Goal: Task Accomplishment & Management: Manage account settings

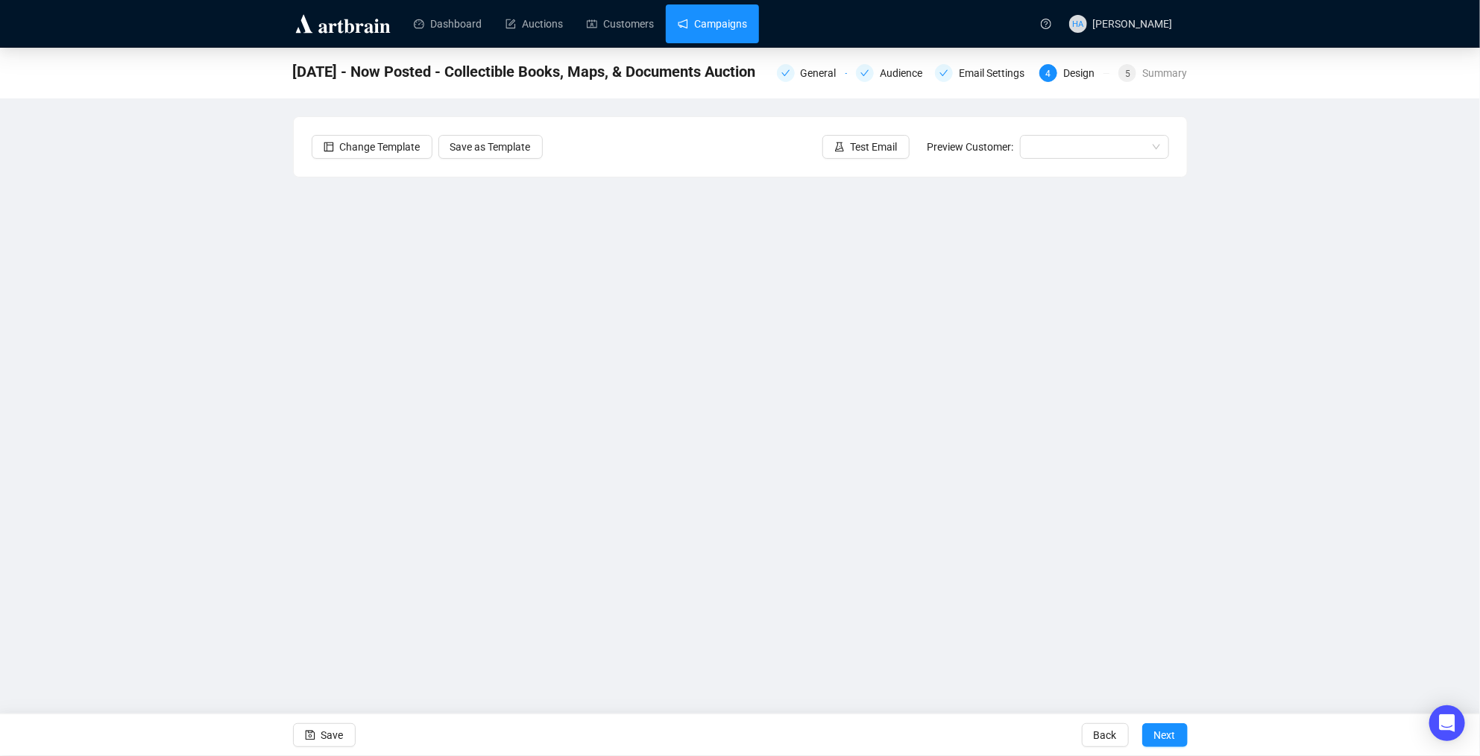
click at [729, 24] on link "Campaigns" at bounding box center [712, 23] width 69 height 39
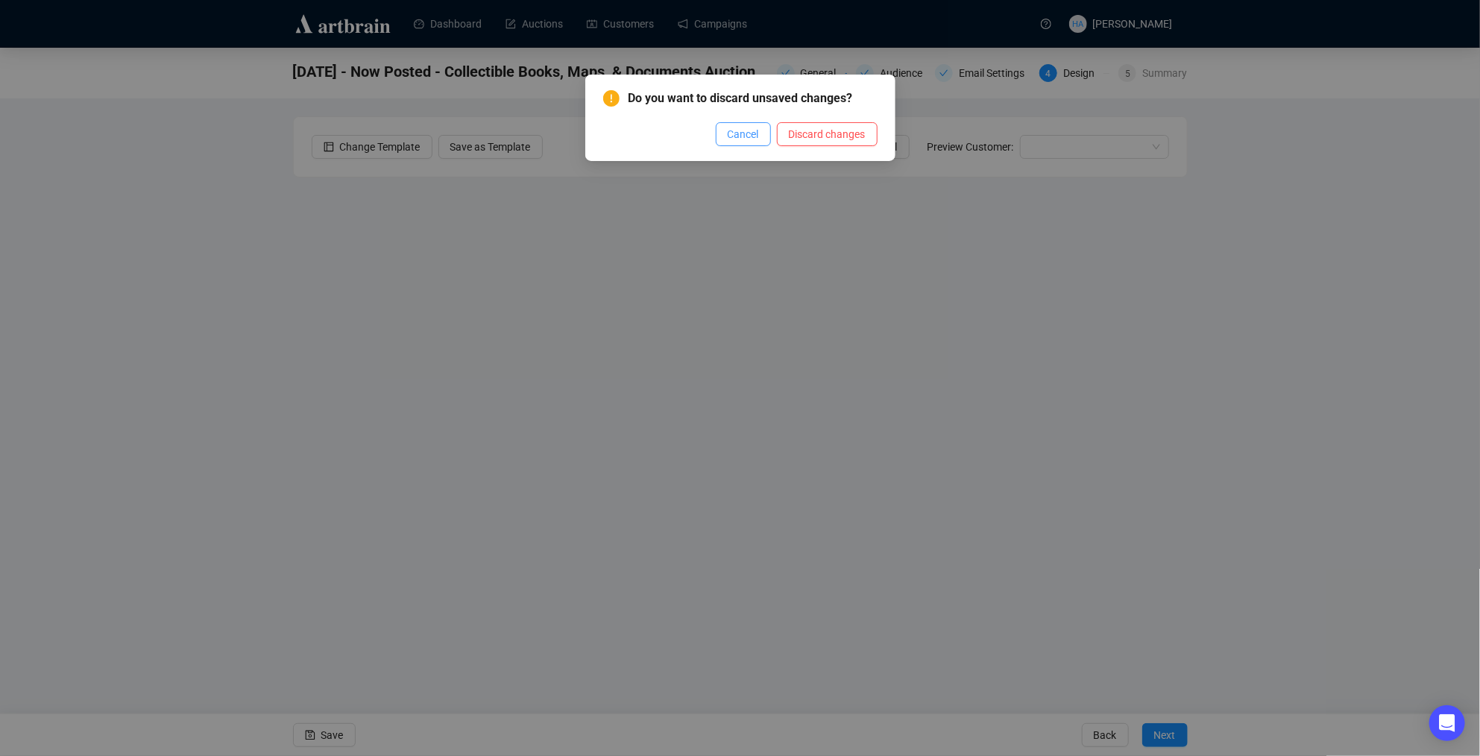
click at [748, 135] on span "Cancel" at bounding box center [743, 134] width 31 height 16
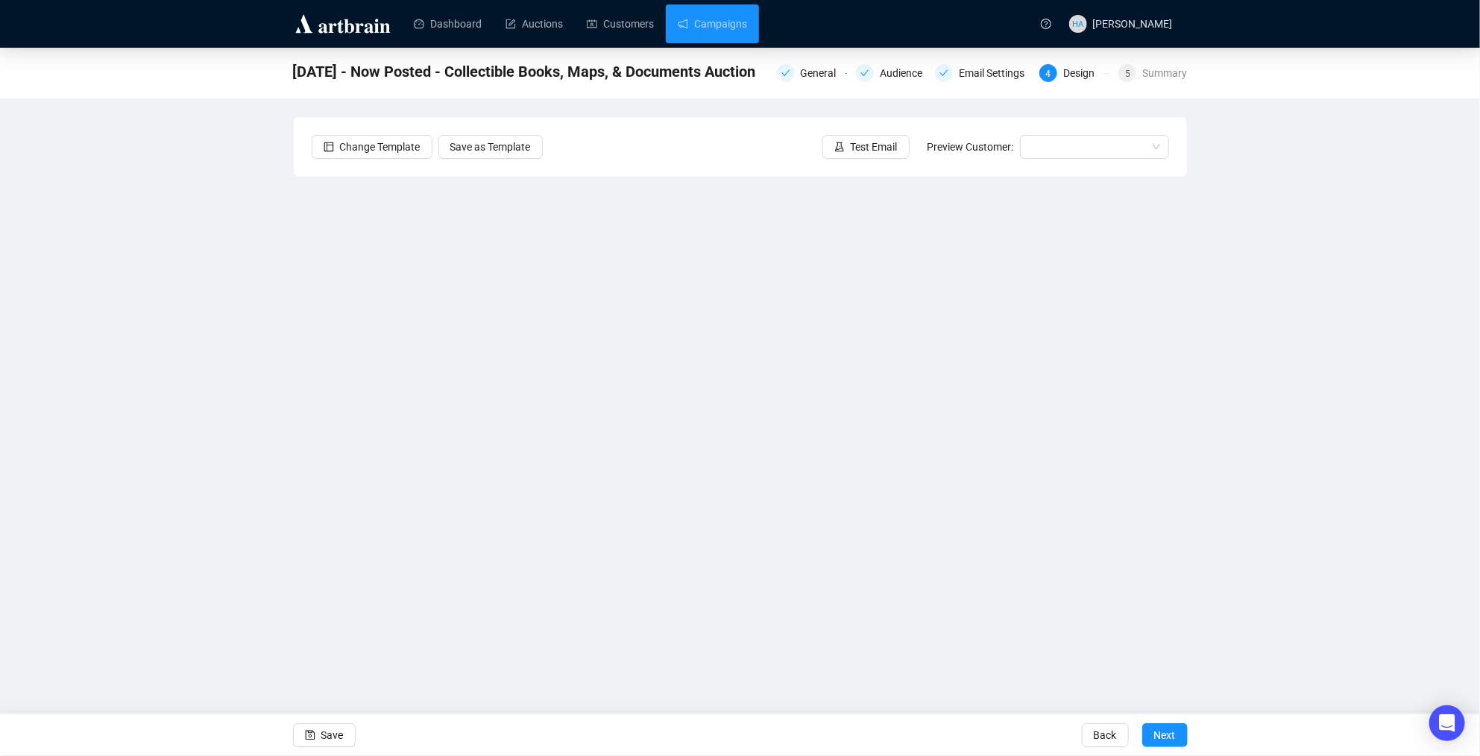
drag, startPoint x: 330, startPoint y: 737, endPoint x: 347, endPoint y: 712, distance: 30.0
click at [331, 735] on span "Save" at bounding box center [332, 735] width 22 height 42
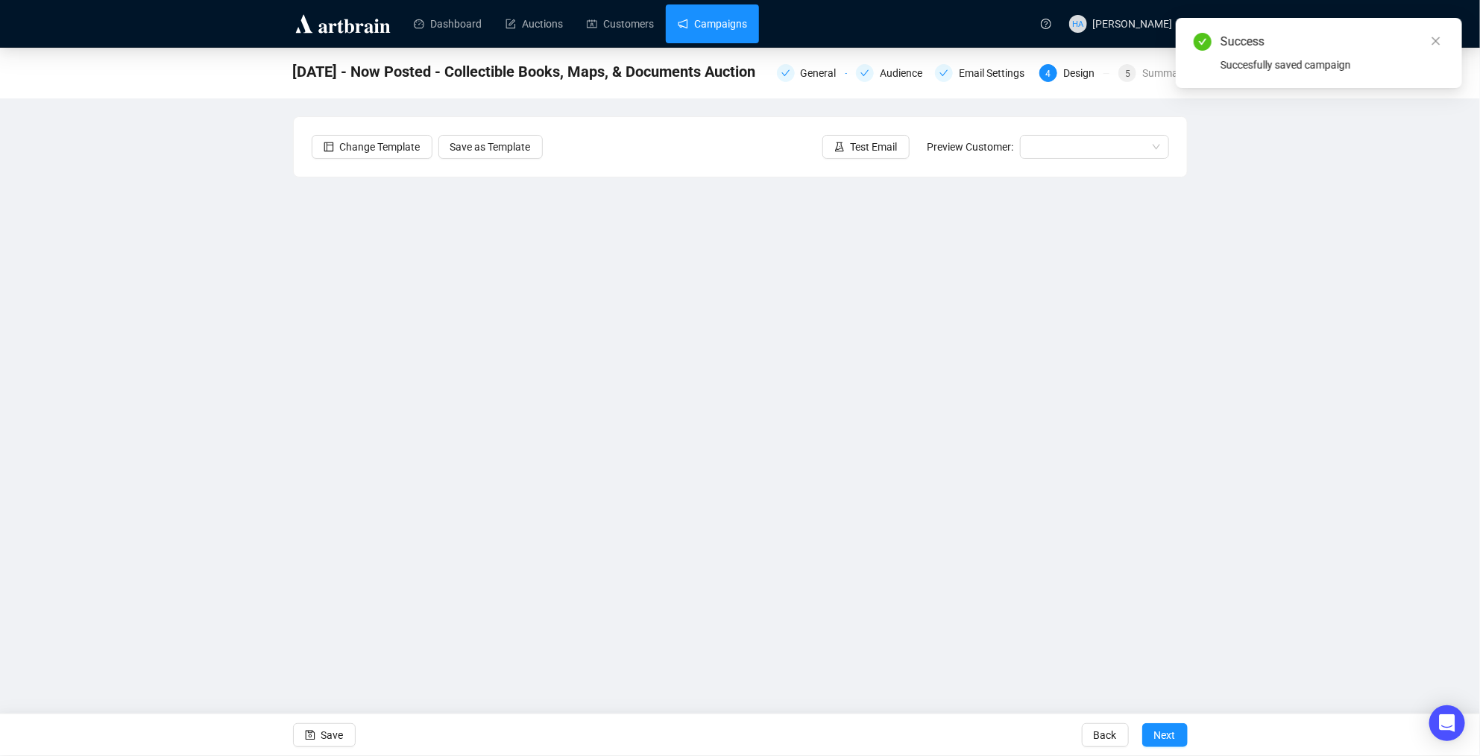
click at [716, 25] on link "Campaigns" at bounding box center [712, 23] width 69 height 39
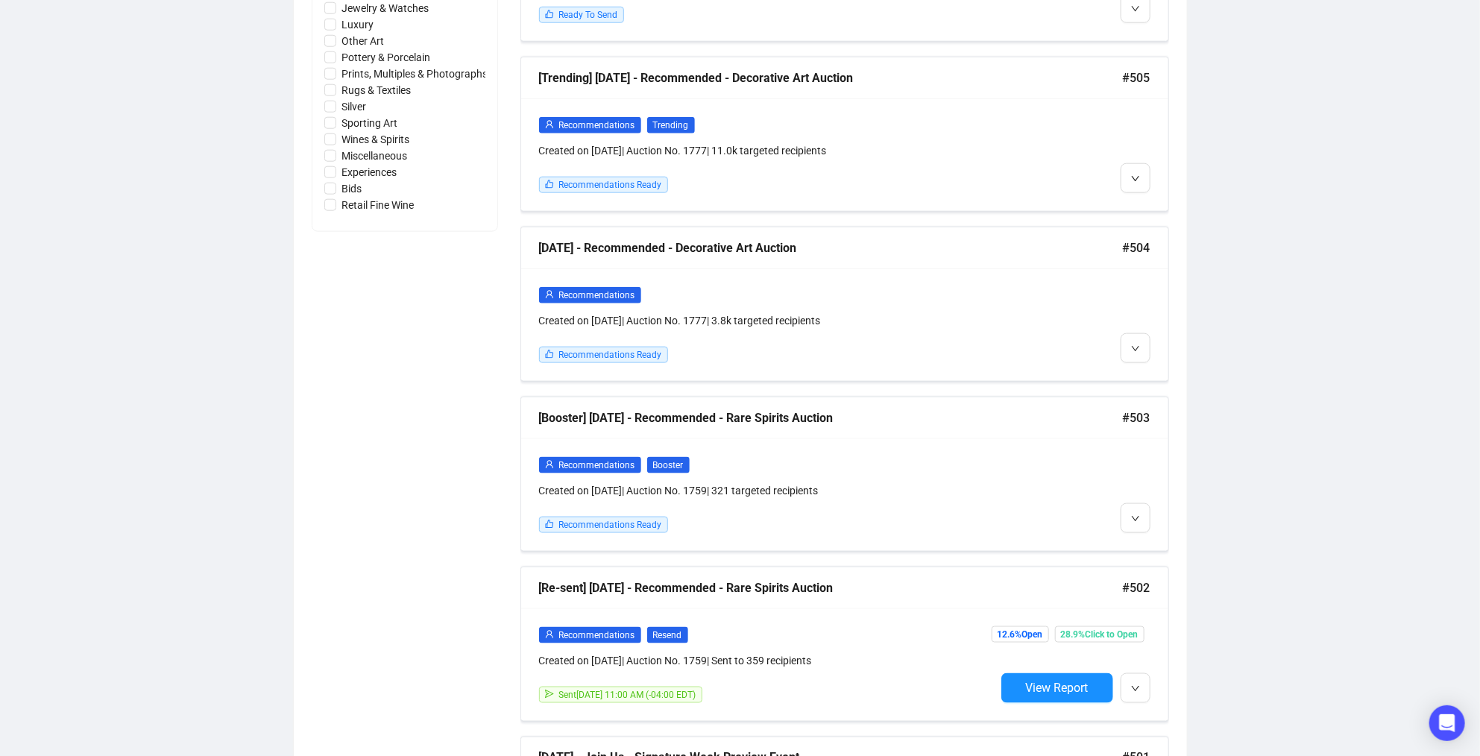
scroll to position [898, 0]
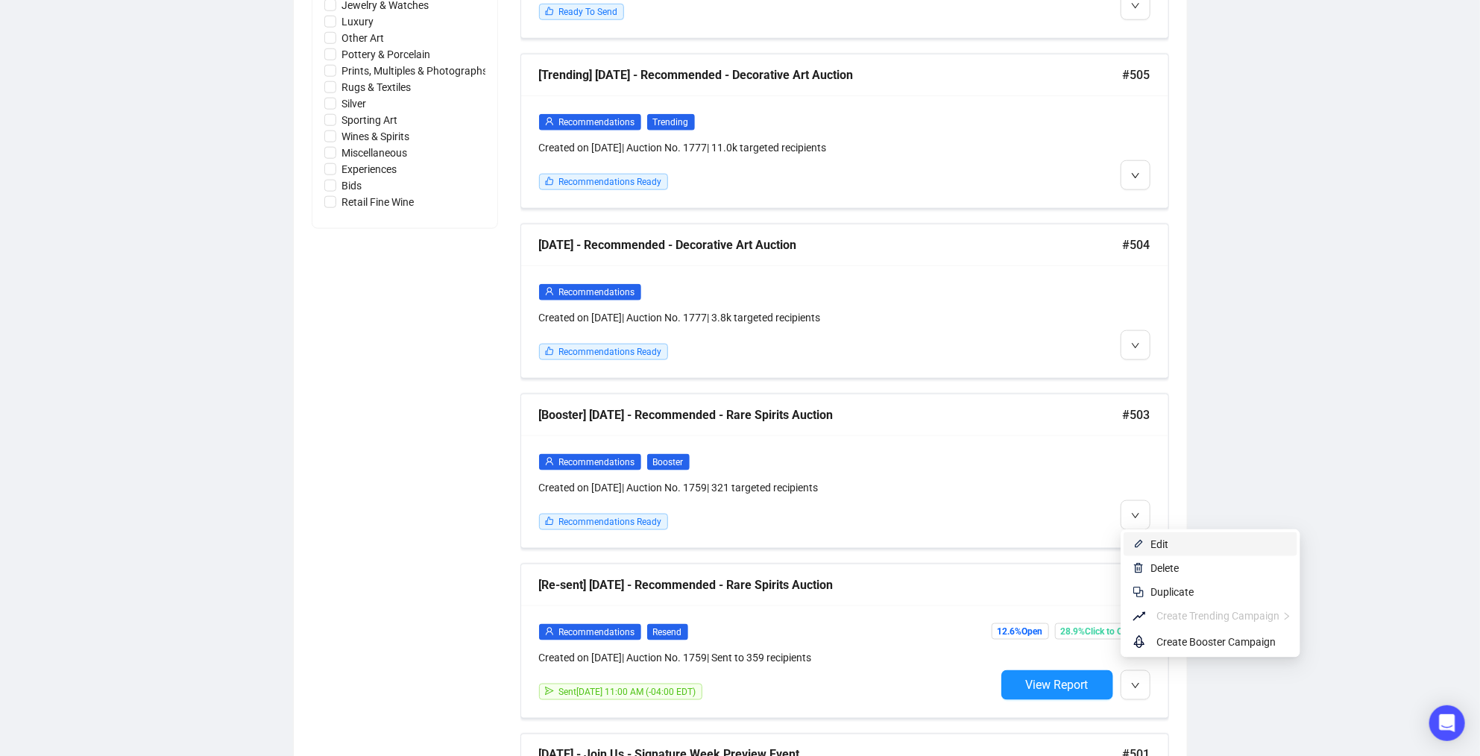
click at [1171, 545] on span "Edit" at bounding box center [1220, 544] width 138 height 16
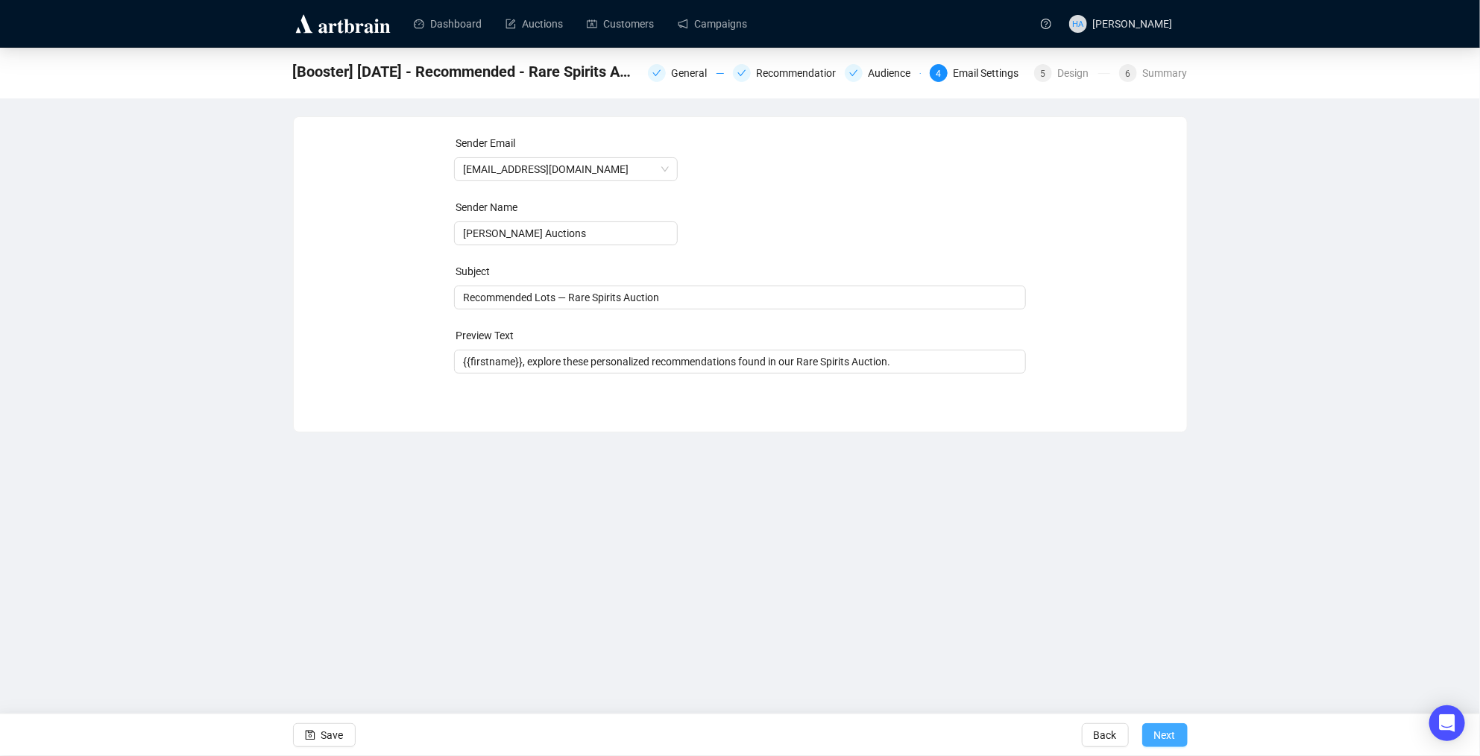
click at [1177, 733] on button "Next" at bounding box center [1164, 735] width 45 height 24
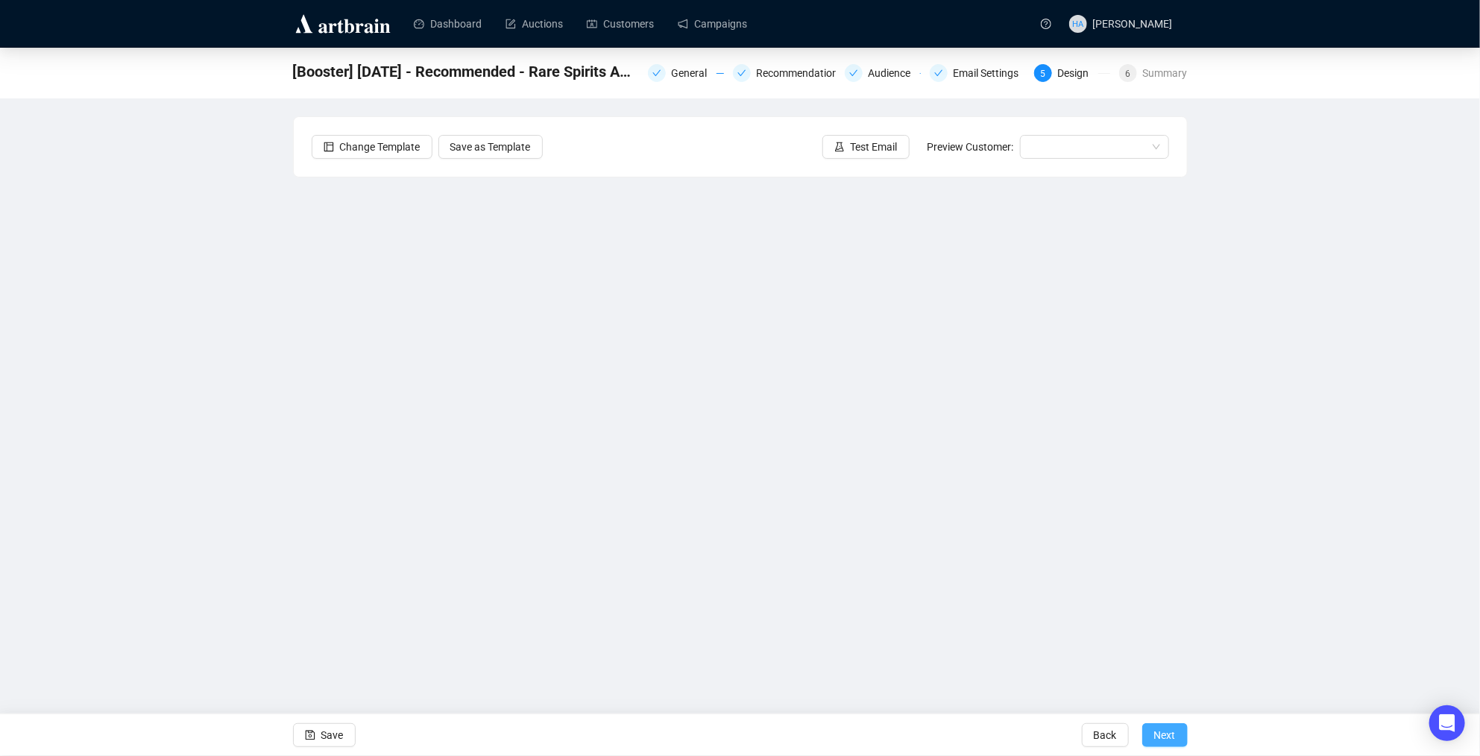
click at [1164, 736] on span "Next" at bounding box center [1165, 735] width 22 height 42
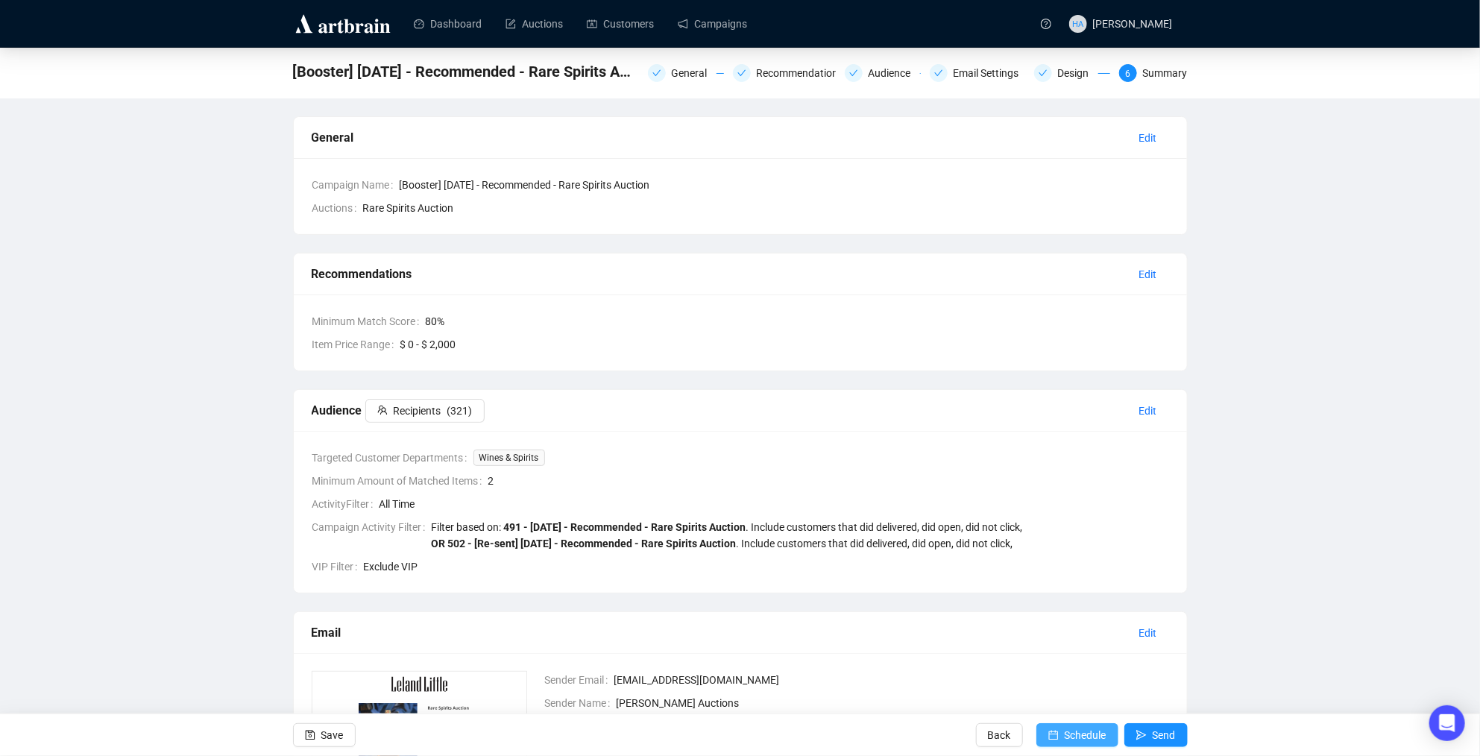
click at [1087, 739] on span "Schedule" at bounding box center [1086, 735] width 42 height 42
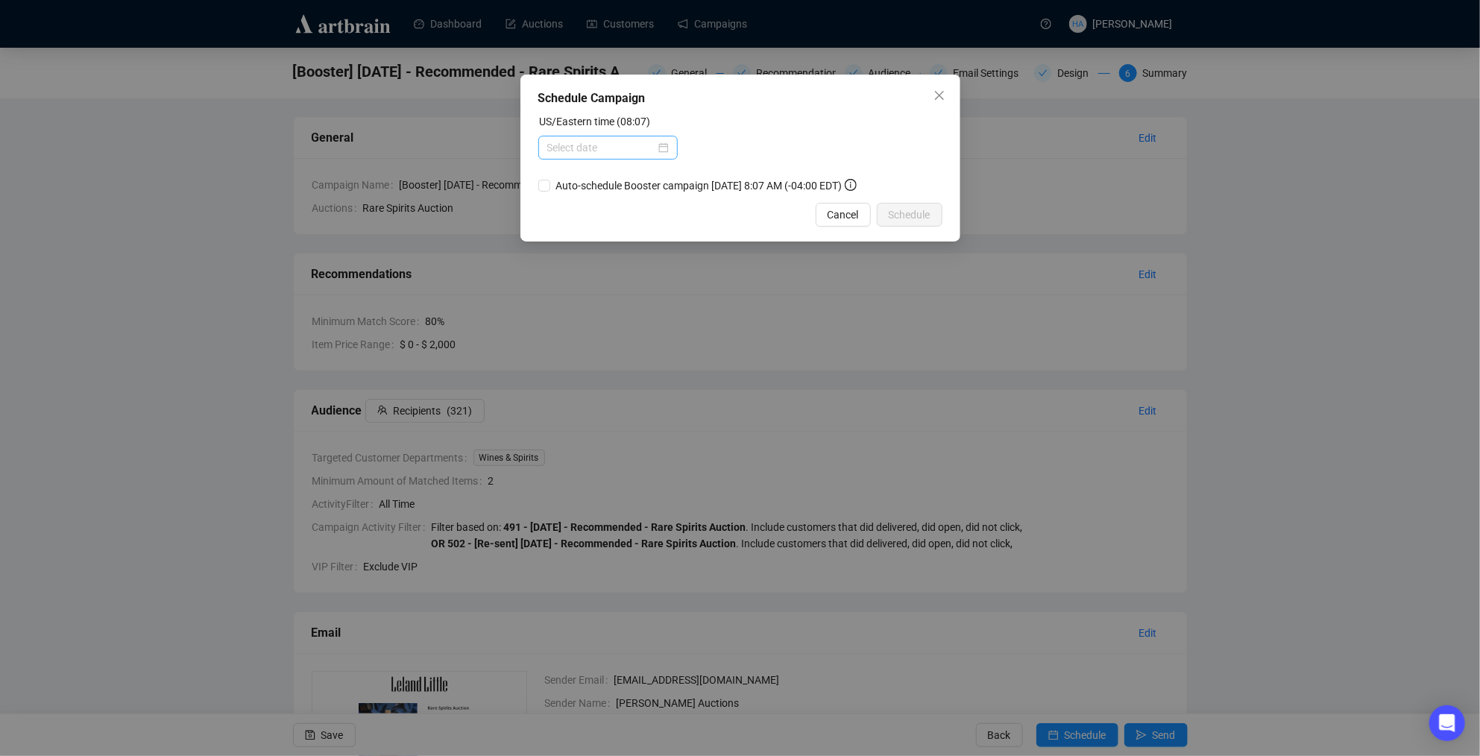
click at [655, 147] on div at bounding box center [608, 147] width 122 height 16
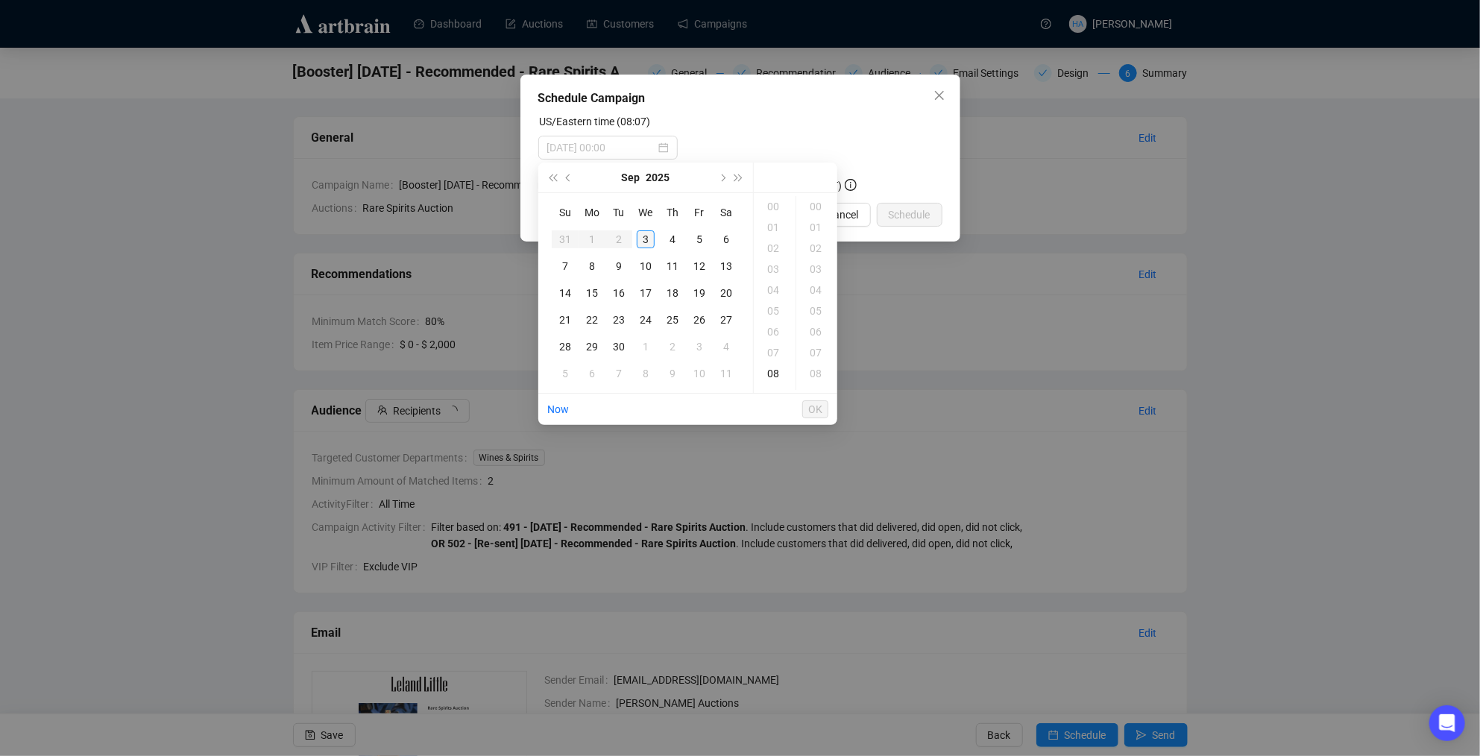
click at [643, 237] on div "3" at bounding box center [646, 239] width 18 height 18
click at [771, 228] on div "09" at bounding box center [775, 228] width 36 height 21
click at [811, 230] on div "30" at bounding box center [817, 229] width 36 height 21
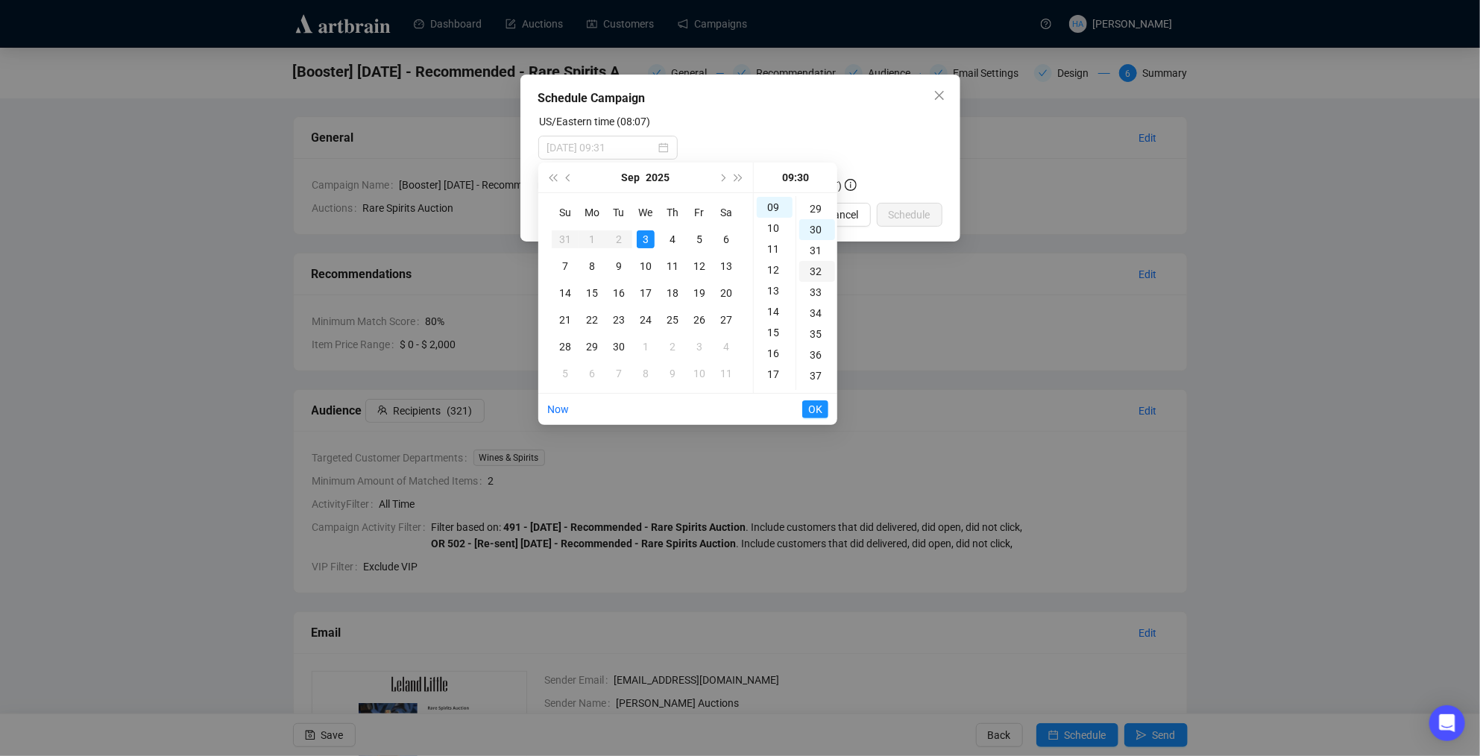
scroll to position [626, 0]
type input "[DATE] 09:30"
click at [810, 409] on span "OK" at bounding box center [815, 409] width 14 height 28
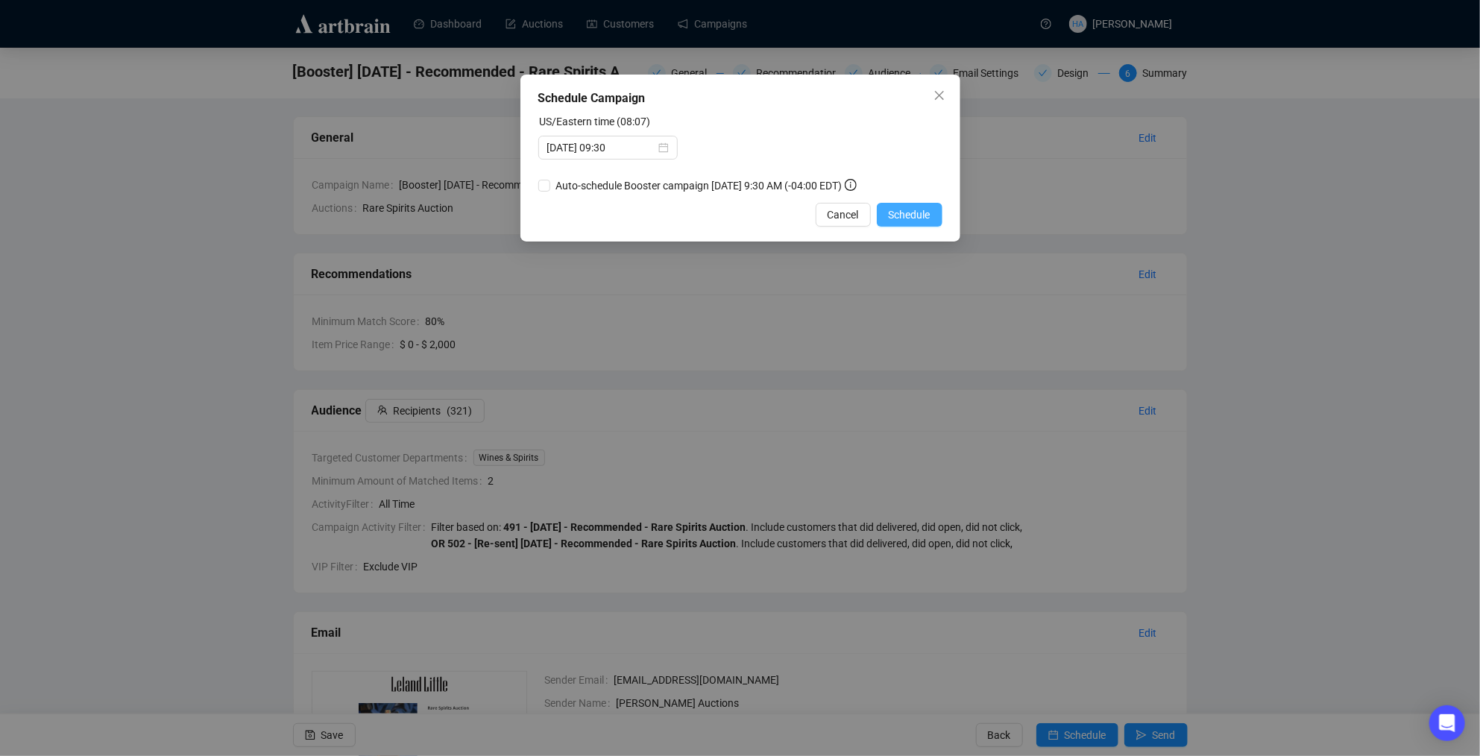
click at [899, 223] on span "Schedule" at bounding box center [910, 215] width 42 height 16
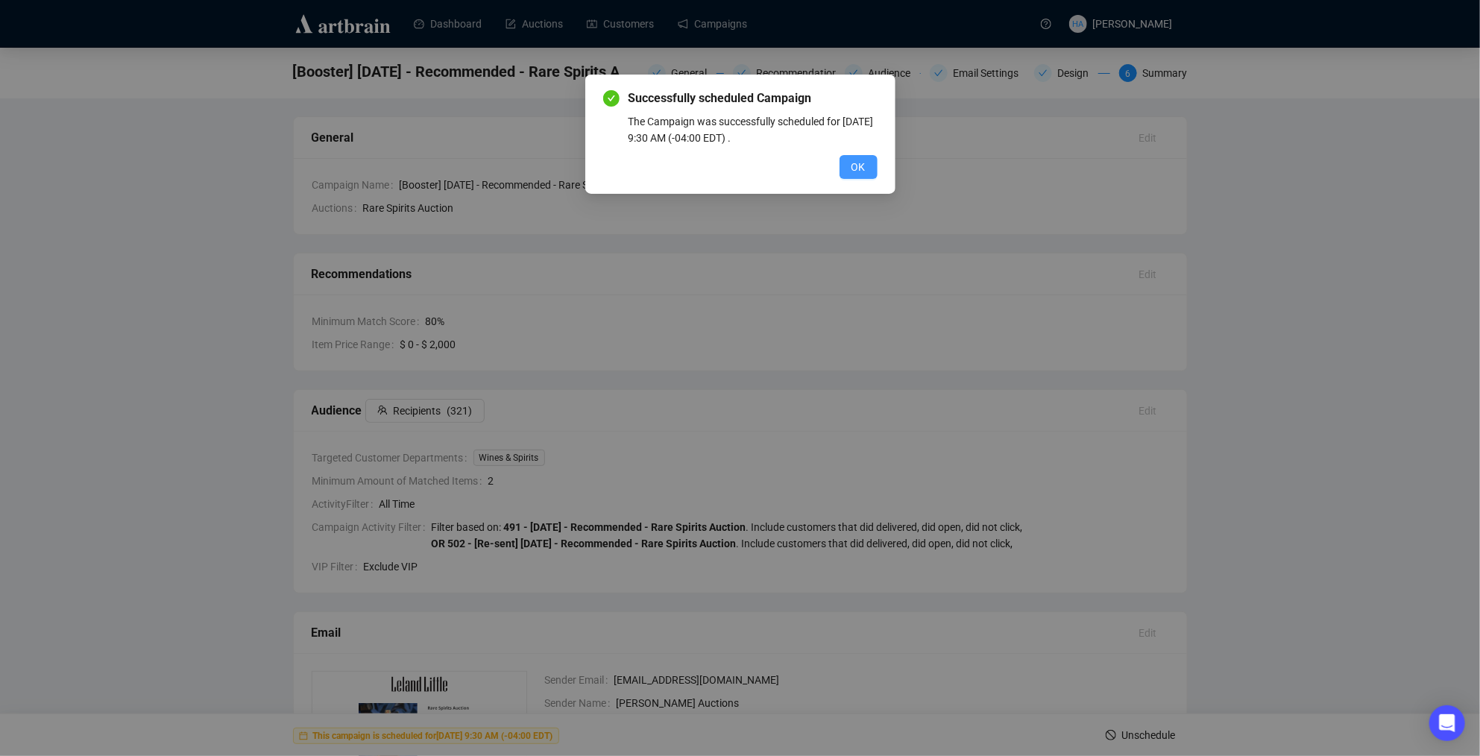
click at [848, 168] on button "OK" at bounding box center [859, 167] width 38 height 24
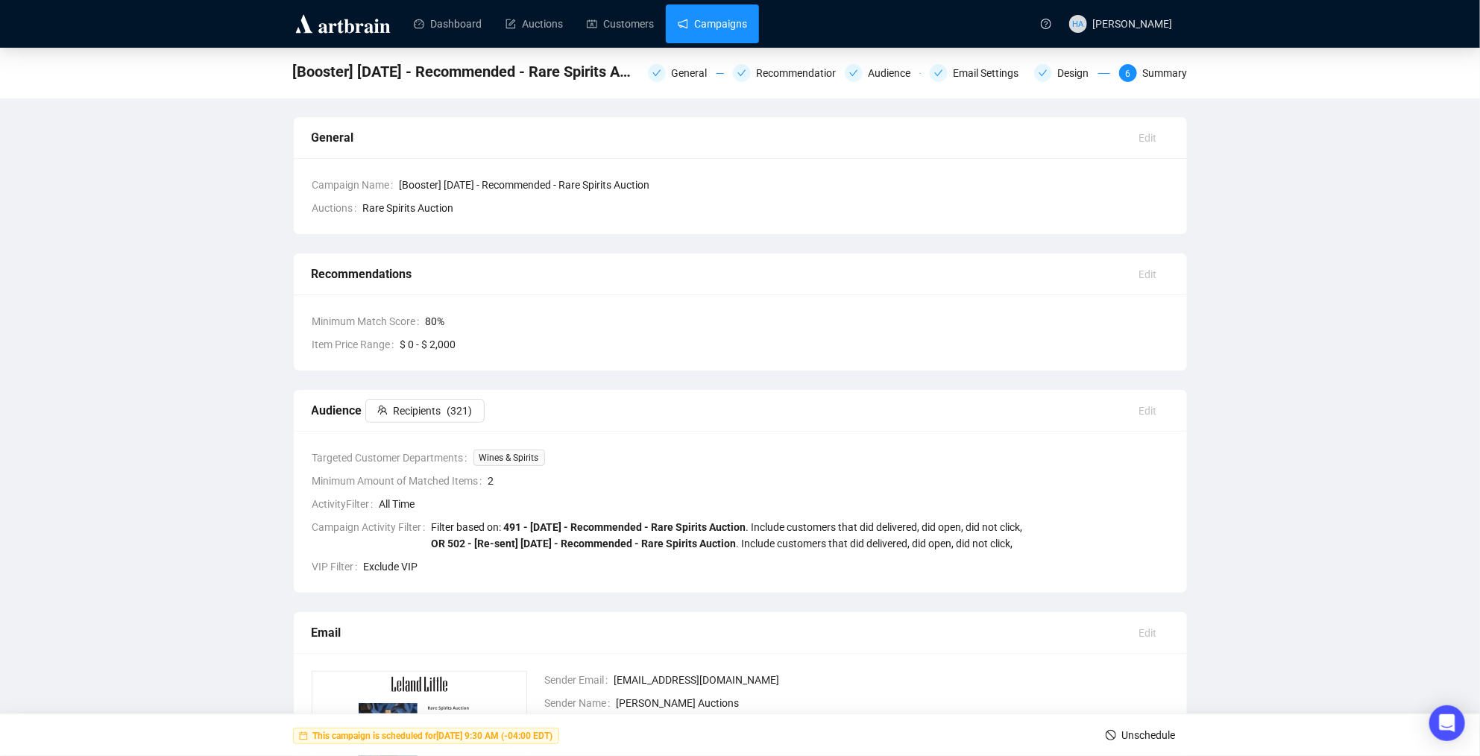
click at [711, 25] on link "Campaigns" at bounding box center [712, 23] width 69 height 39
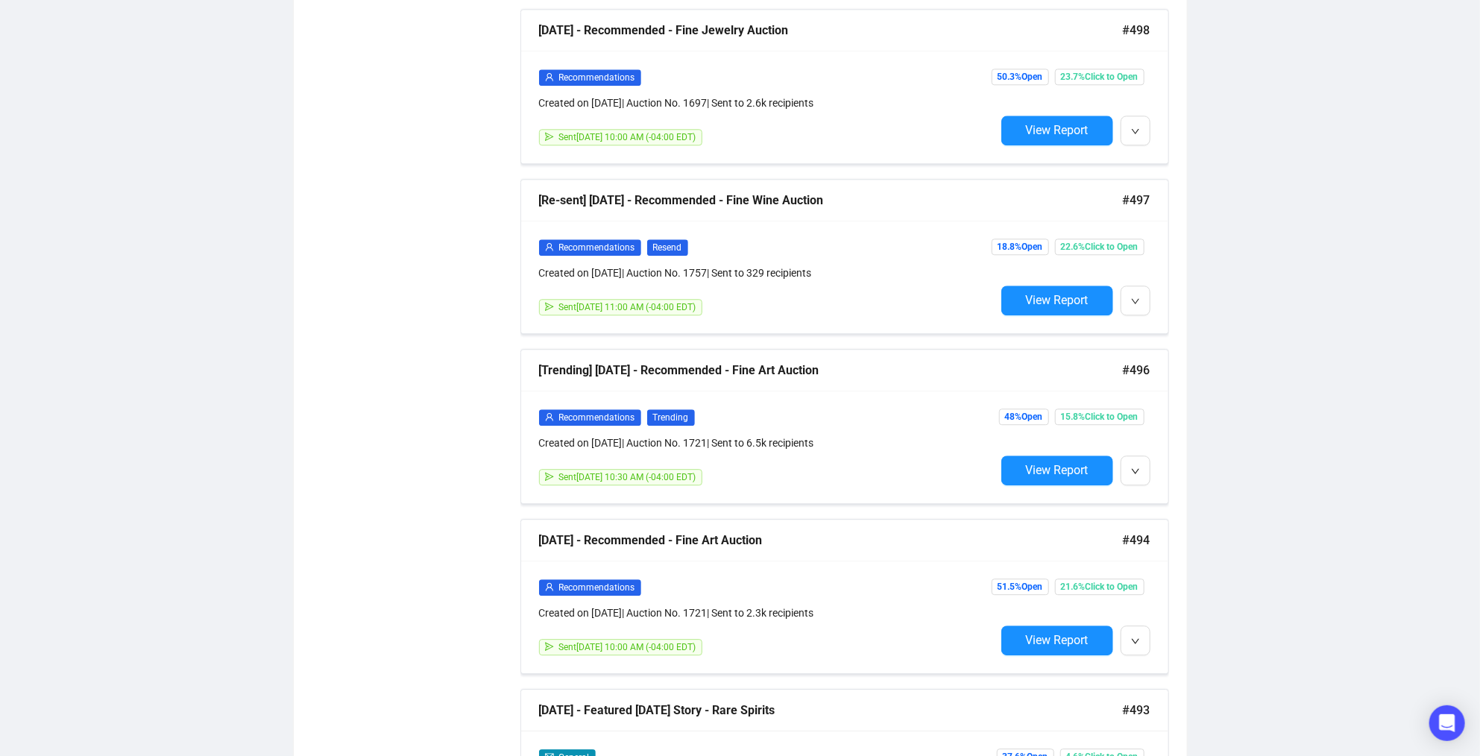
scroll to position [2141, 0]
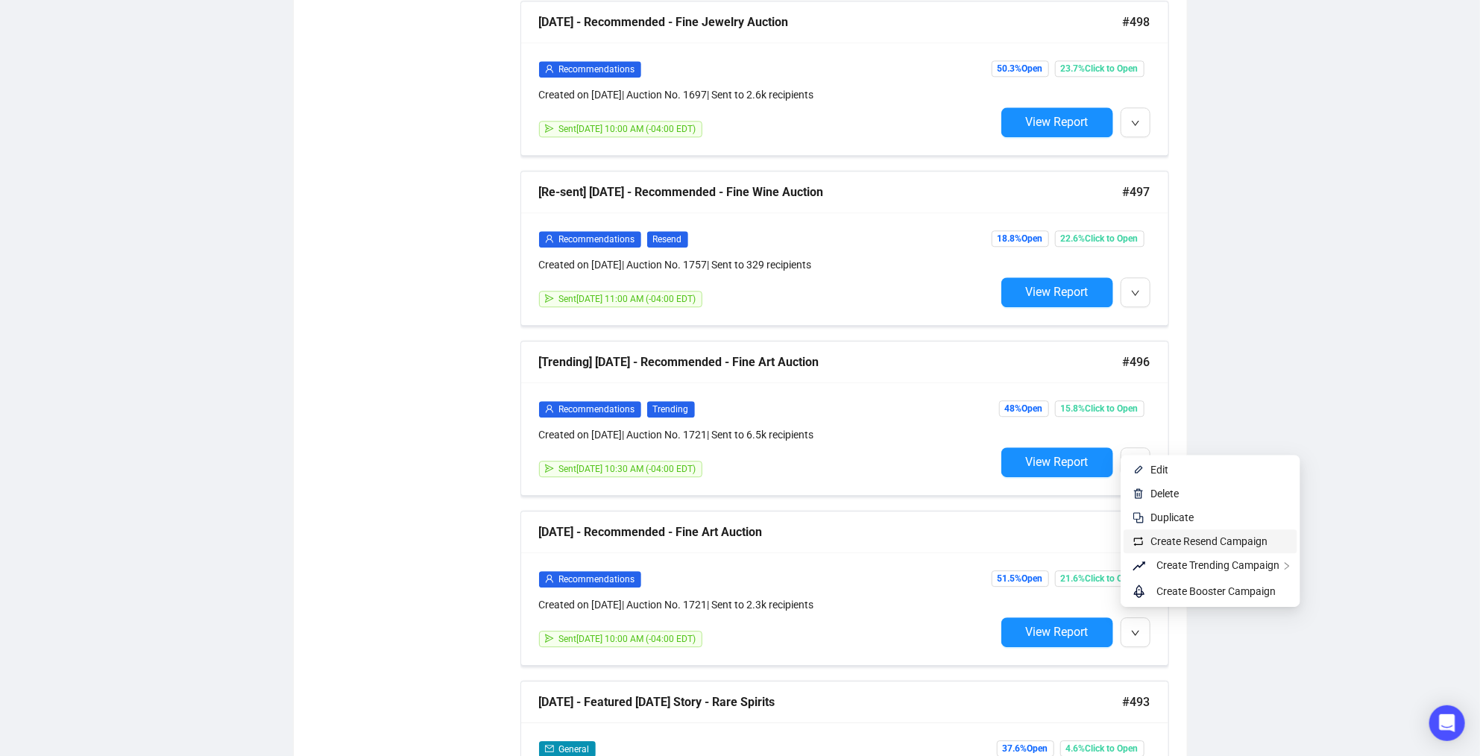
click at [1159, 539] on span "Create Resend Campaign" at bounding box center [1209, 541] width 117 height 12
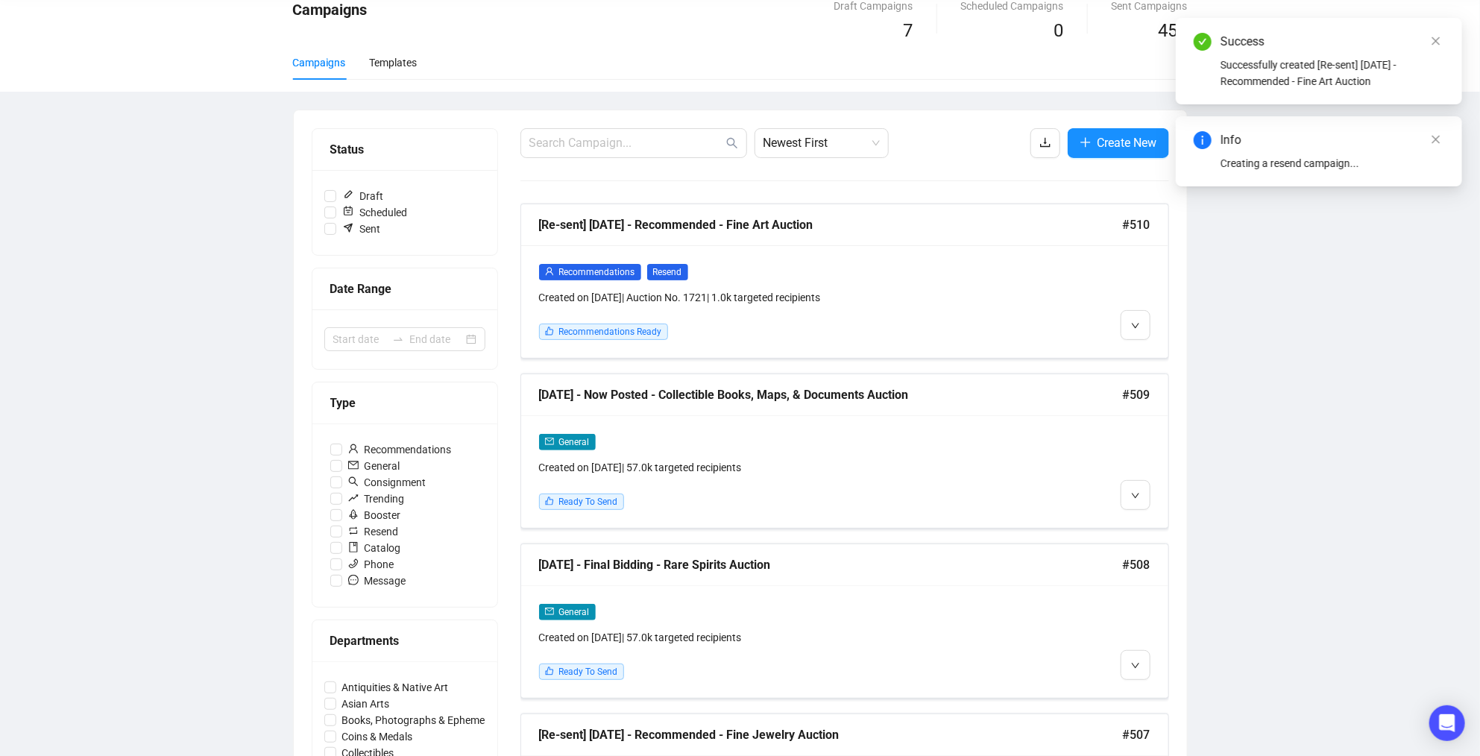
scroll to position [0, 0]
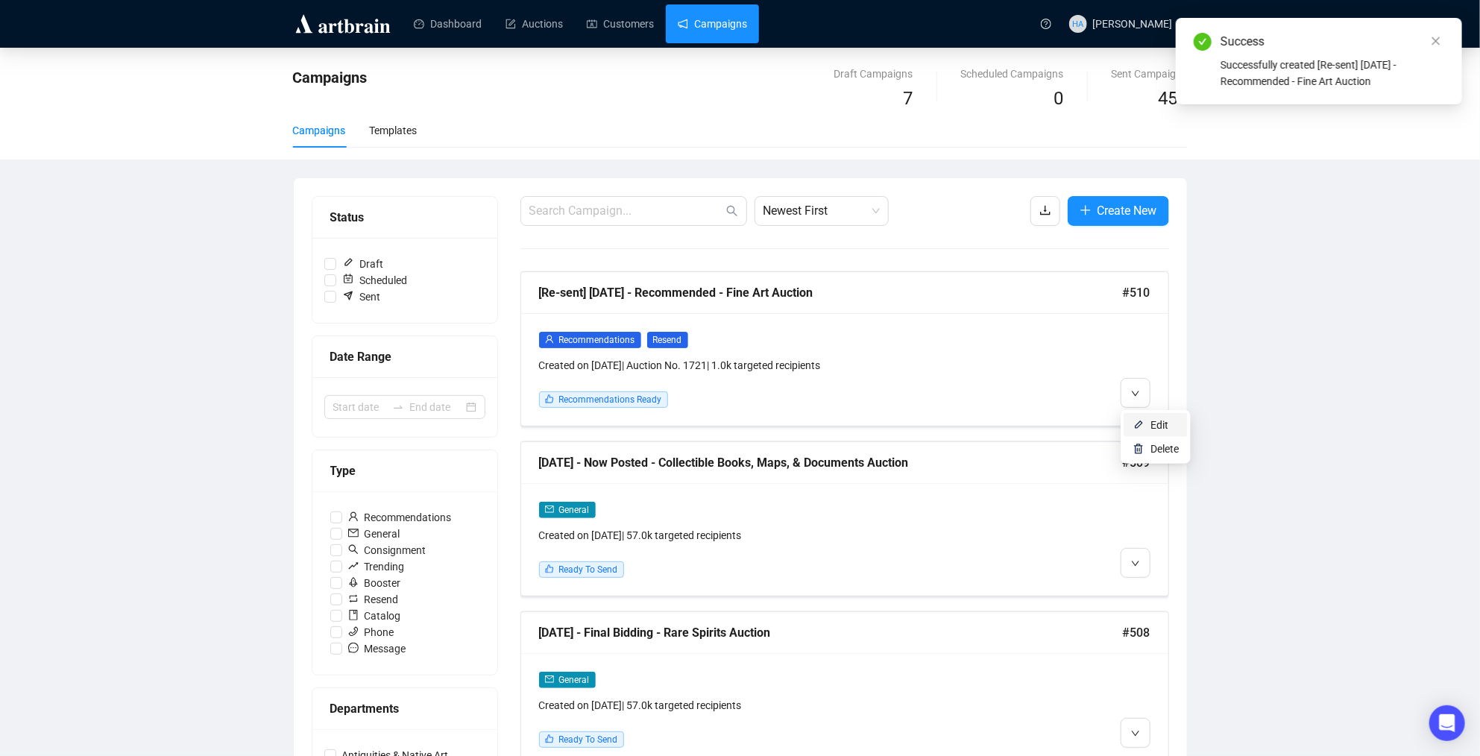
click at [1151, 421] on span "Edit" at bounding box center [1160, 425] width 18 height 12
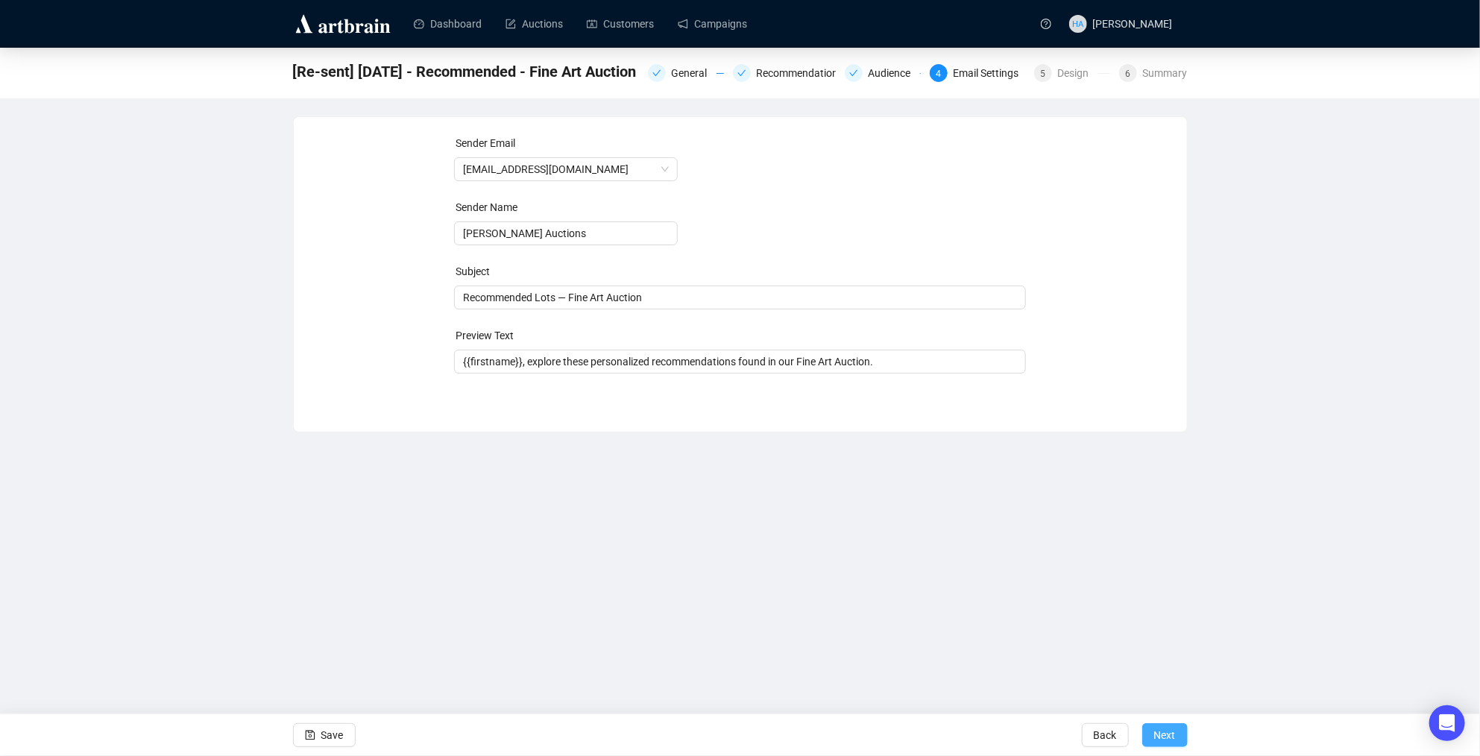
click at [1157, 734] on span "Next" at bounding box center [1165, 735] width 22 height 42
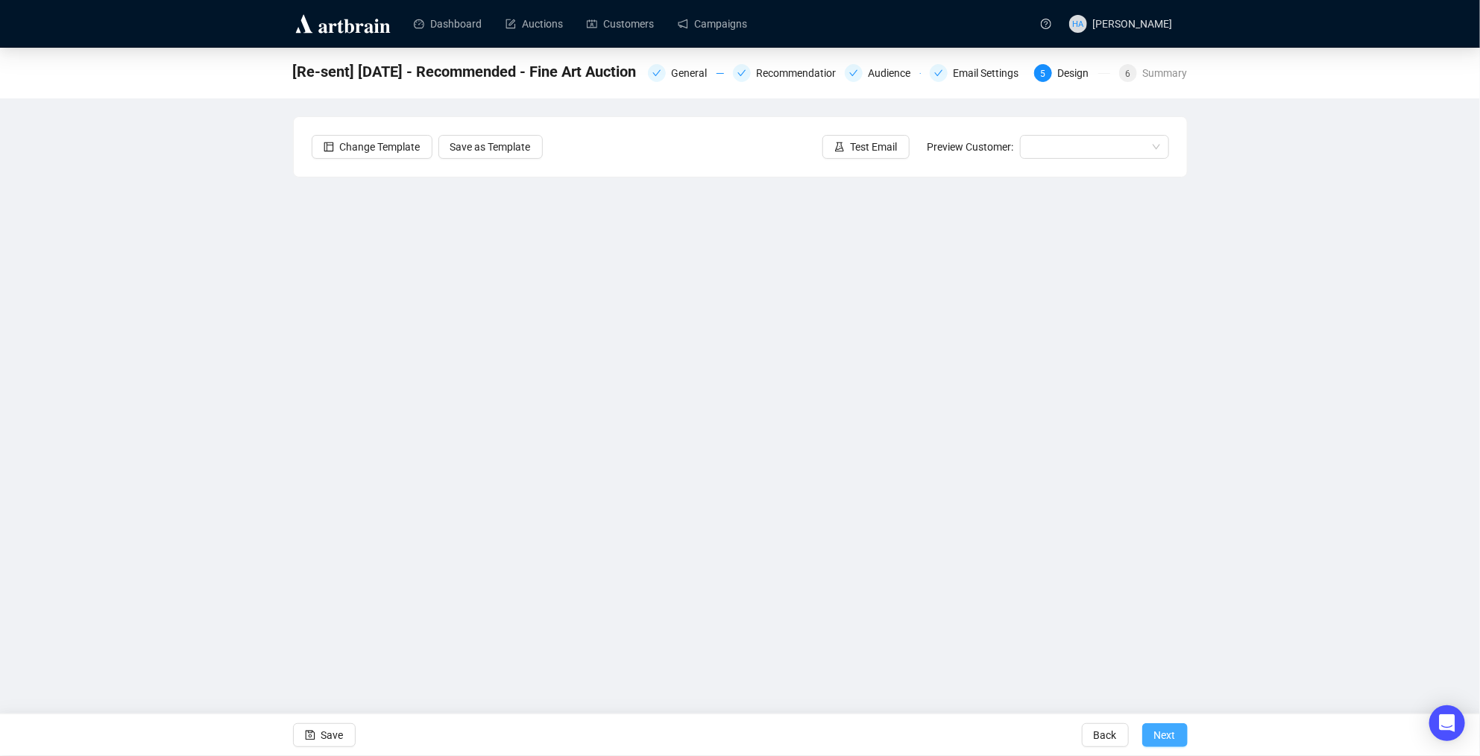
click at [1157, 734] on span "Next" at bounding box center [1165, 735] width 22 height 42
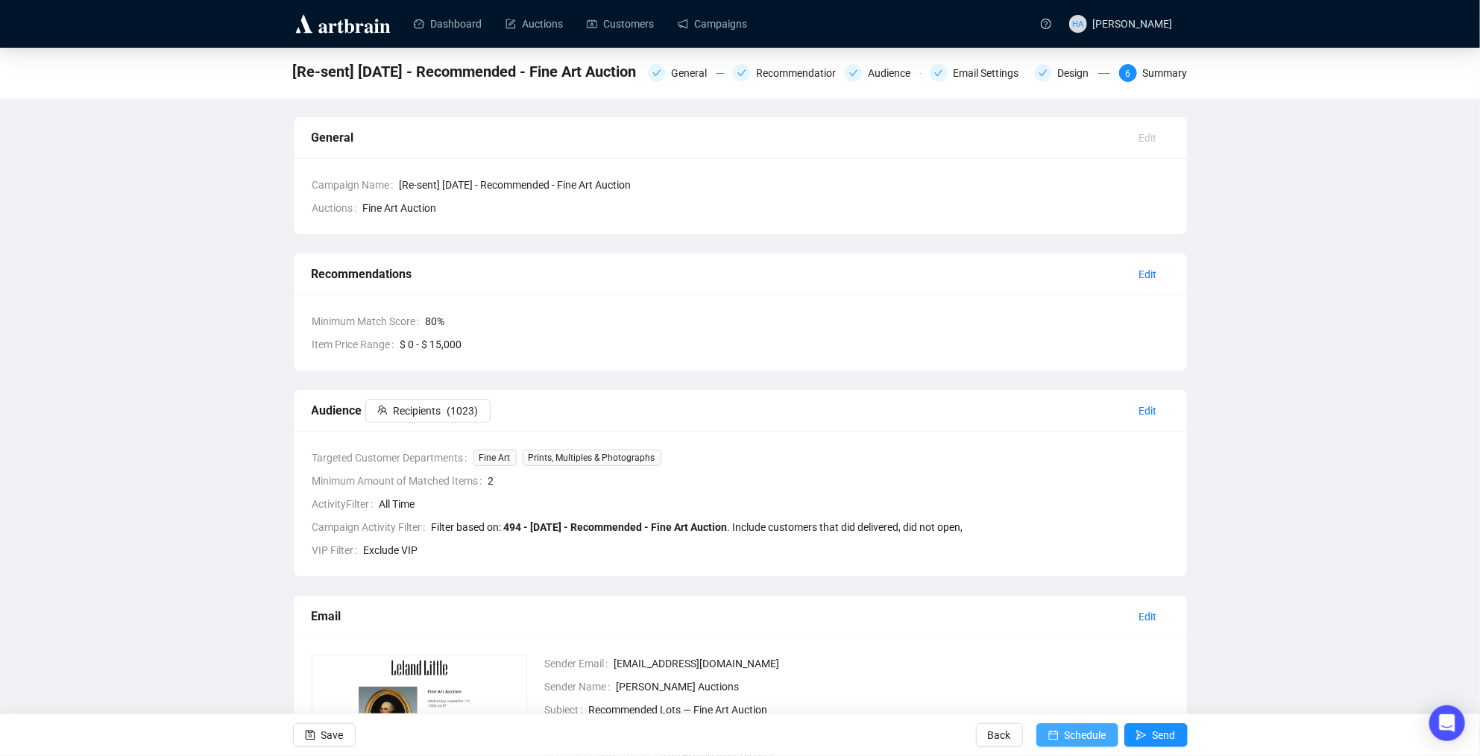
click at [1075, 737] on span "Schedule" at bounding box center [1086, 735] width 42 height 42
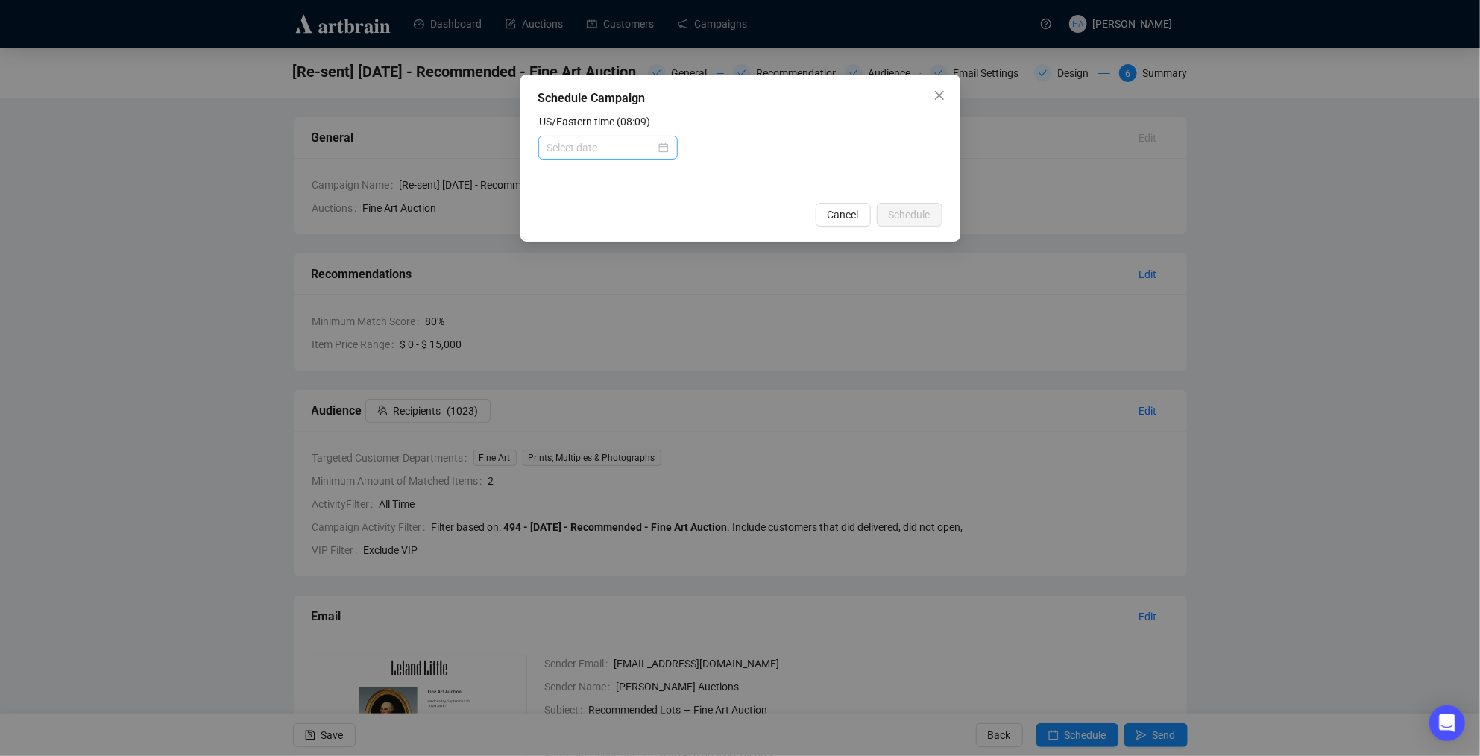
click at [658, 151] on div at bounding box center [608, 147] width 122 height 16
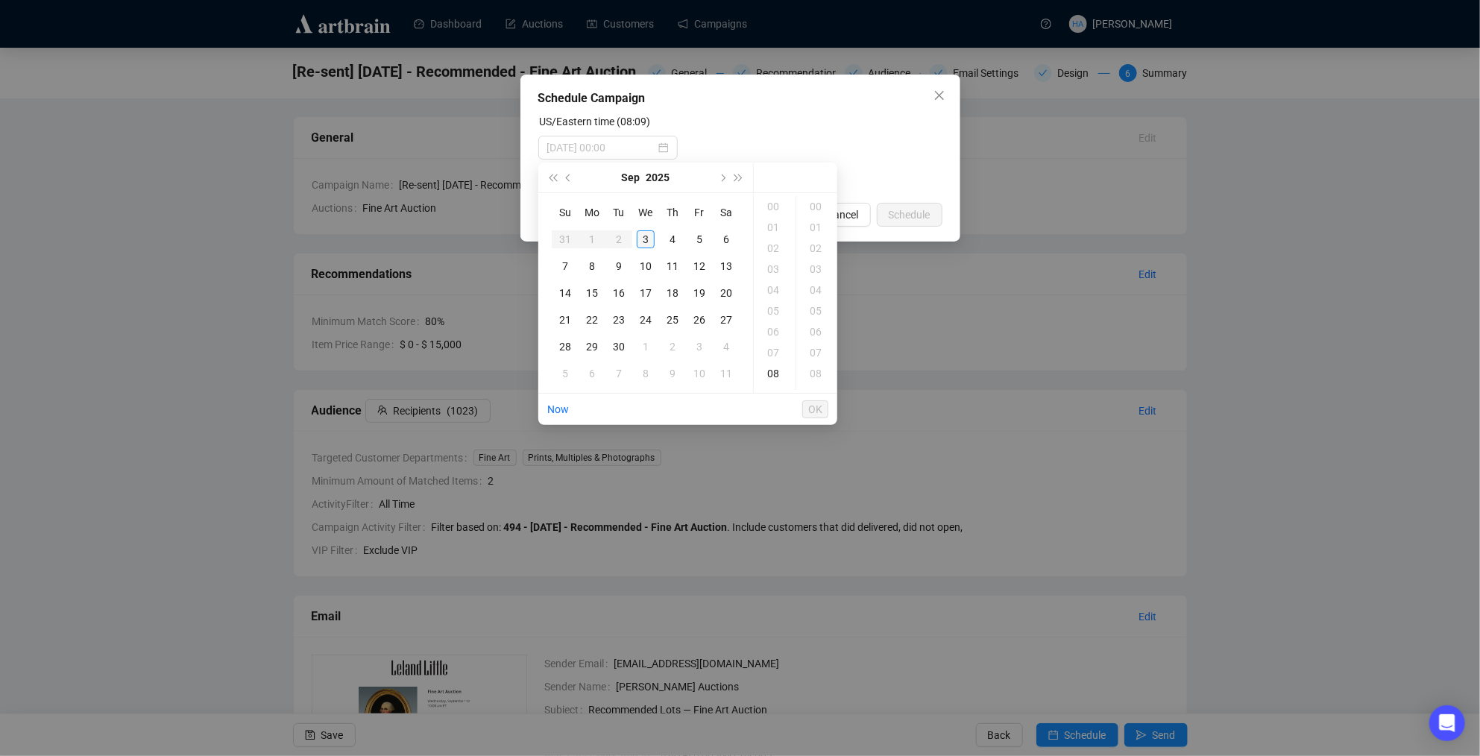
click at [646, 237] on div "3" at bounding box center [646, 239] width 18 height 18
click at [774, 307] on div "13" at bounding box center [775, 311] width 36 height 21
click at [813, 224] on div "30" at bounding box center [817, 221] width 36 height 21
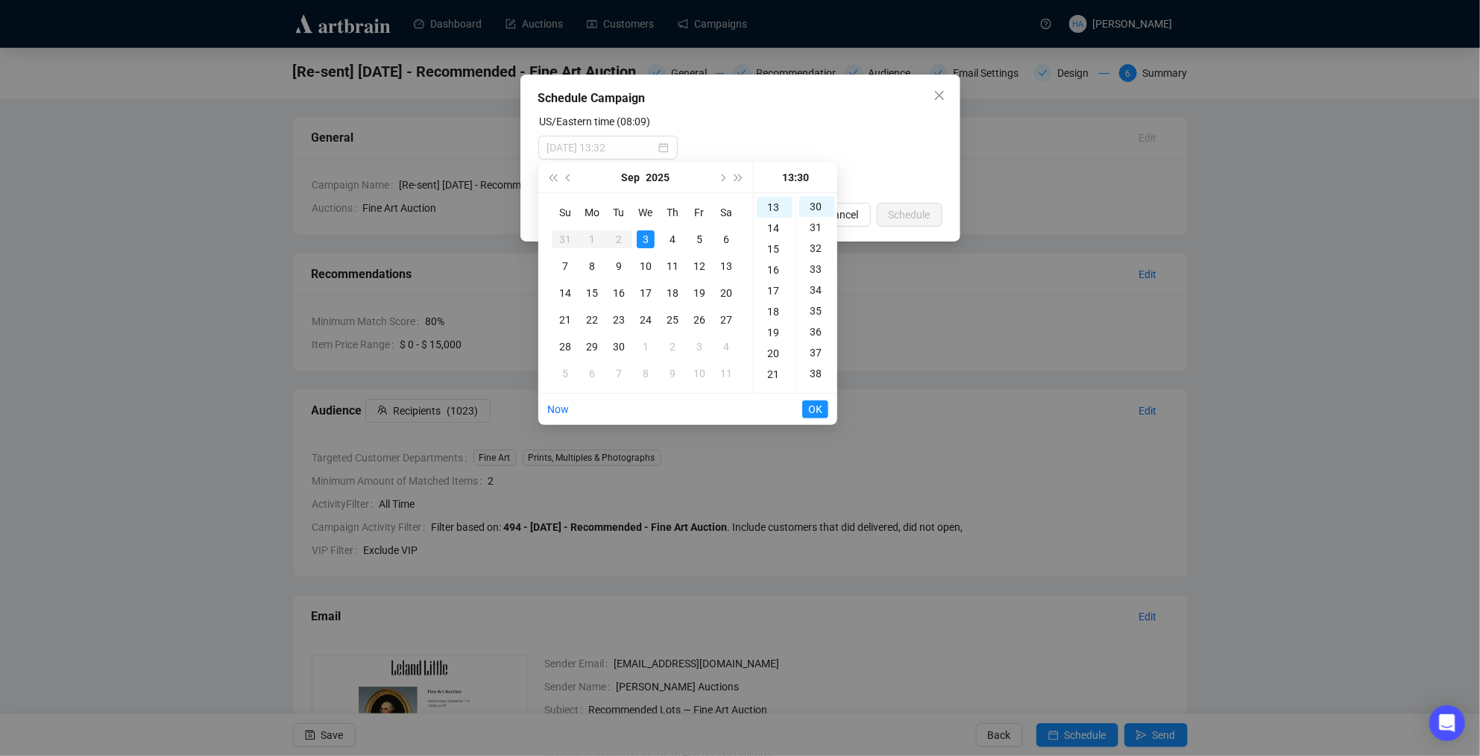
scroll to position [626, 0]
type input "[DATE] 13:30"
click at [816, 407] on span "OK" at bounding box center [815, 409] width 14 height 28
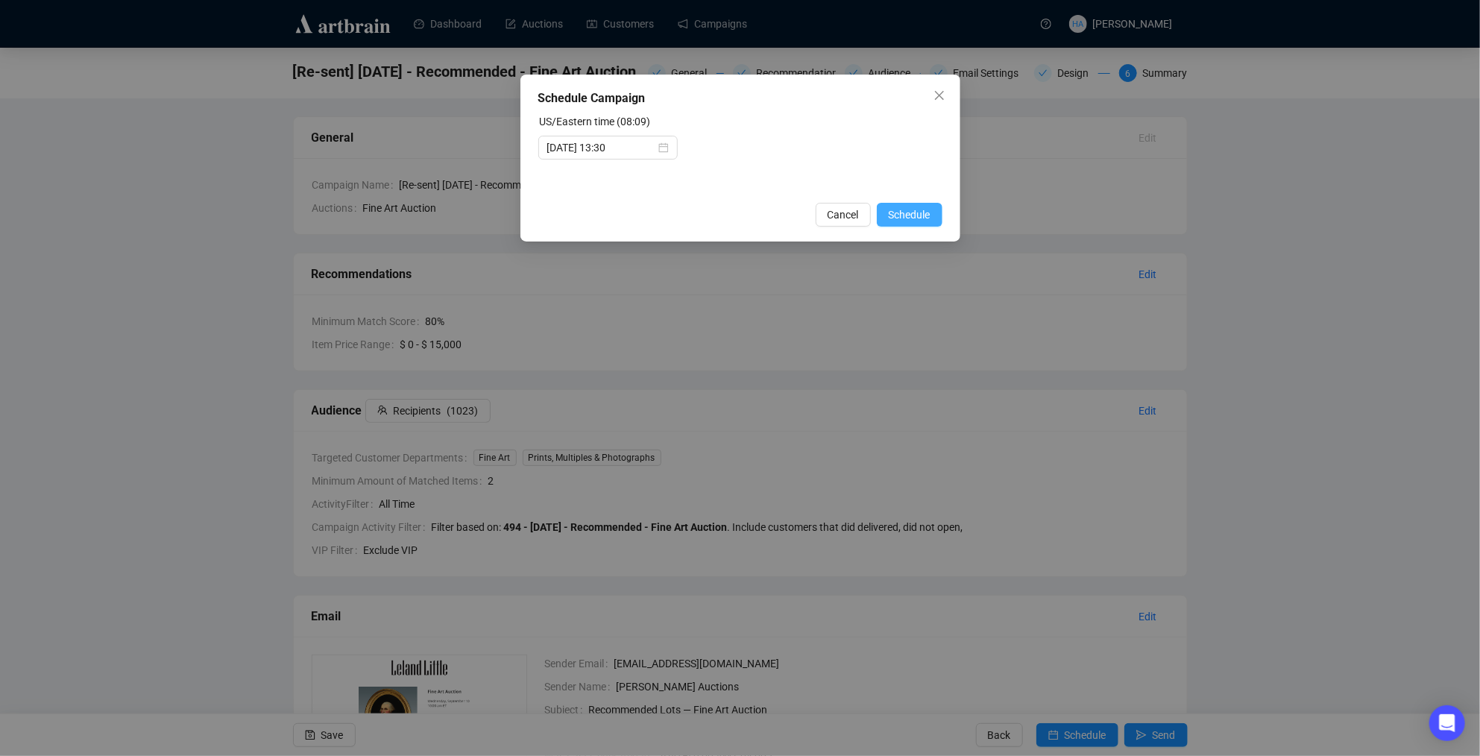
click at [901, 216] on span "Schedule" at bounding box center [910, 215] width 42 height 16
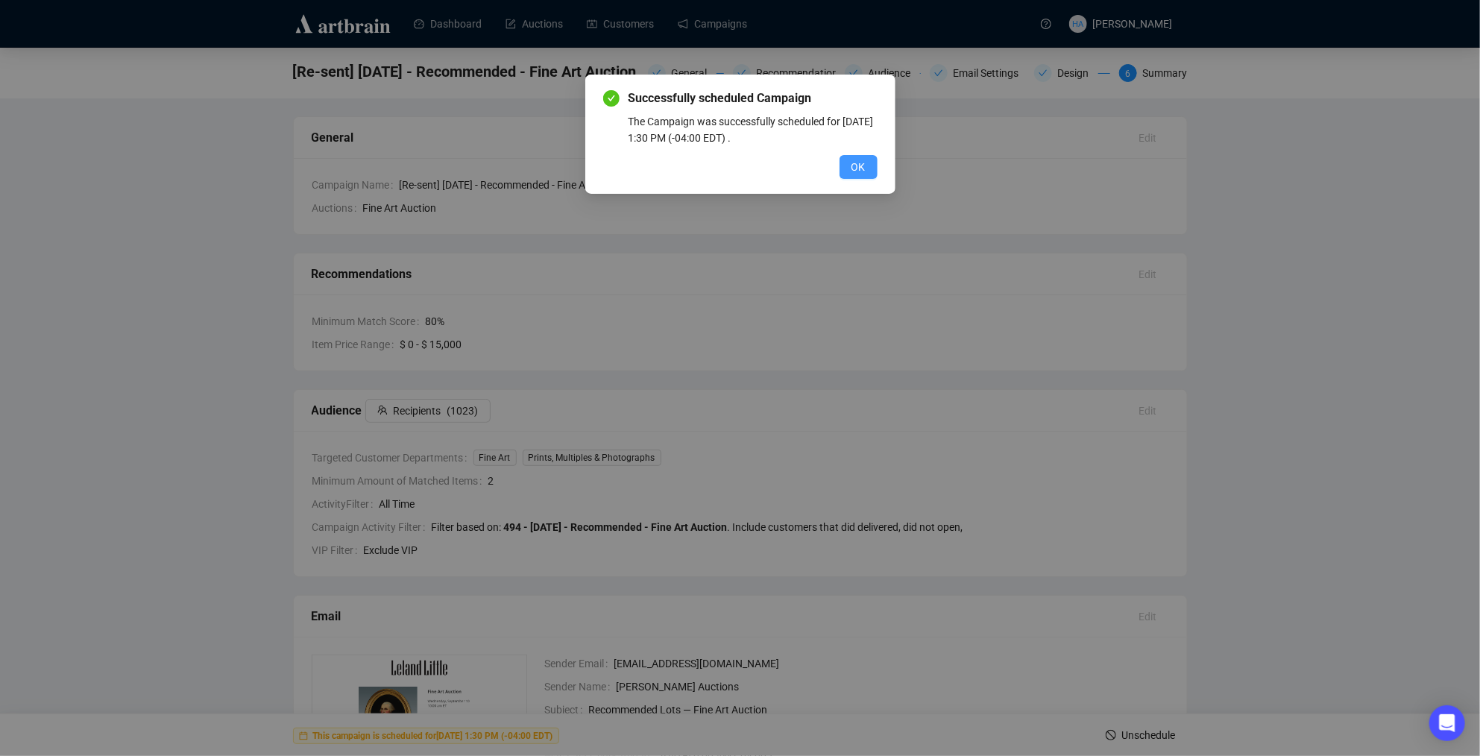
click at [859, 169] on span "OK" at bounding box center [859, 167] width 14 height 16
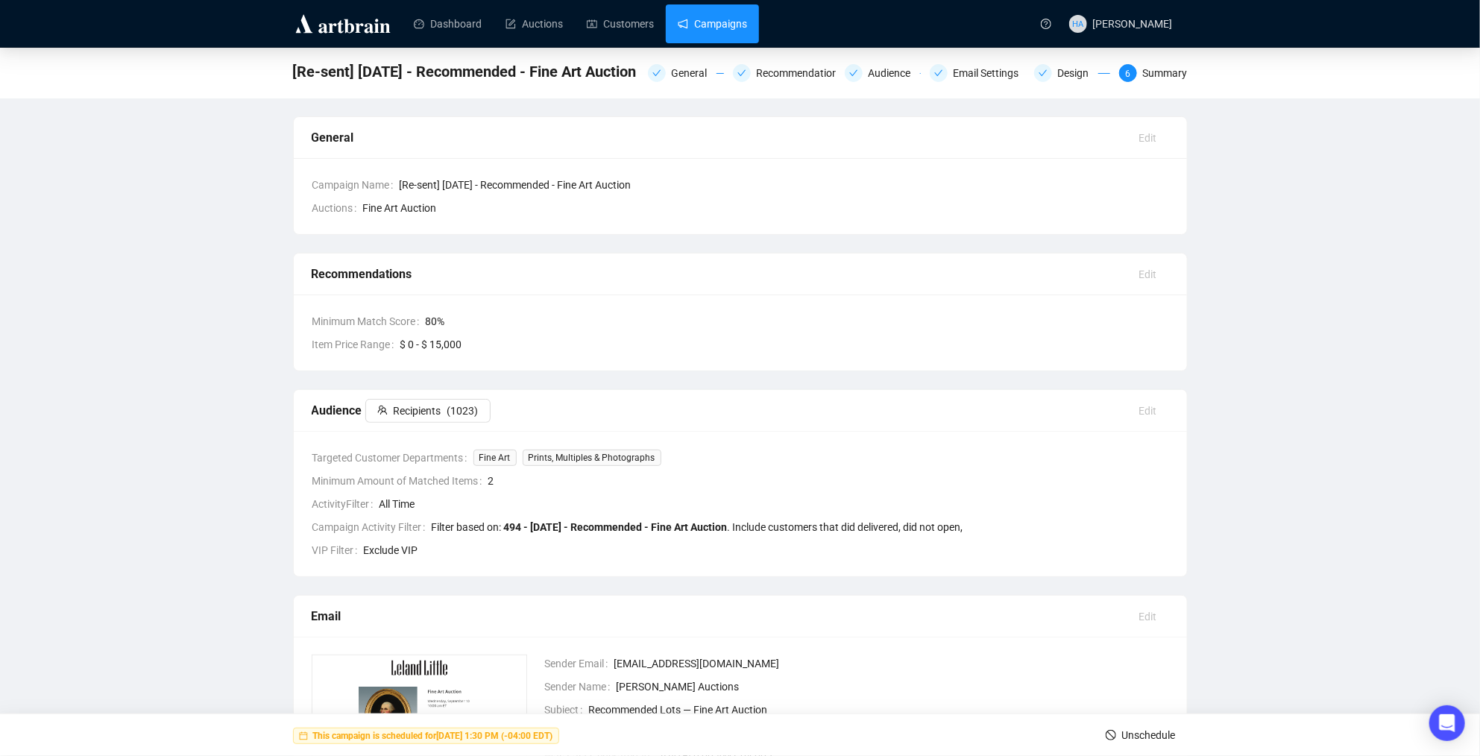
click at [733, 27] on link "Campaigns" at bounding box center [712, 23] width 69 height 39
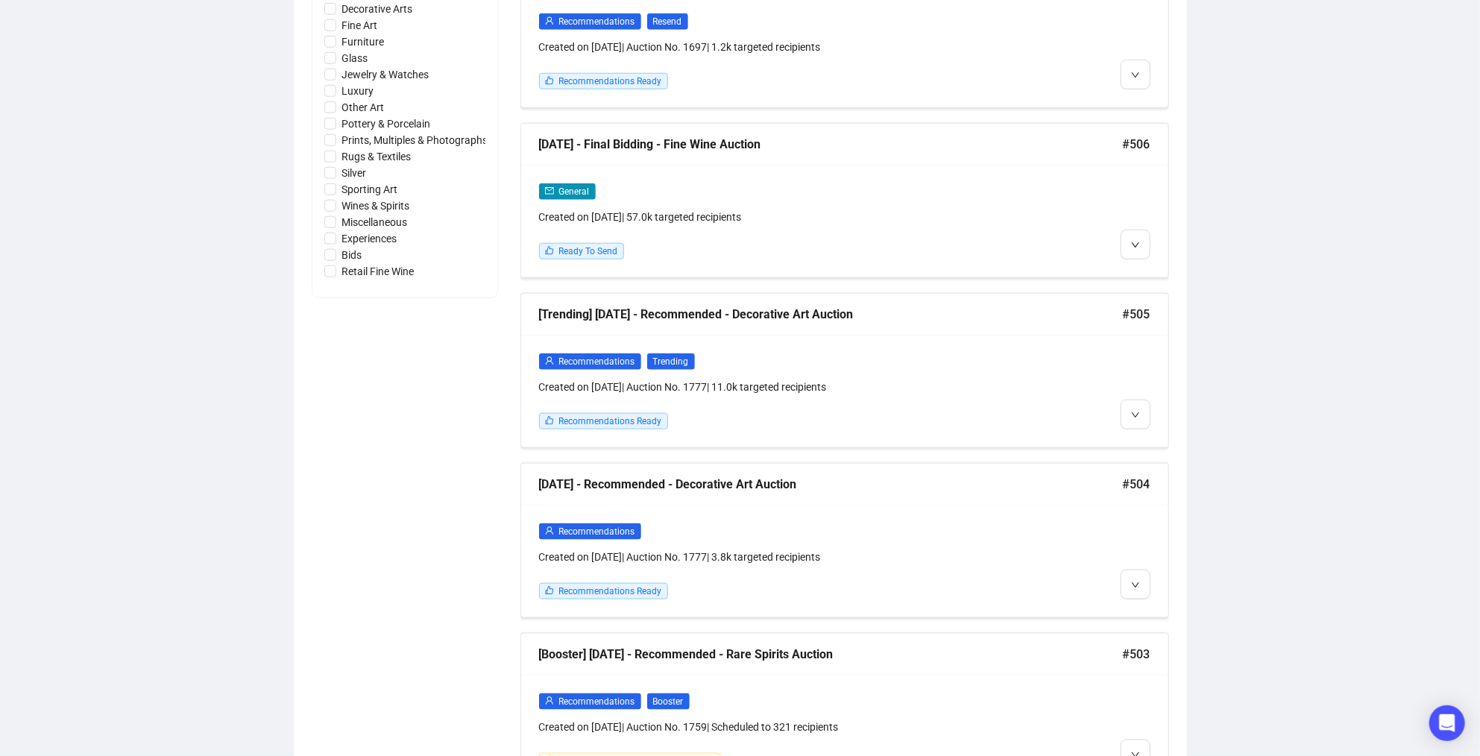
scroll to position [839, 0]
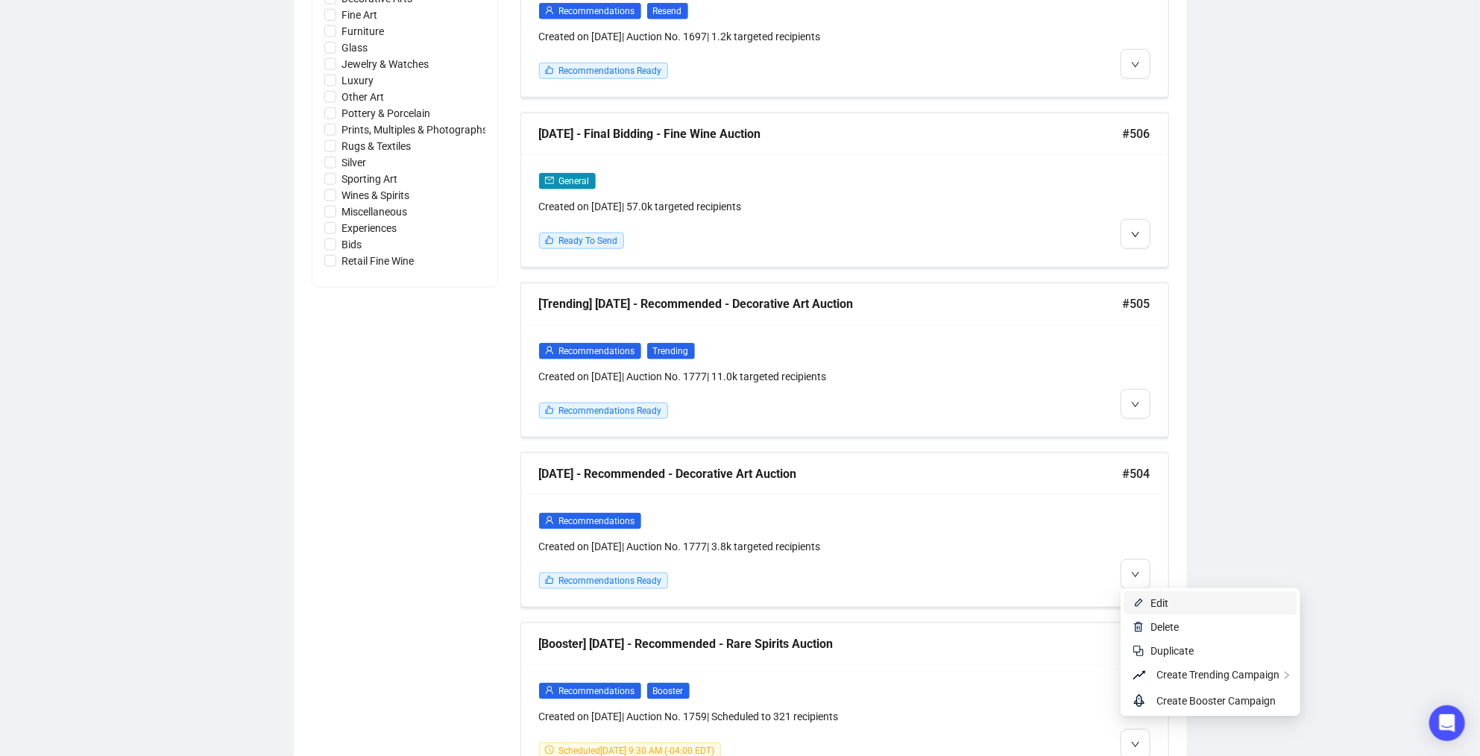
click at [1159, 599] on span "Edit" at bounding box center [1160, 603] width 18 height 12
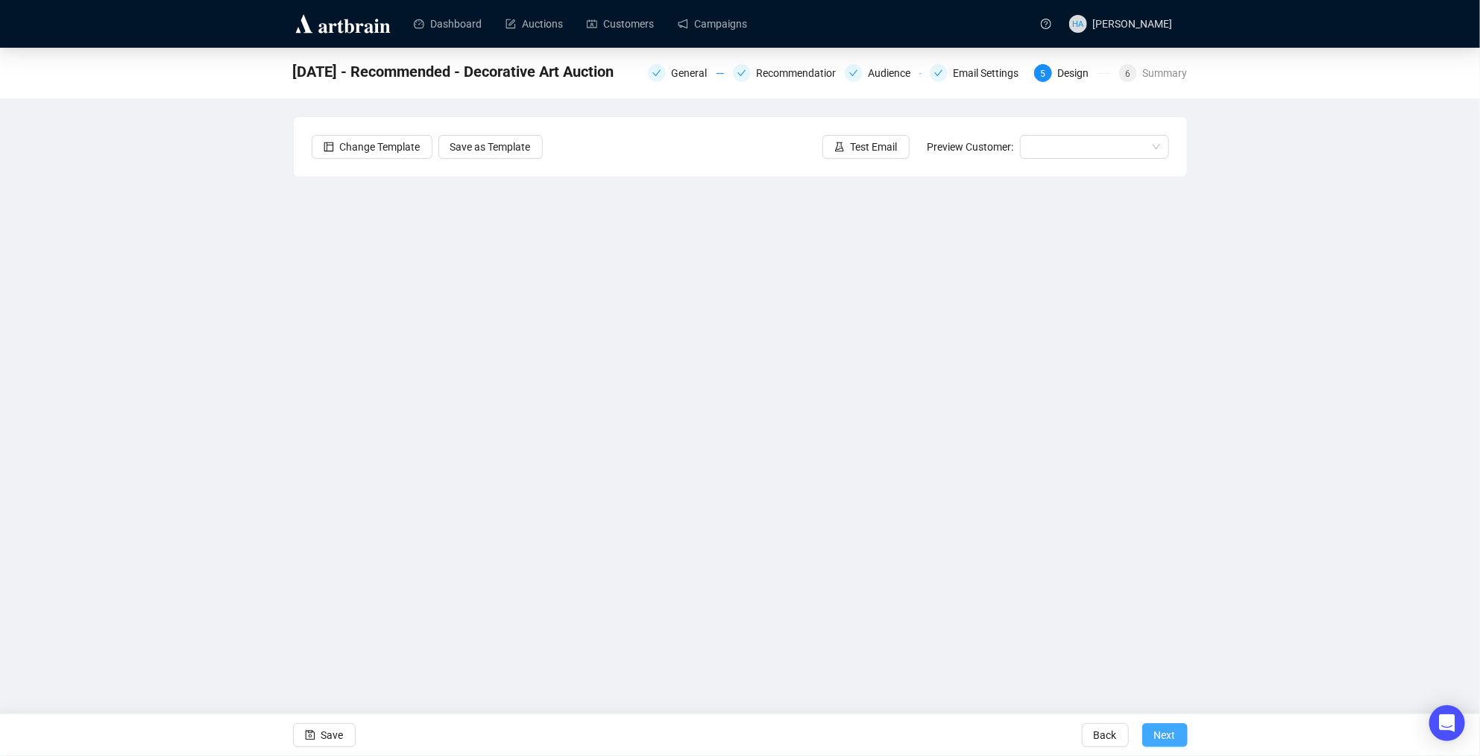
click at [1163, 734] on span "Next" at bounding box center [1165, 735] width 22 height 42
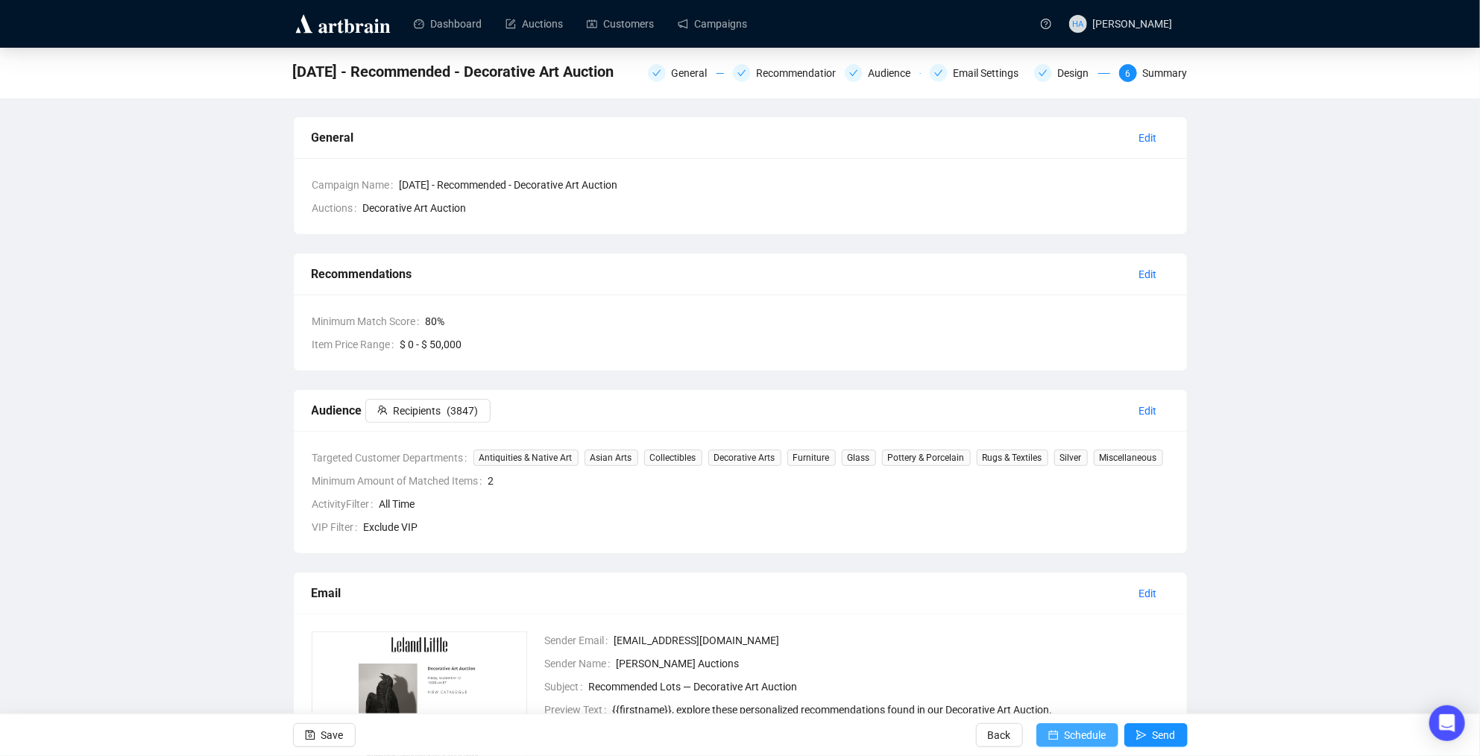
click at [1086, 730] on span "Schedule" at bounding box center [1086, 735] width 42 height 42
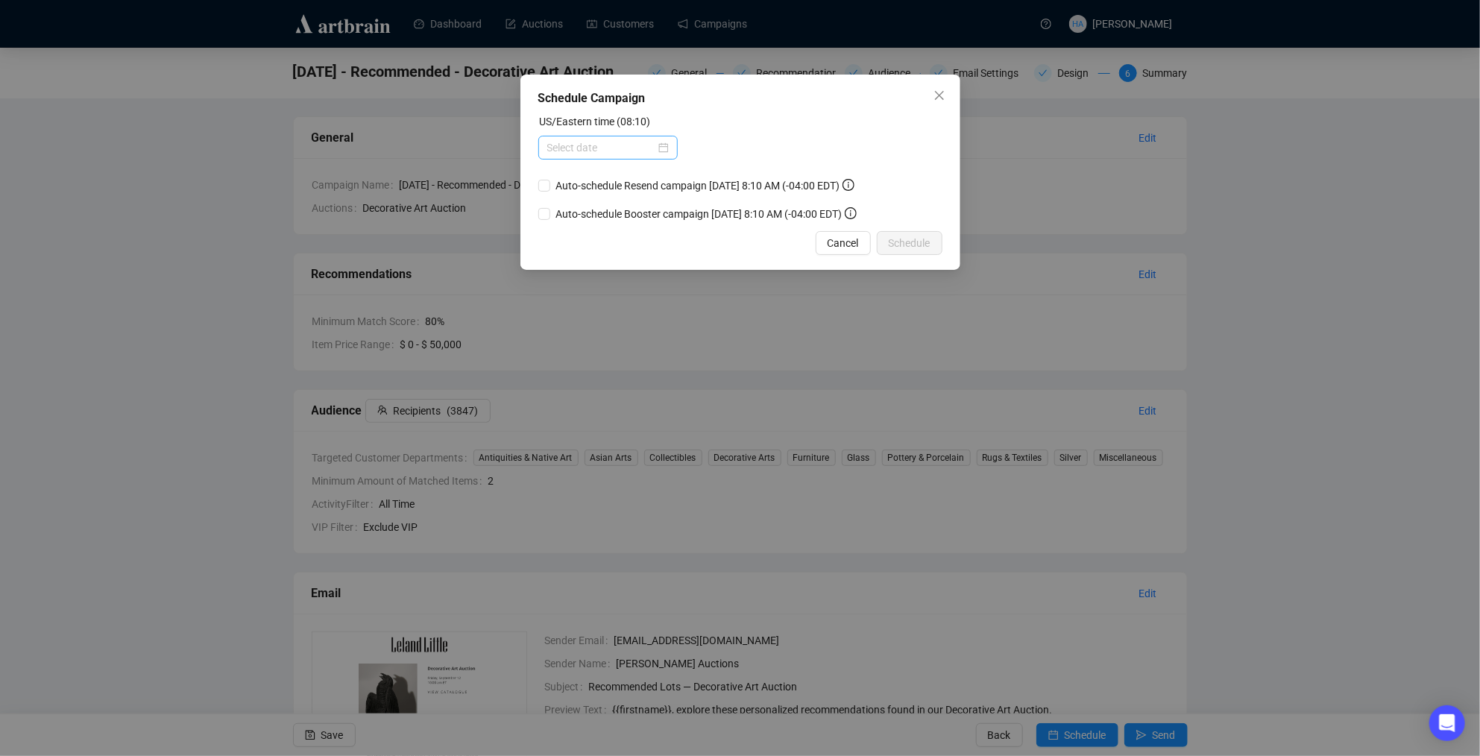
click at [657, 143] on div at bounding box center [608, 147] width 122 height 16
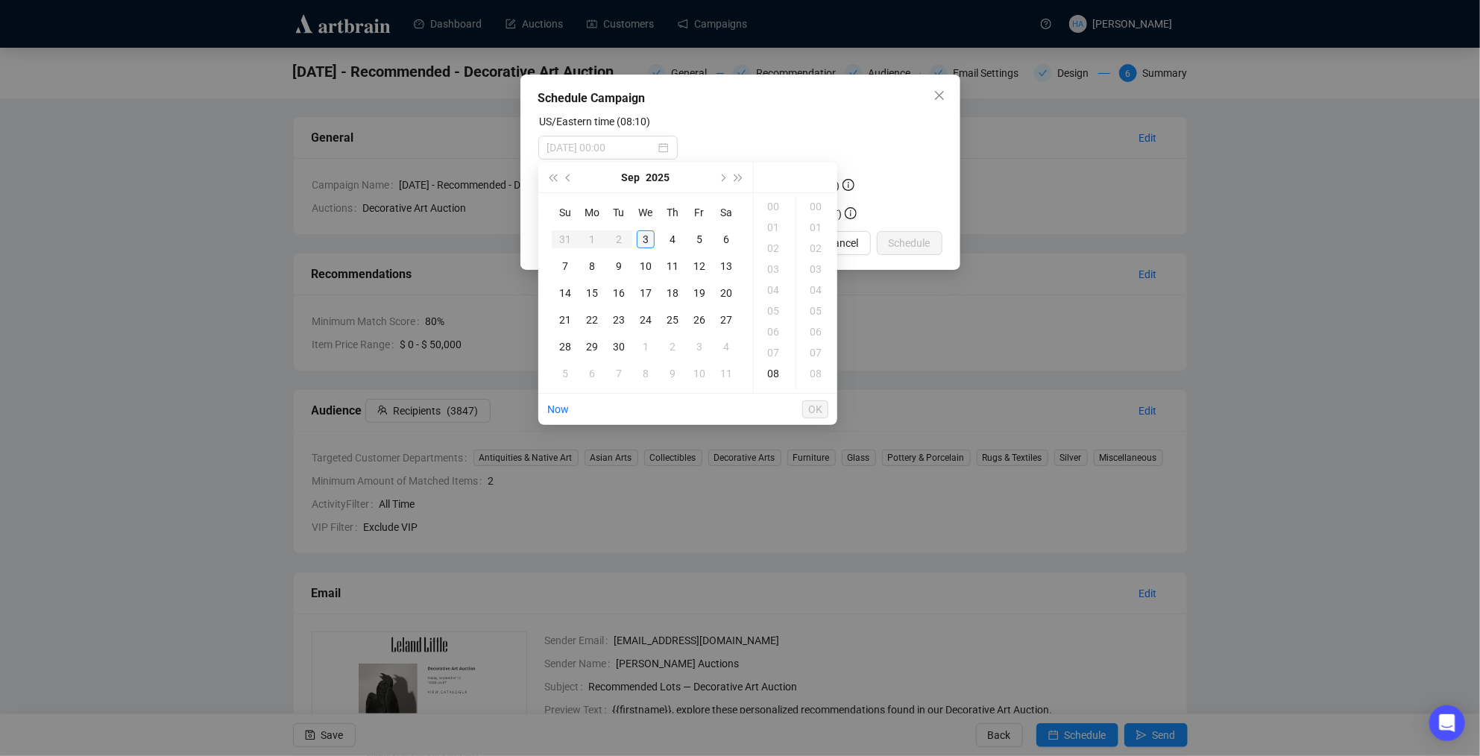
click at [646, 236] on div "3" at bounding box center [646, 239] width 18 height 18
click at [772, 248] on div "10" at bounding box center [775, 249] width 36 height 21
click at [812, 209] on div "00" at bounding box center [817, 206] width 36 height 21
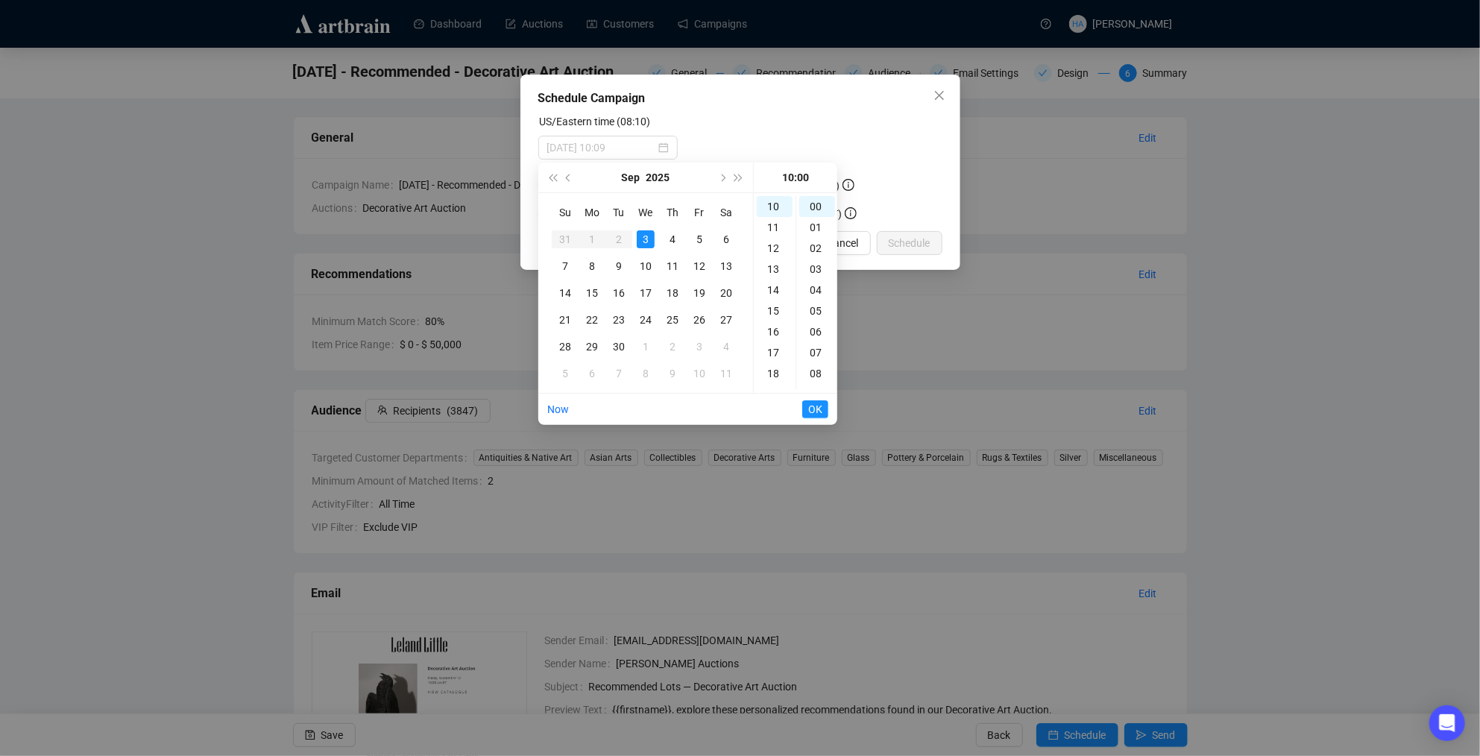
type input "[DATE] 10:00"
click at [813, 407] on span "OK" at bounding box center [815, 409] width 14 height 28
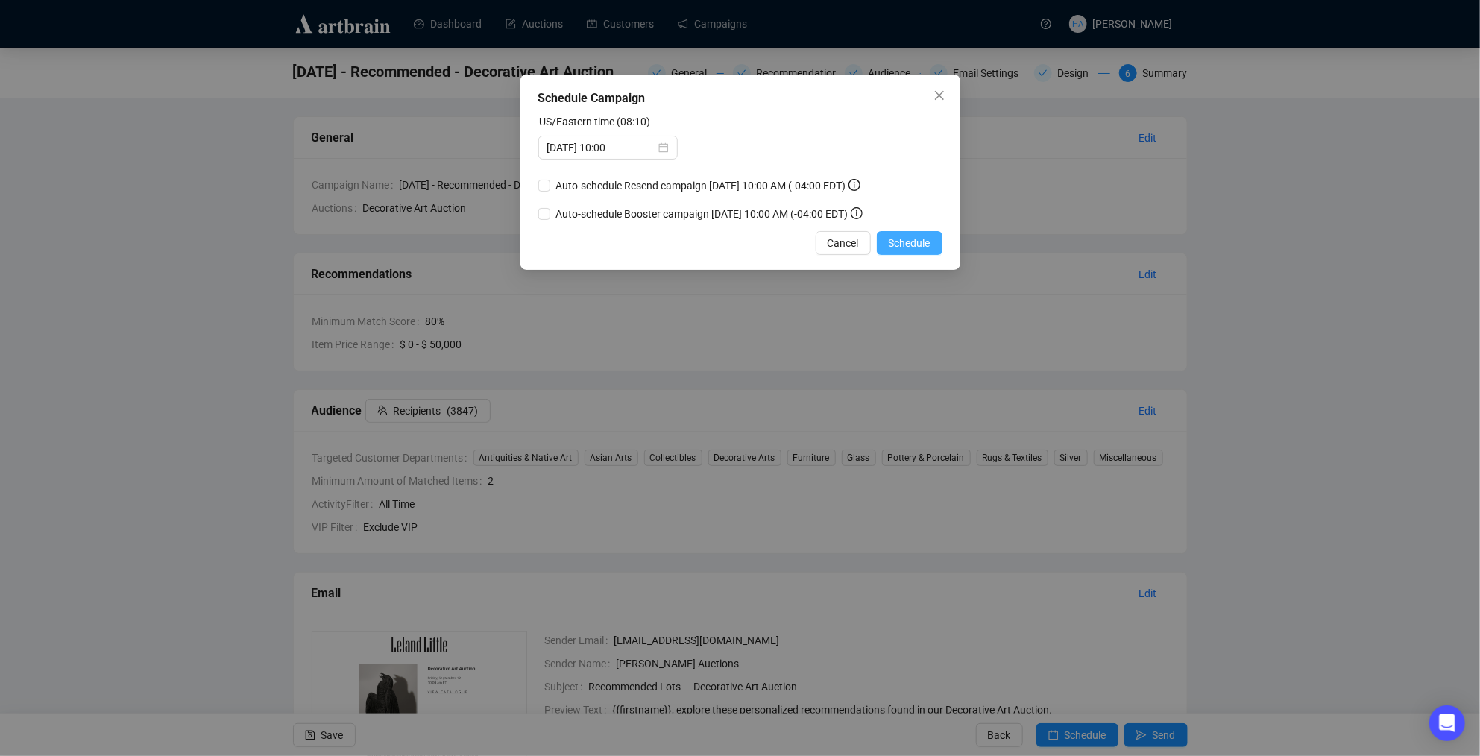
click at [902, 251] on span "Schedule" at bounding box center [910, 243] width 42 height 16
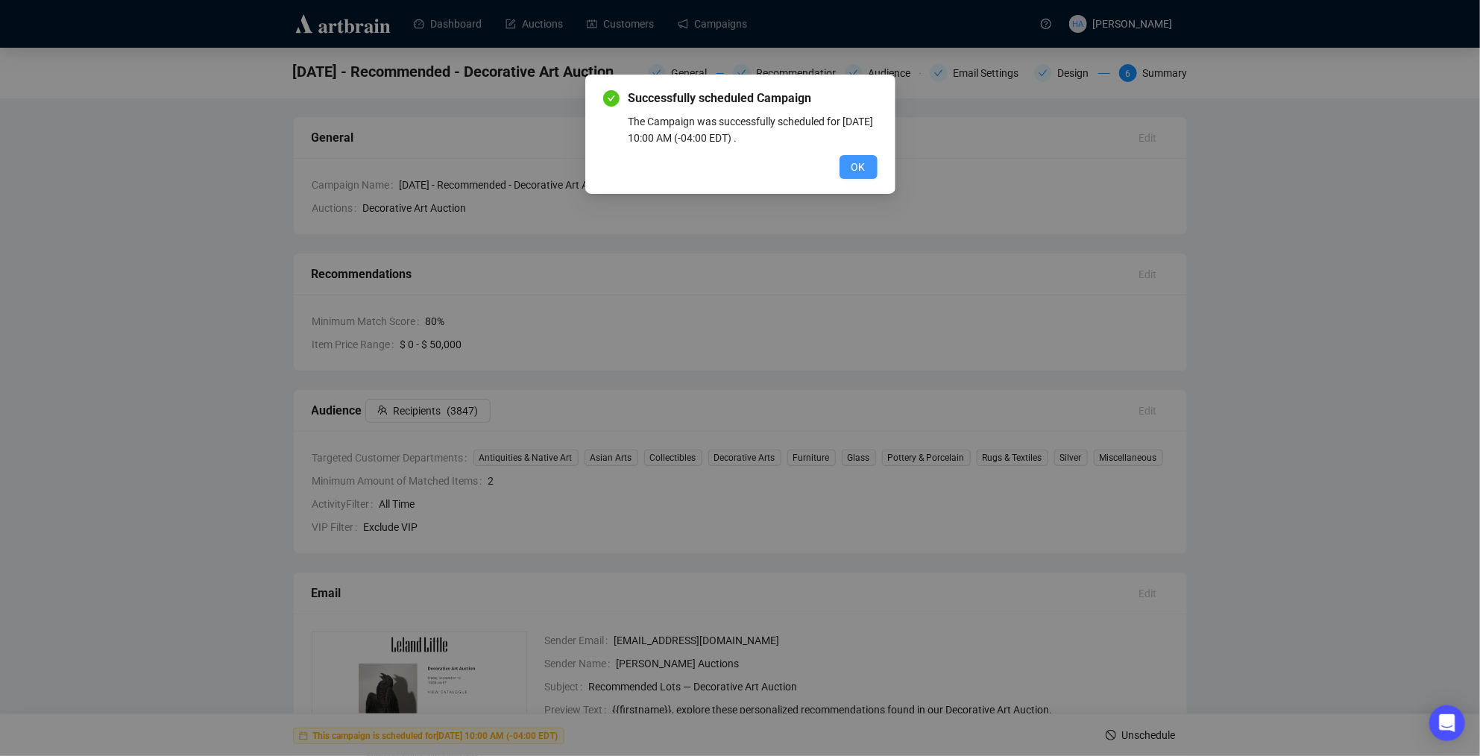
click at [854, 166] on span "OK" at bounding box center [859, 167] width 14 height 16
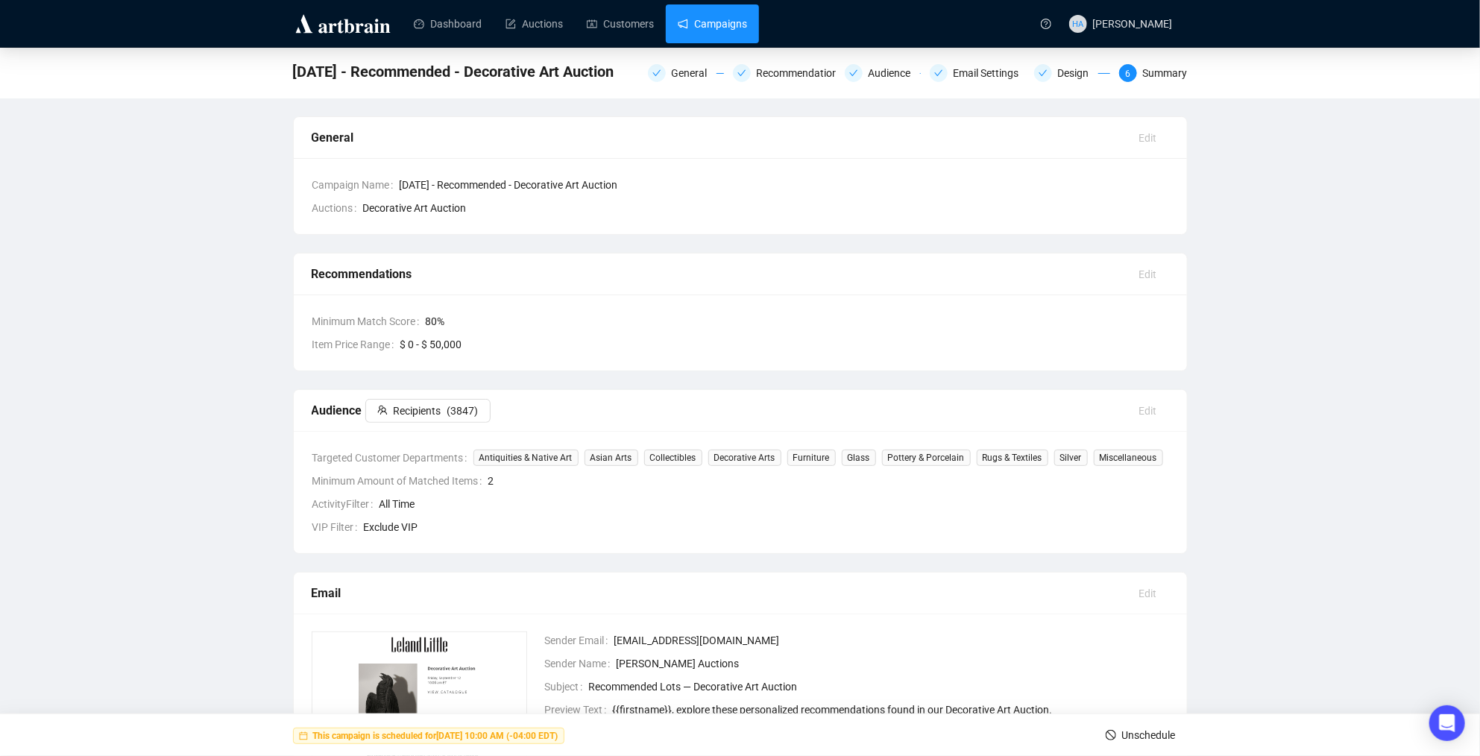
click at [733, 31] on link "Campaigns" at bounding box center [712, 23] width 69 height 39
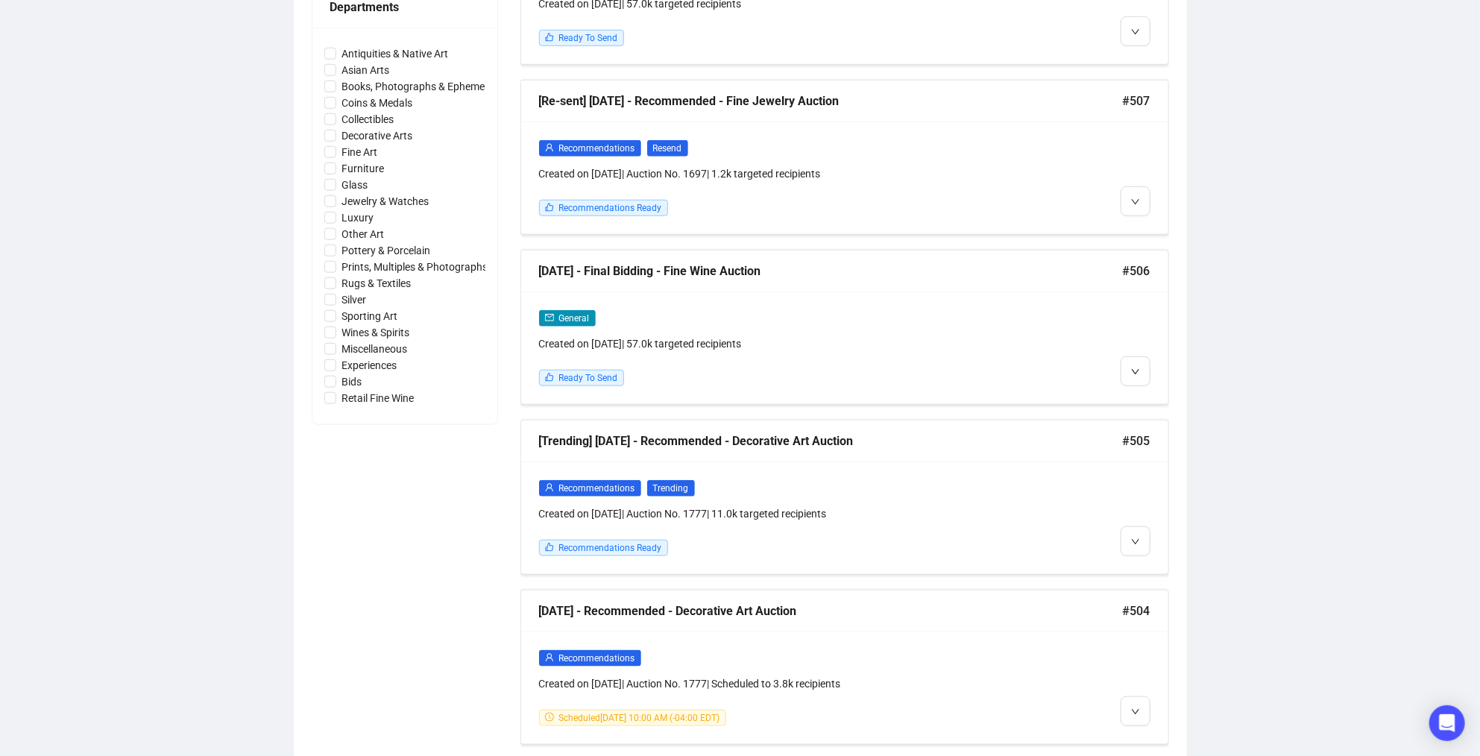
scroll to position [703, 0]
click at [1146, 566] on li "Edit" at bounding box center [1156, 570] width 64 height 24
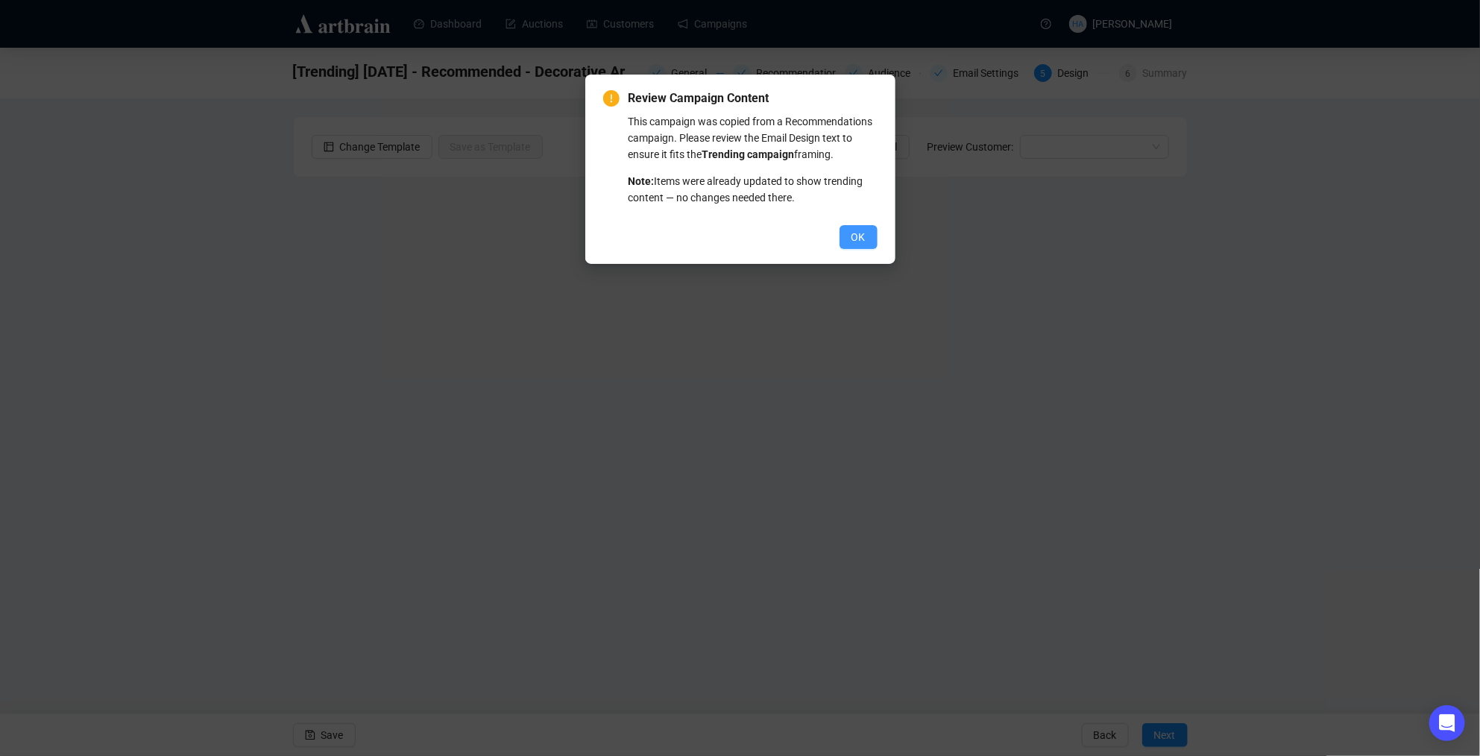
click at [852, 245] on span "OK" at bounding box center [859, 237] width 14 height 16
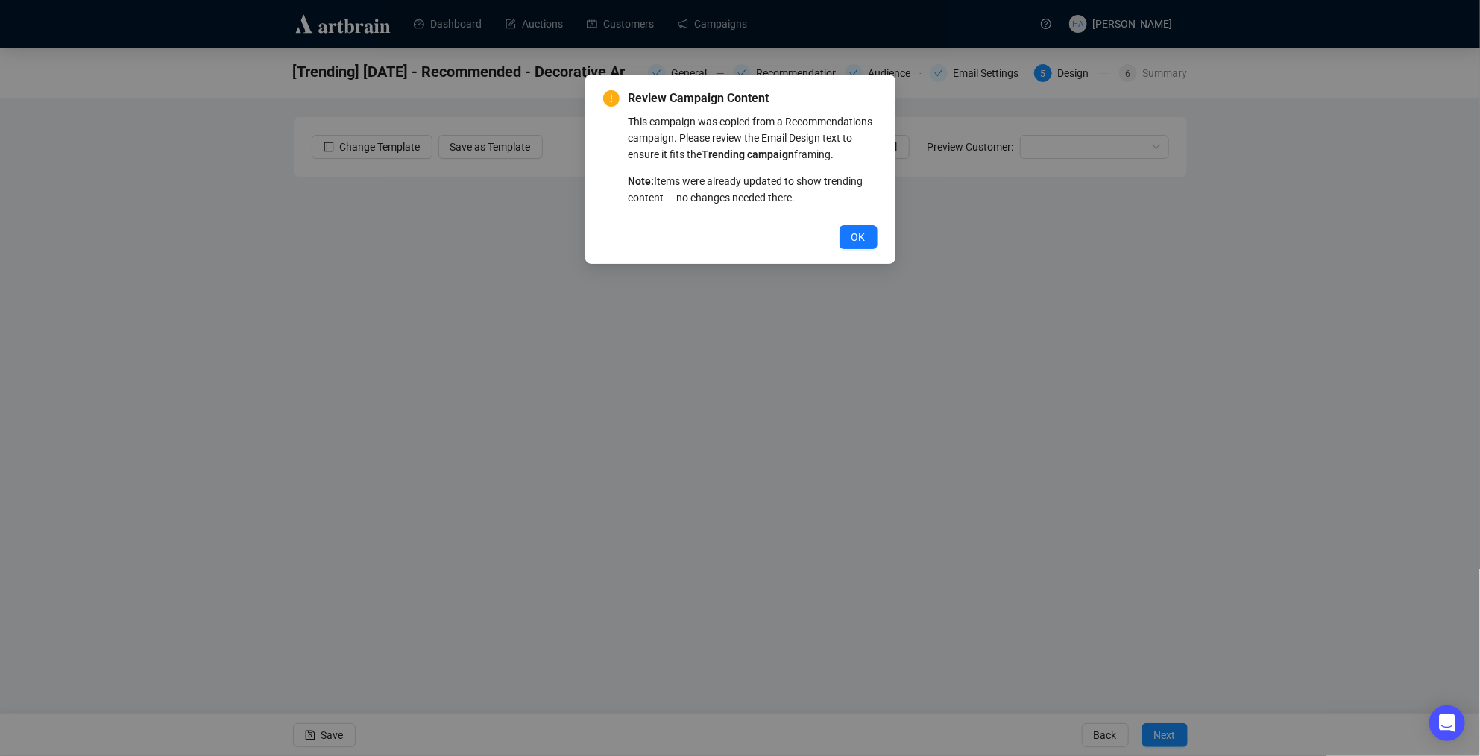
click at [852, 245] on span "OK" at bounding box center [859, 237] width 14 height 16
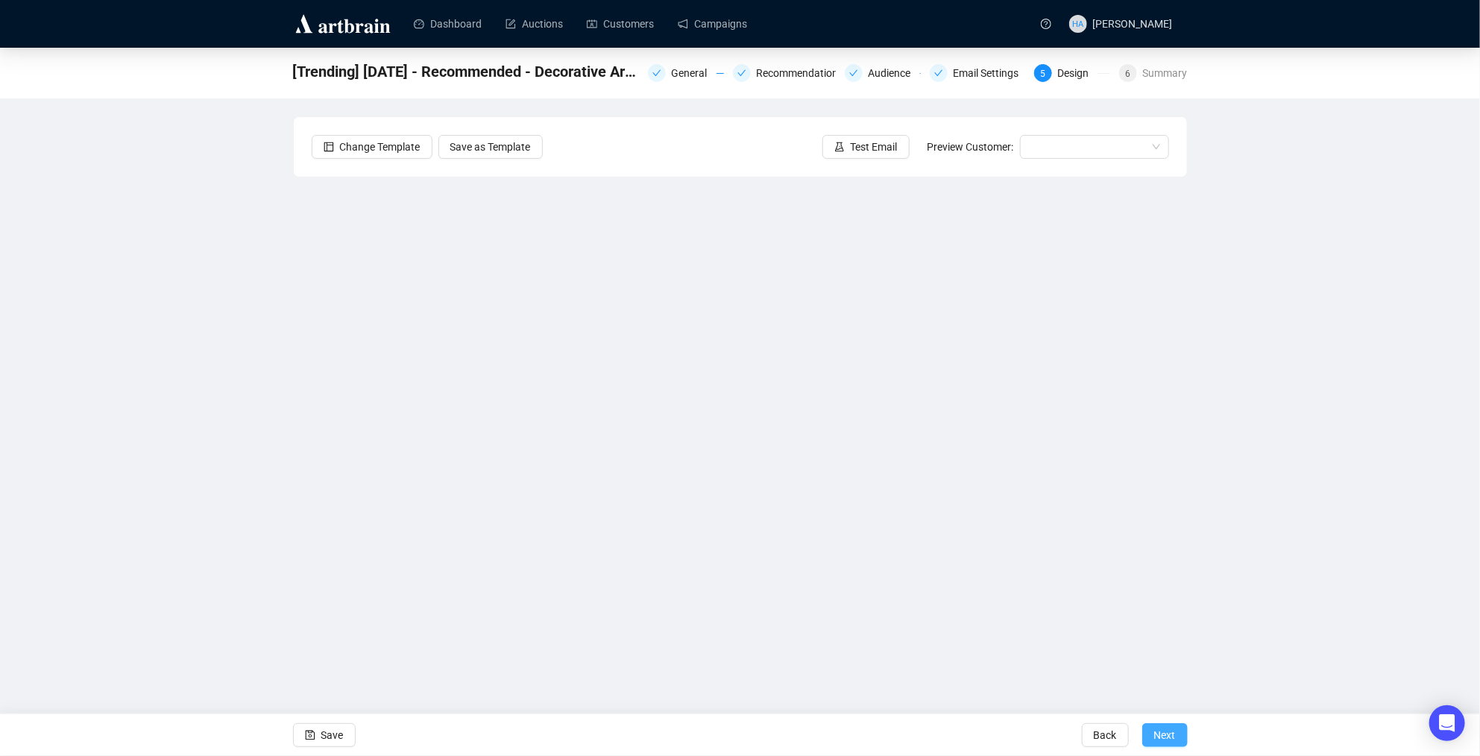
click at [1165, 736] on span "Next" at bounding box center [1165, 735] width 22 height 42
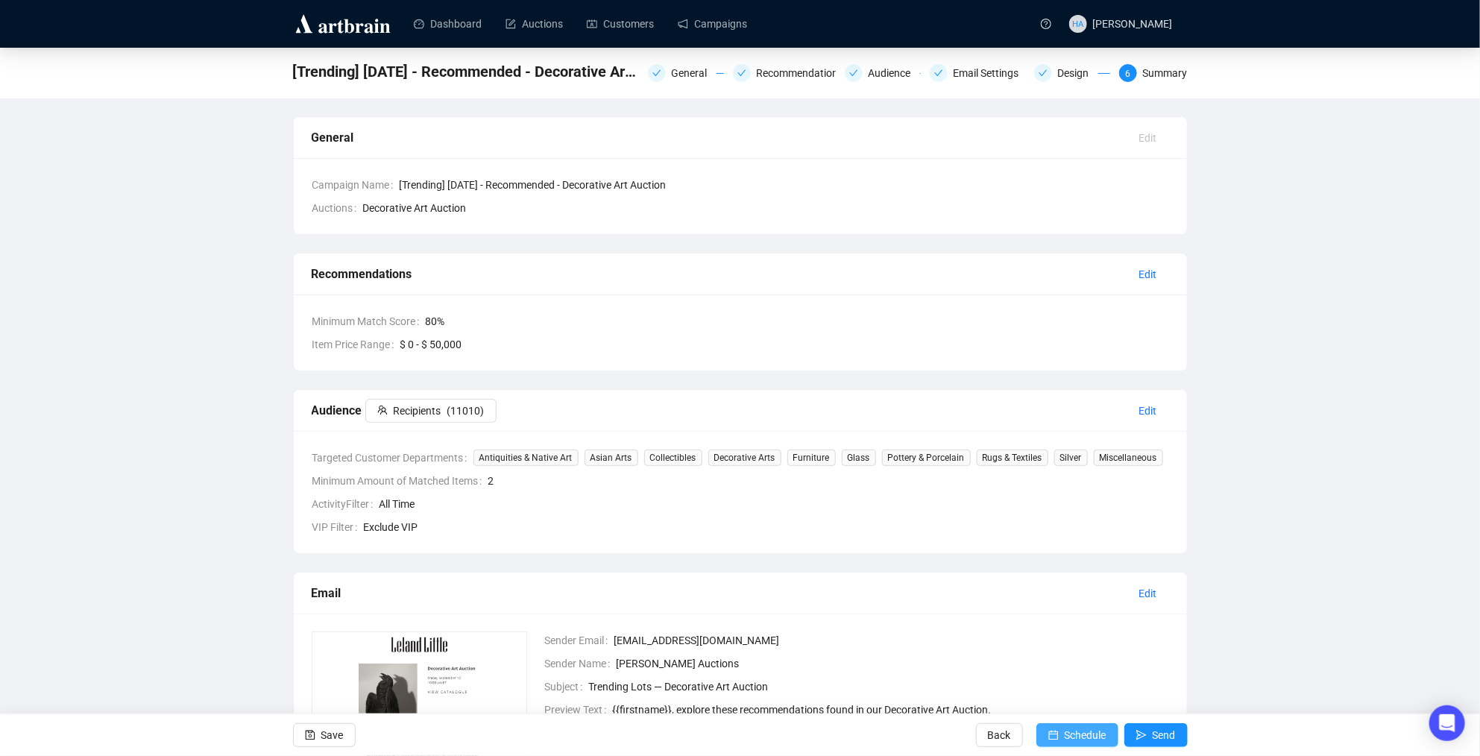
click at [1092, 731] on span "Schedule" at bounding box center [1086, 735] width 42 height 42
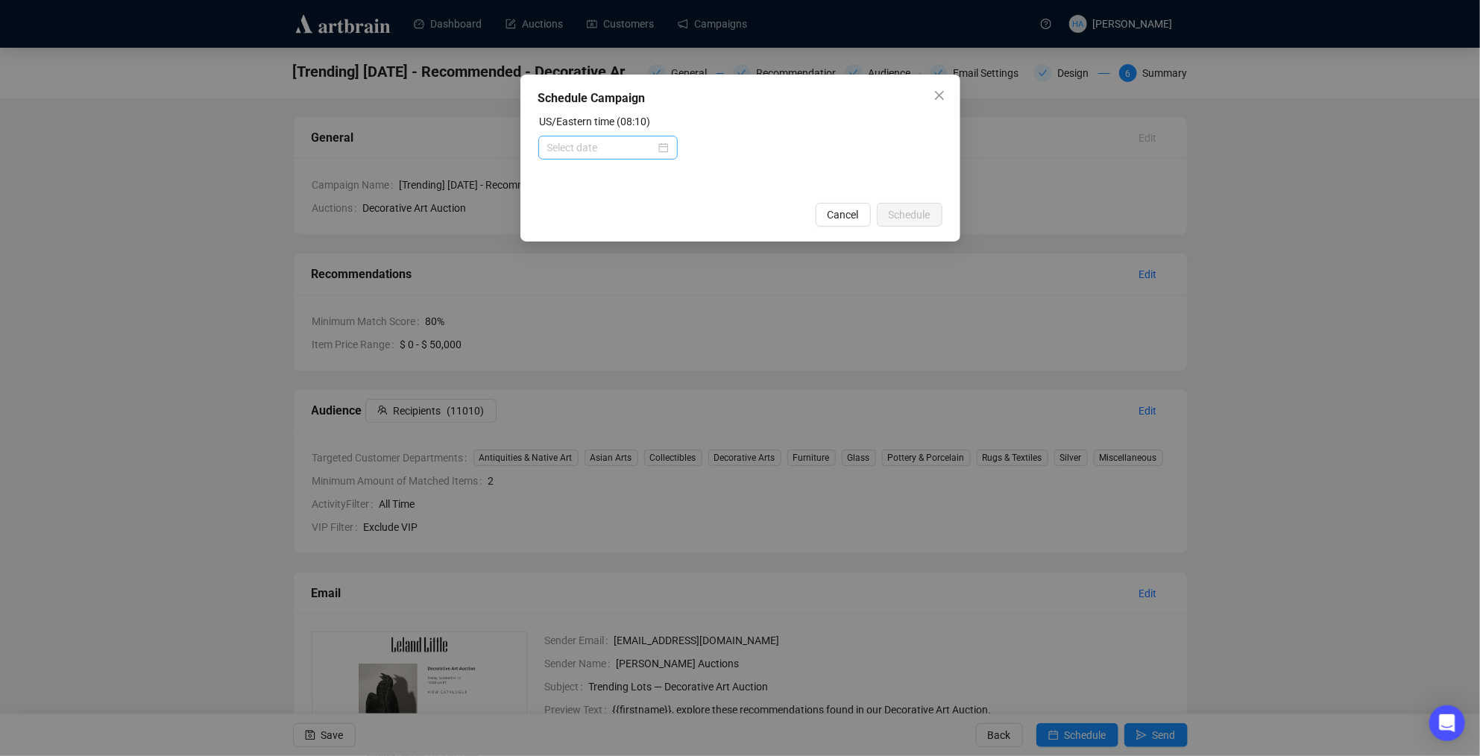
click at [654, 145] on div at bounding box center [608, 147] width 122 height 16
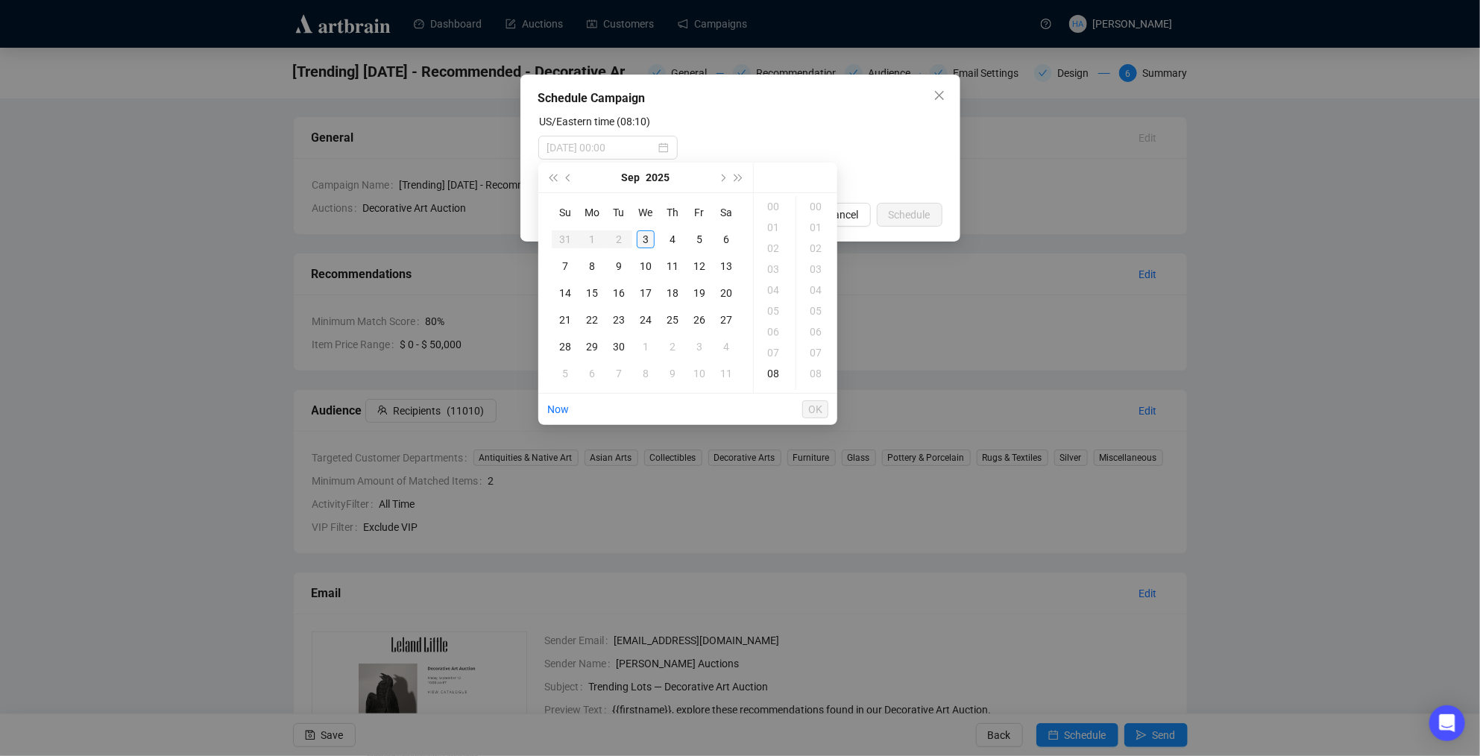
click at [646, 239] on div "3" at bounding box center [646, 239] width 18 height 18
click at [773, 250] on div "10" at bounding box center [775, 249] width 36 height 21
click at [816, 230] on div "30" at bounding box center [817, 227] width 36 height 21
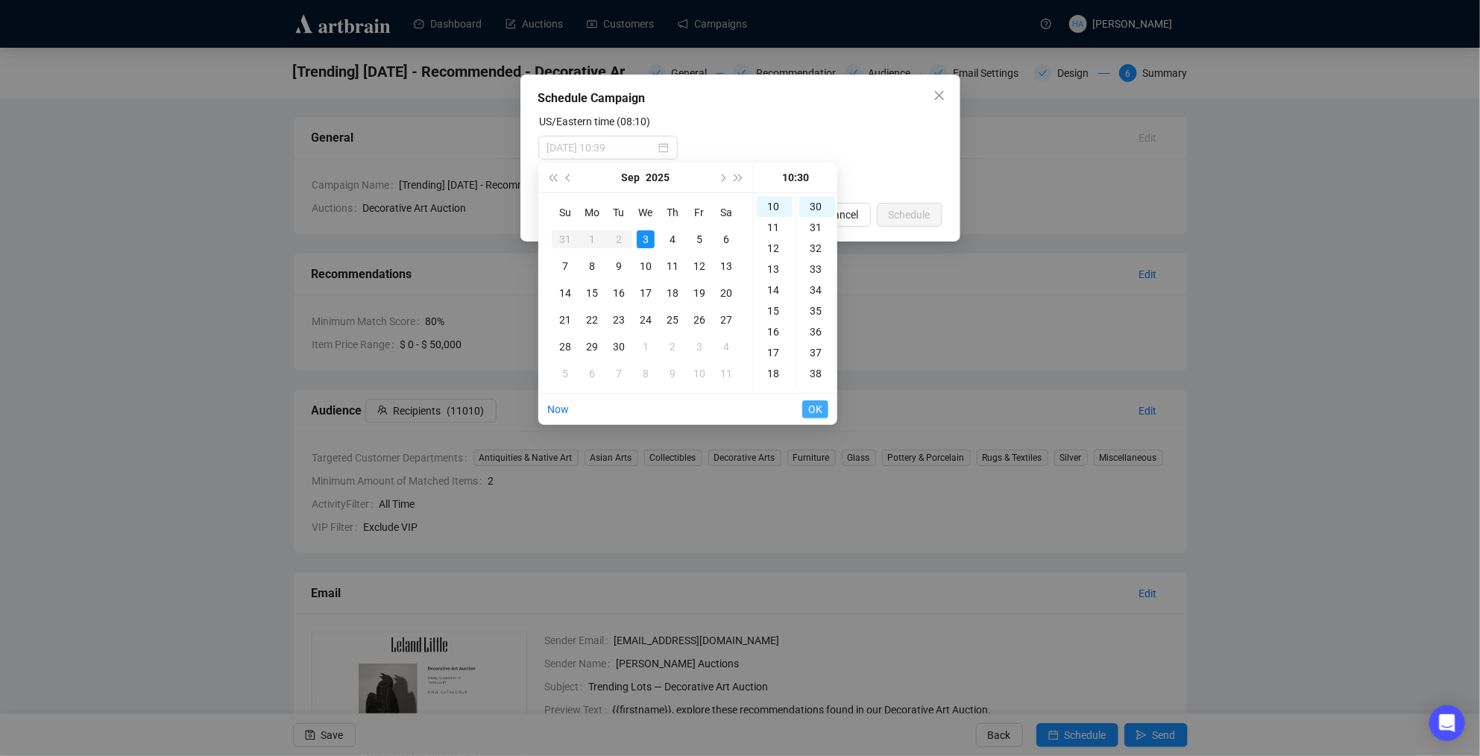
type input "[DATE] 10:30"
click at [813, 406] on span "OK" at bounding box center [815, 409] width 14 height 28
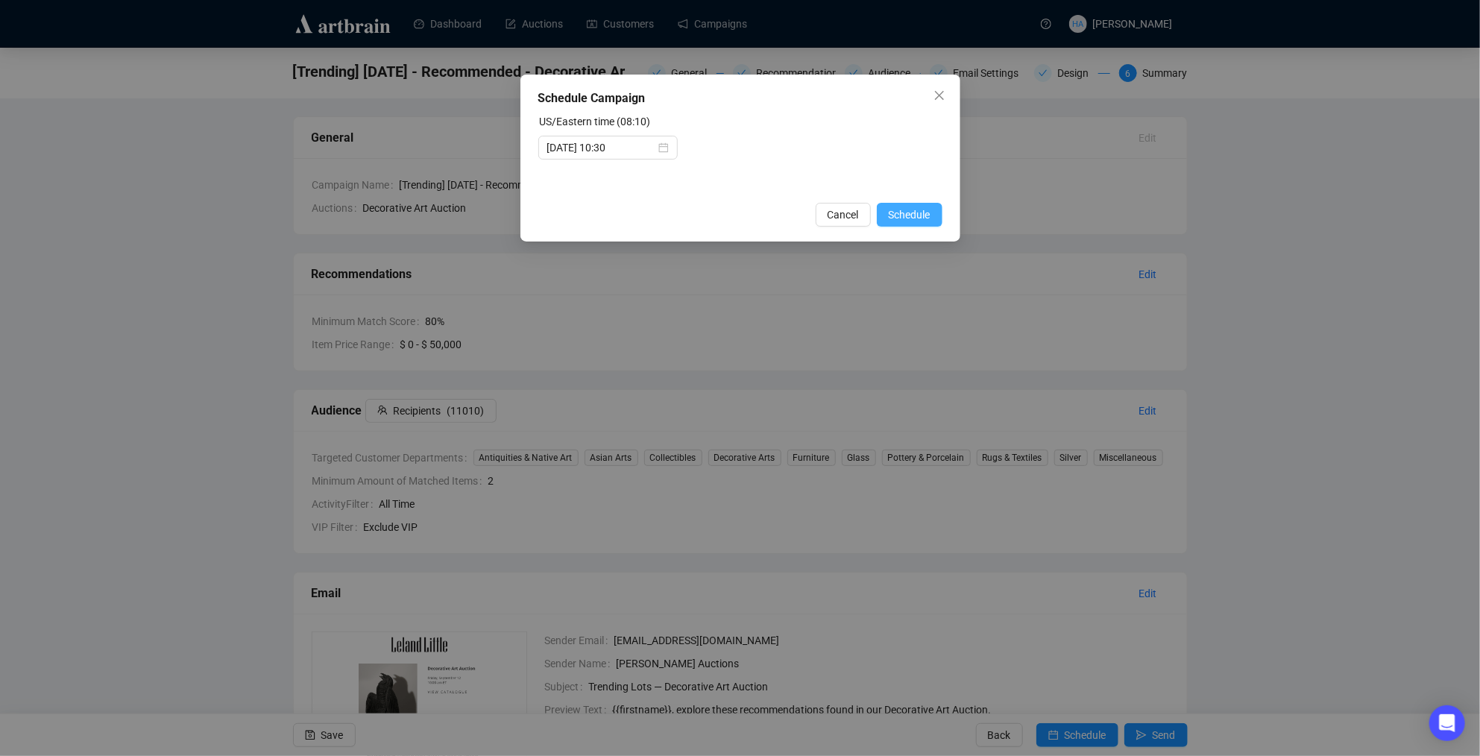
click at [898, 221] on span "Schedule" at bounding box center [910, 215] width 42 height 16
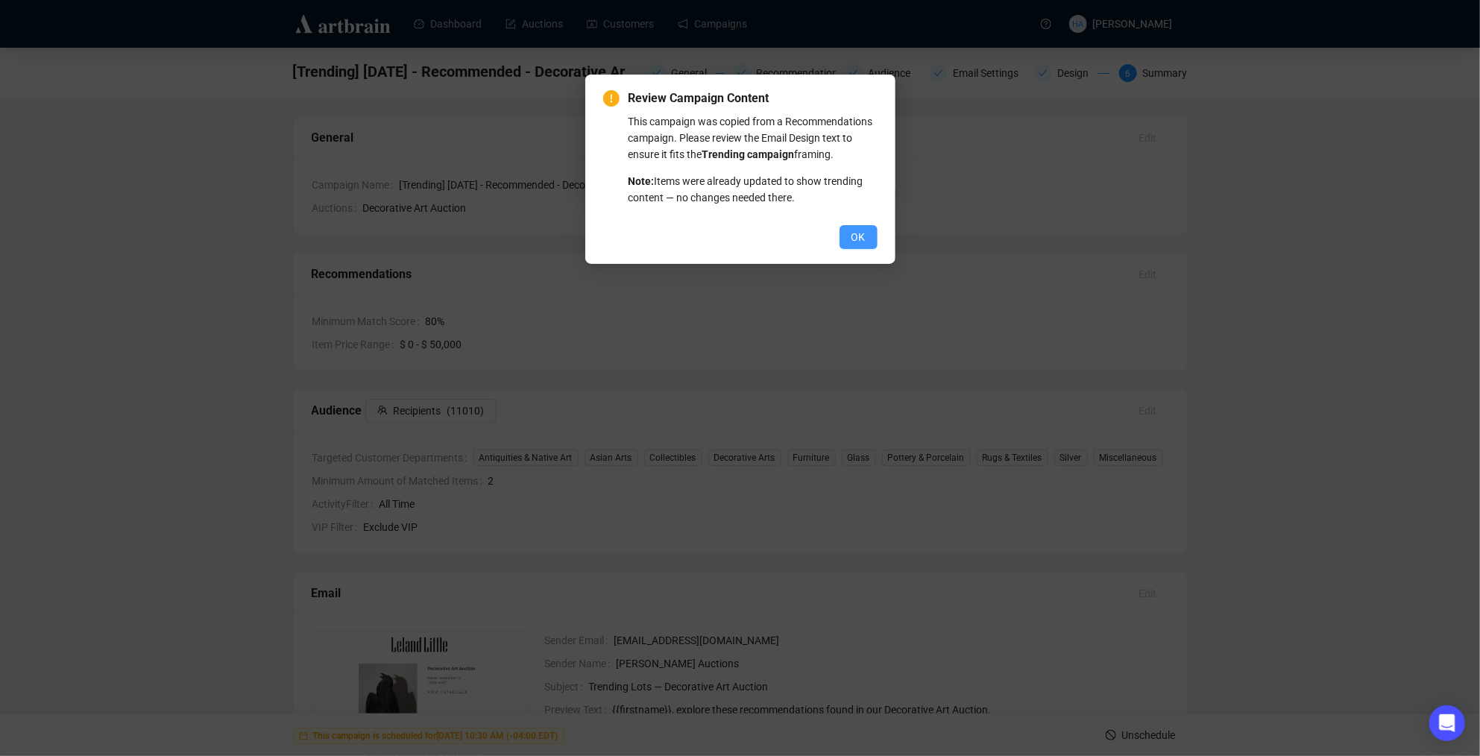
click at [867, 249] on button "OK" at bounding box center [859, 237] width 38 height 24
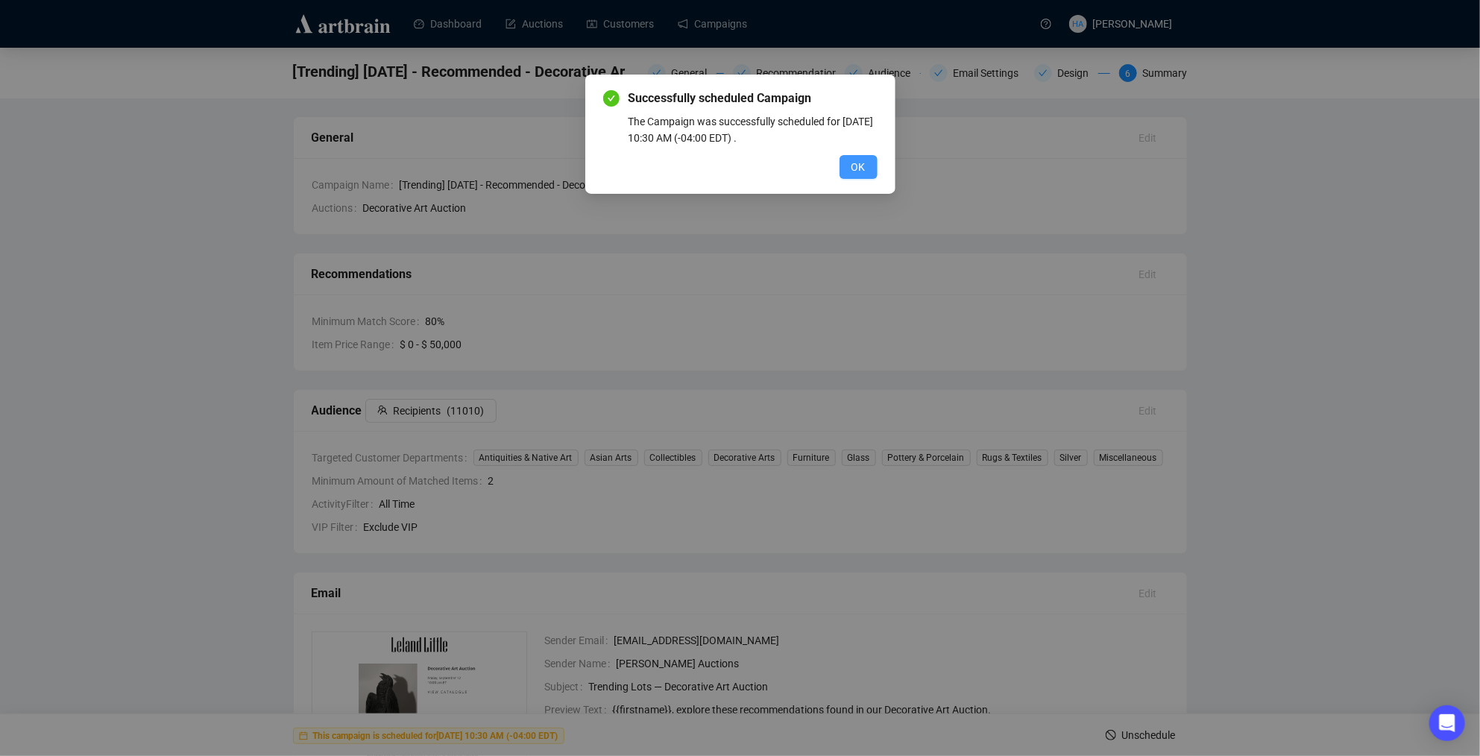
click at [859, 173] on span "OK" at bounding box center [859, 167] width 14 height 16
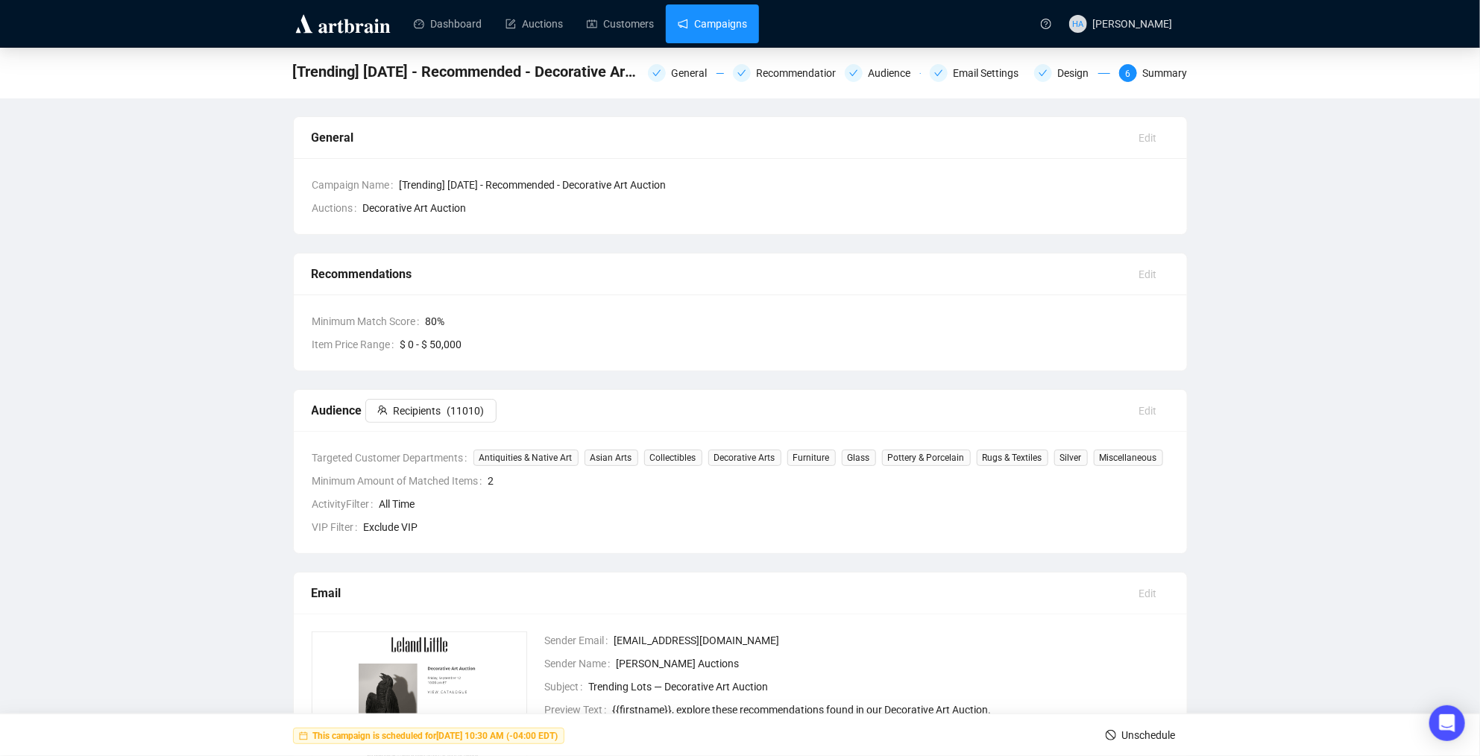
click at [733, 23] on link "Campaigns" at bounding box center [712, 23] width 69 height 39
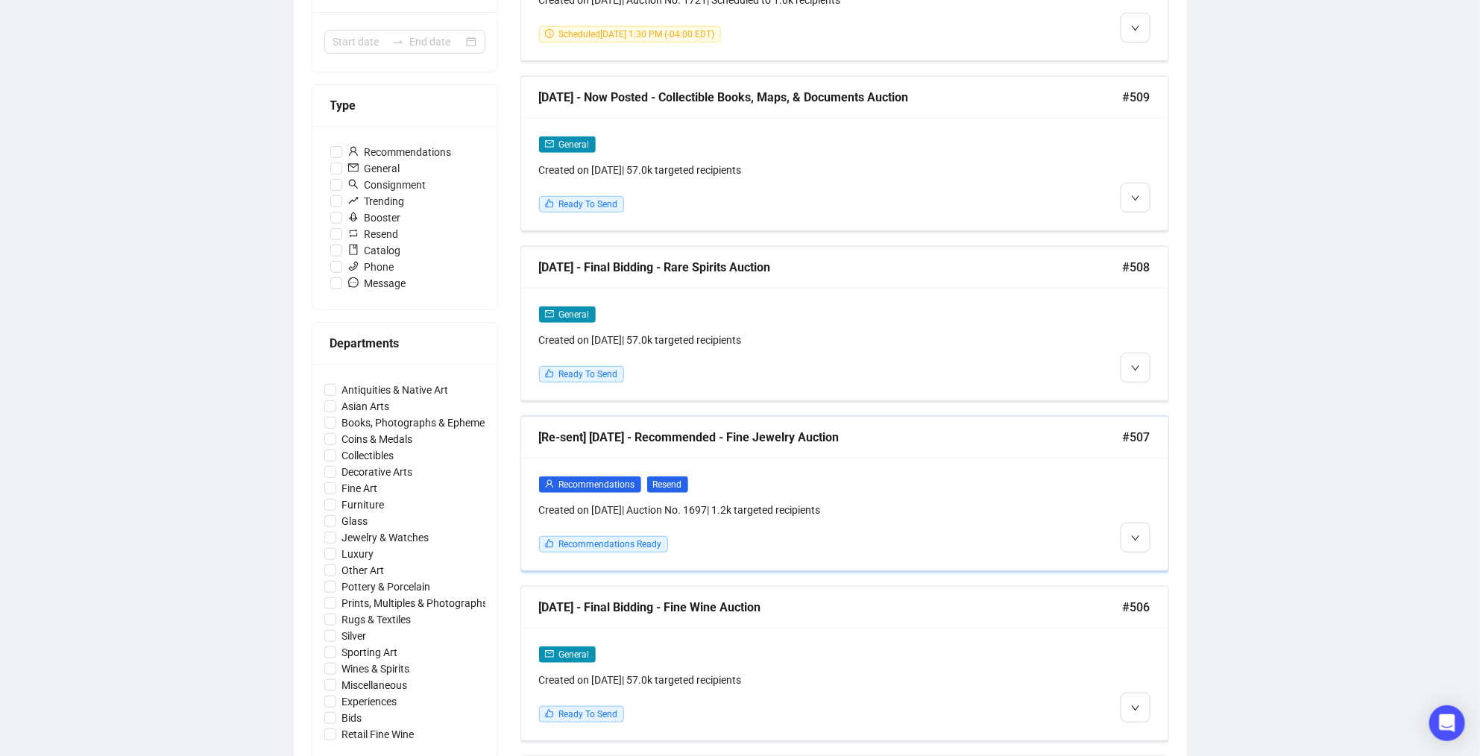
scroll to position [364, 0]
click at [1148, 395] on li "Edit" at bounding box center [1163, 400] width 79 height 24
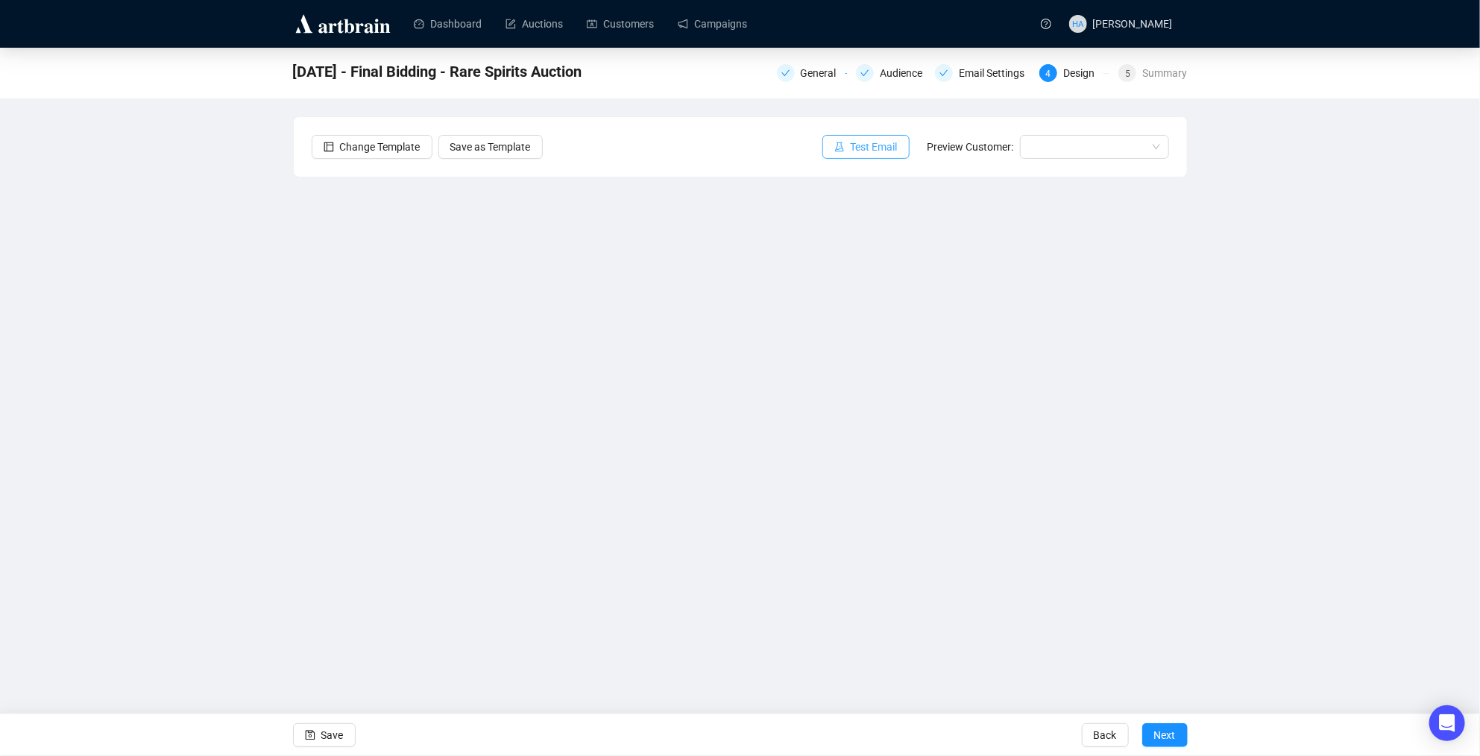
click at [866, 144] on span "Test Email" at bounding box center [874, 147] width 47 height 16
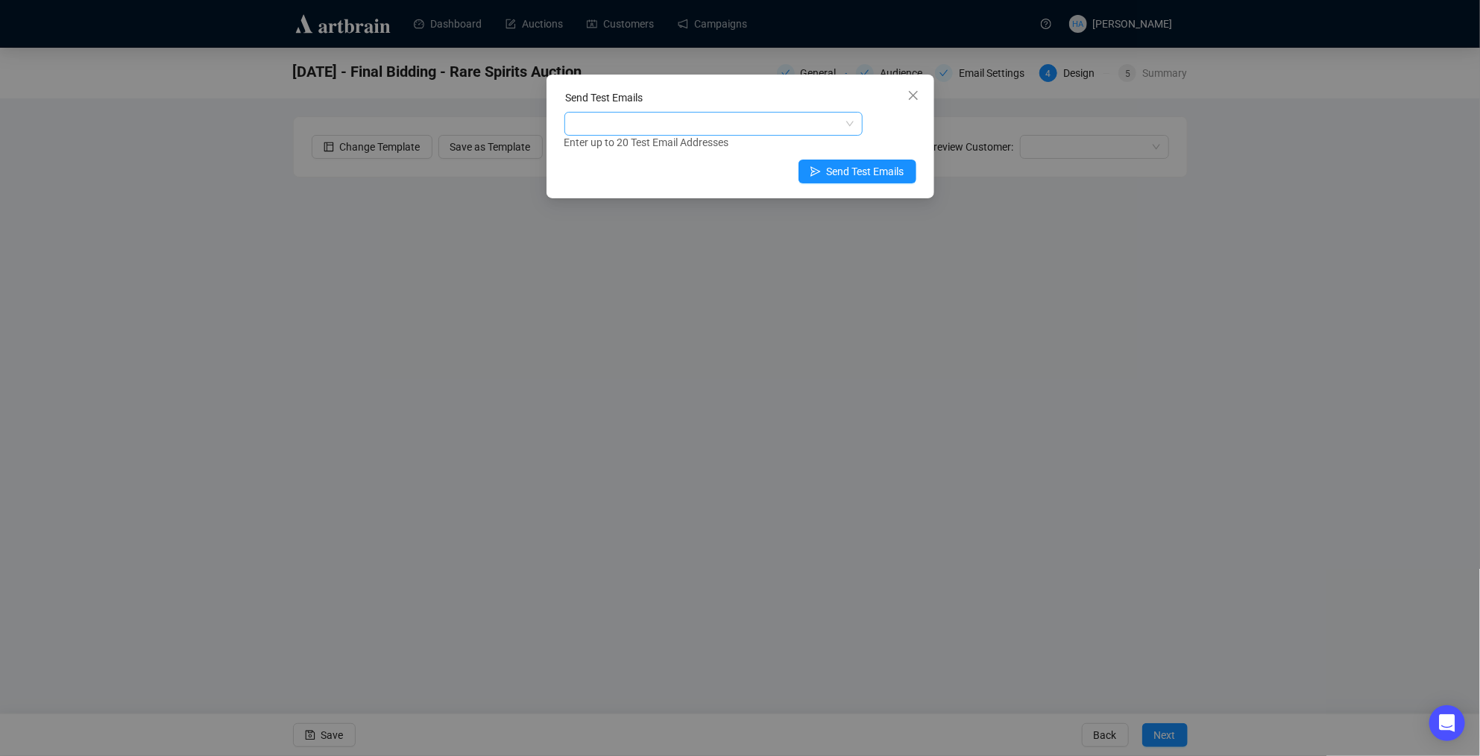
click at [714, 122] on div at bounding box center [705, 123] width 277 height 21
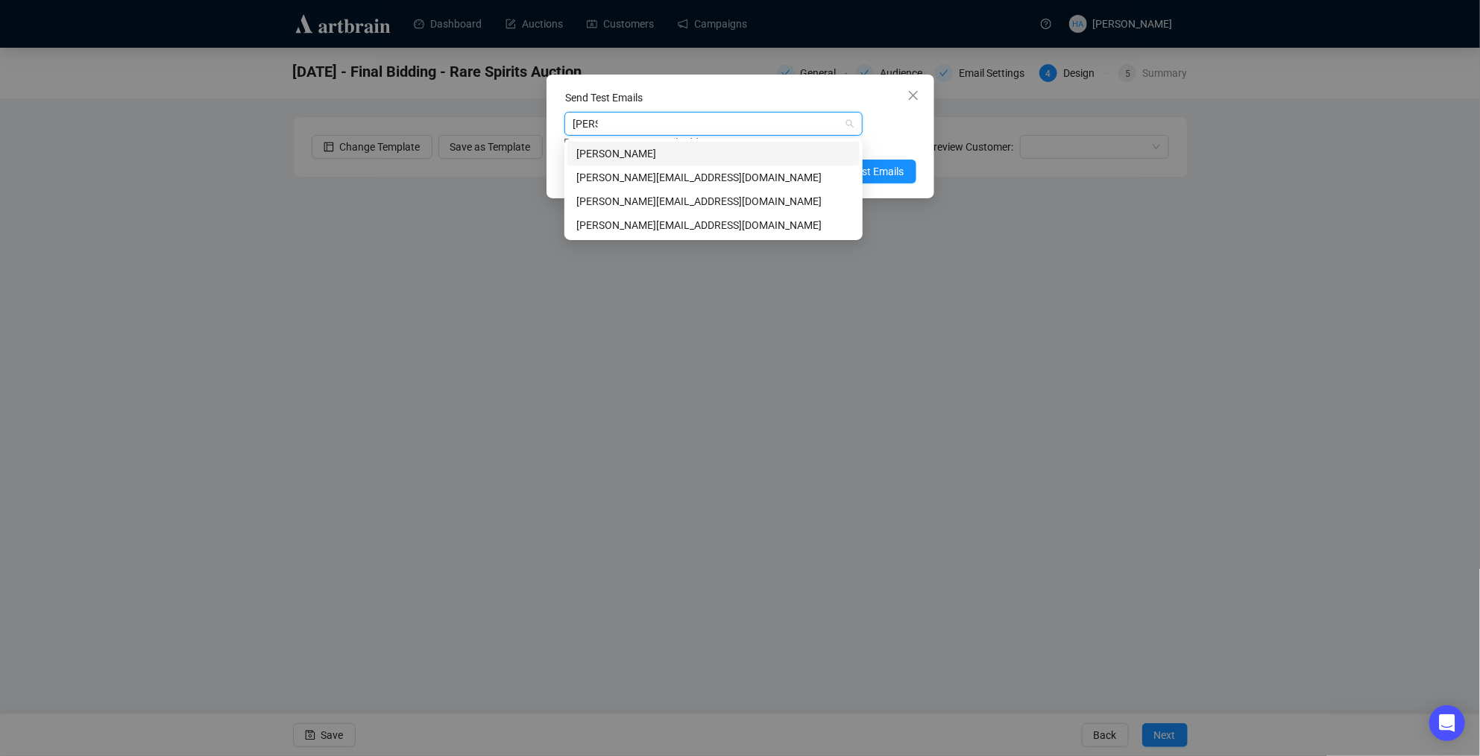
type input "[PERSON_NAME]"
click at [680, 172] on div "[PERSON_NAME][EMAIL_ADDRESS][DOMAIN_NAME]" at bounding box center [713, 177] width 274 height 16
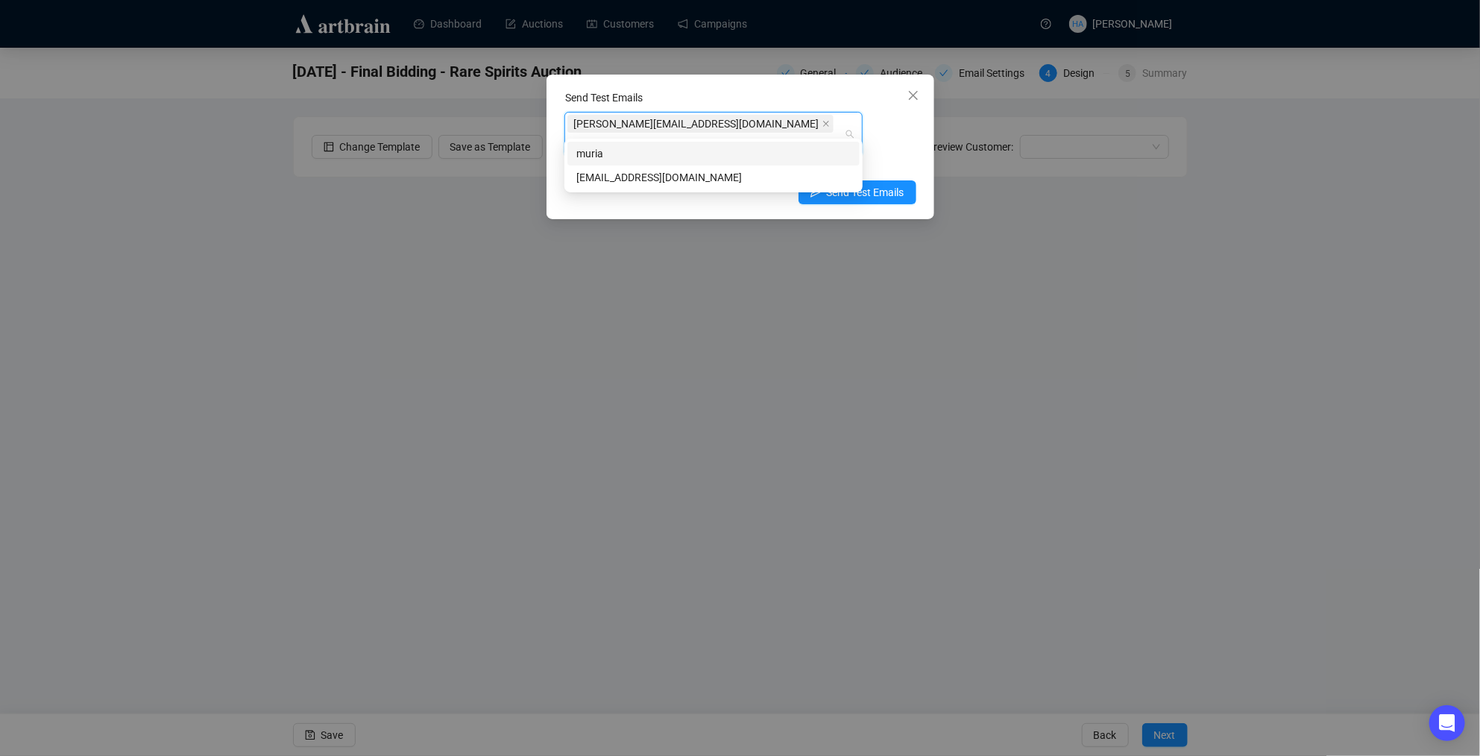
type input "muriah"
click at [626, 172] on div "[EMAIL_ADDRESS][DOMAIN_NAME]" at bounding box center [713, 177] width 274 height 16
type input "mark"
click at [682, 197] on div "[EMAIL_ADDRESS][DOMAIN_NAME]" at bounding box center [713, 198] width 274 height 16
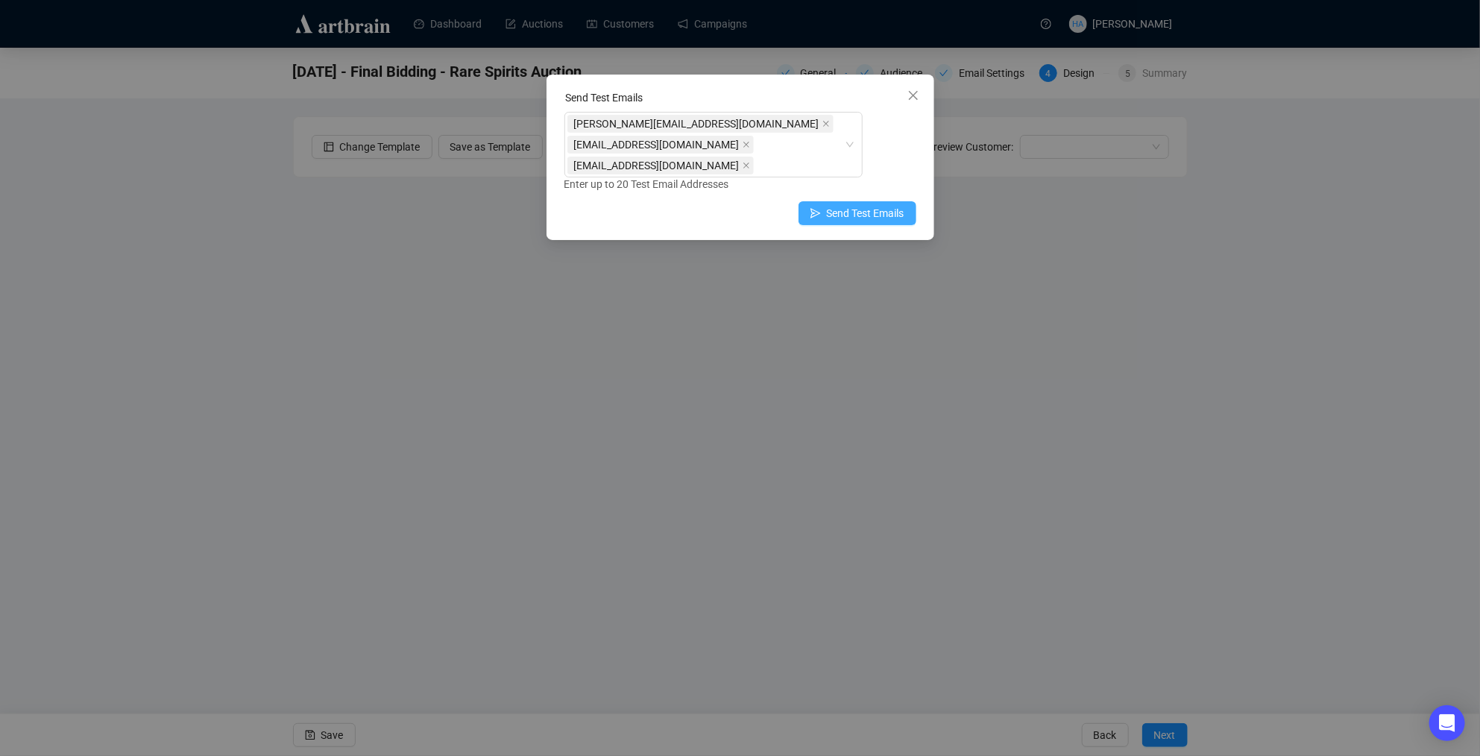
click at [888, 205] on span "Send Test Emails" at bounding box center [866, 213] width 78 height 16
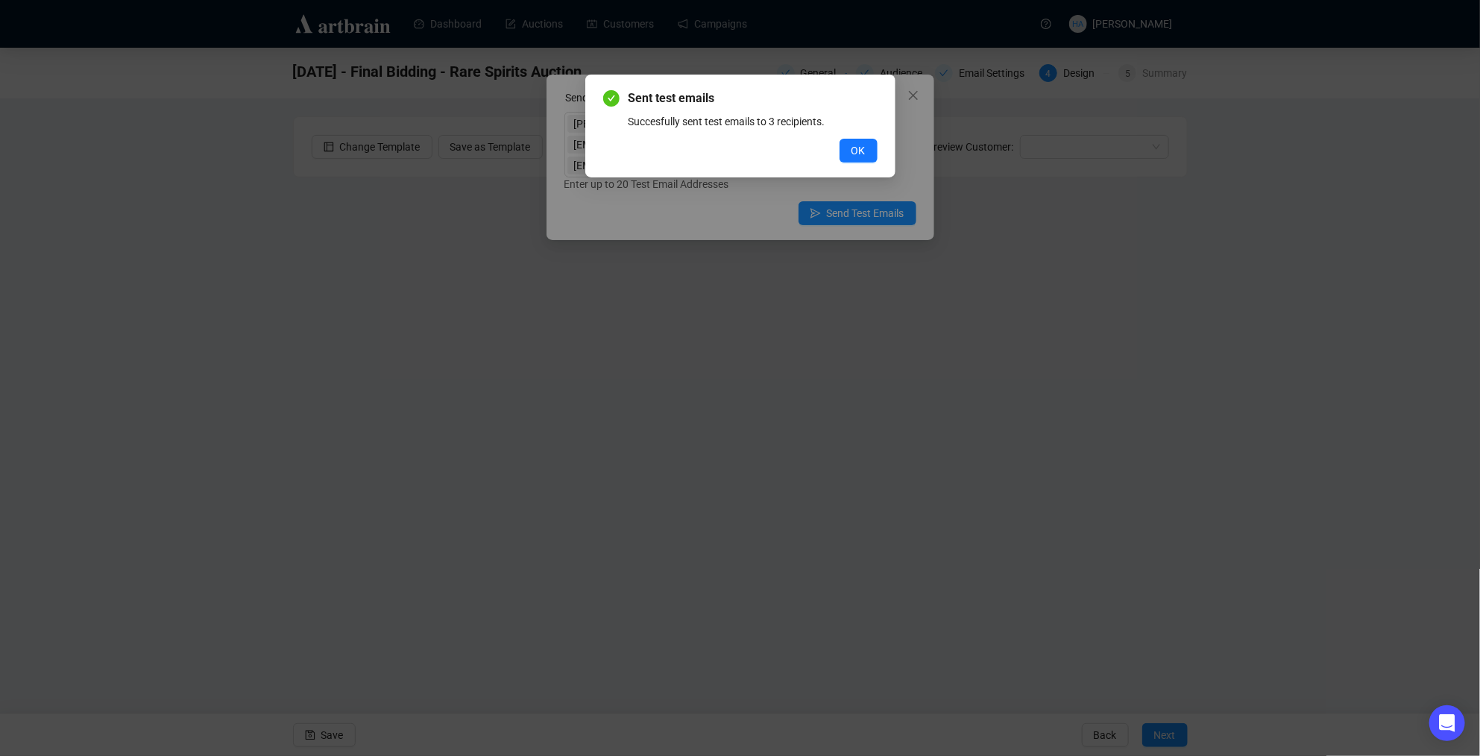
drag, startPoint x: 859, startPoint y: 147, endPoint x: 875, endPoint y: 130, distance: 23.7
click at [860, 146] on span "OK" at bounding box center [859, 150] width 14 height 16
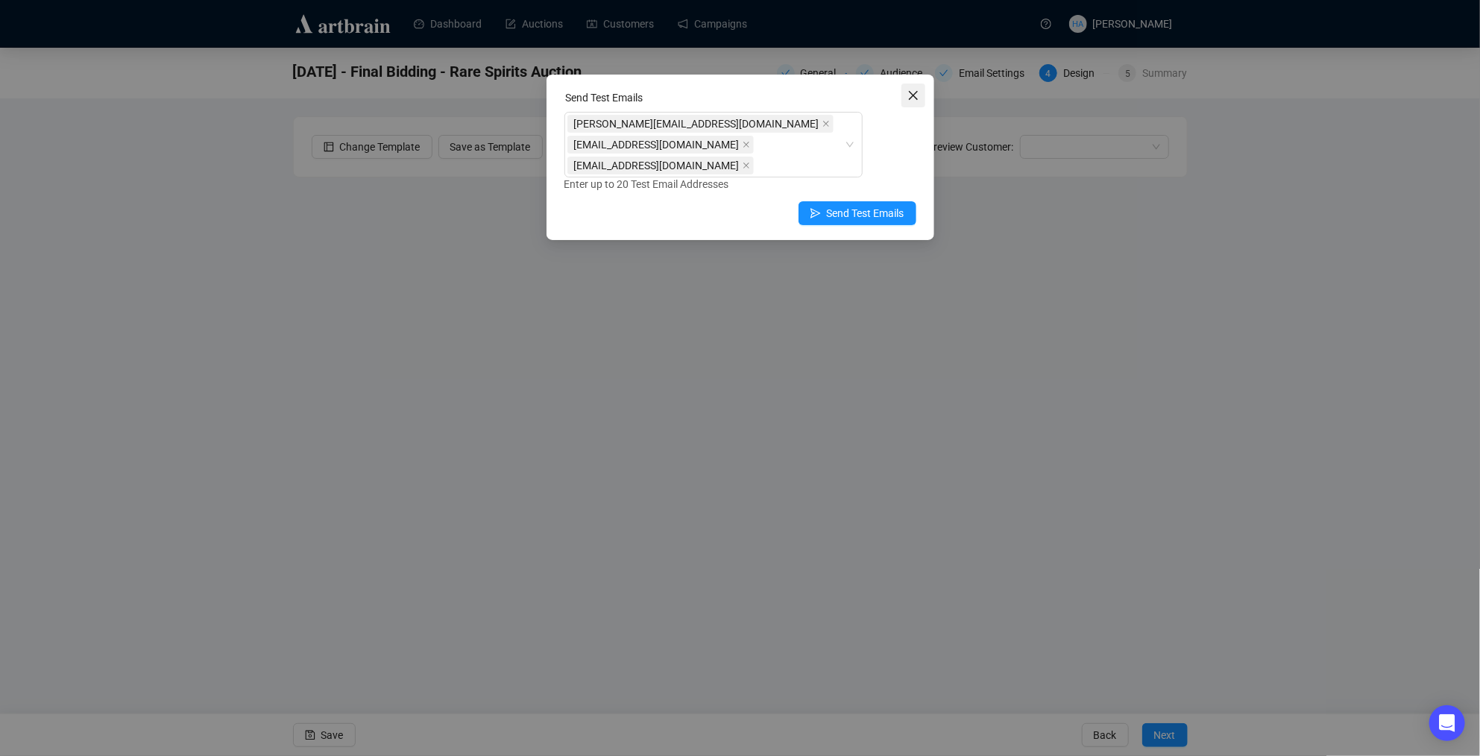
drag, startPoint x: 912, startPoint y: 95, endPoint x: 893, endPoint y: 95, distance: 18.6
click at [912, 95] on icon "close" at bounding box center [913, 95] width 12 height 12
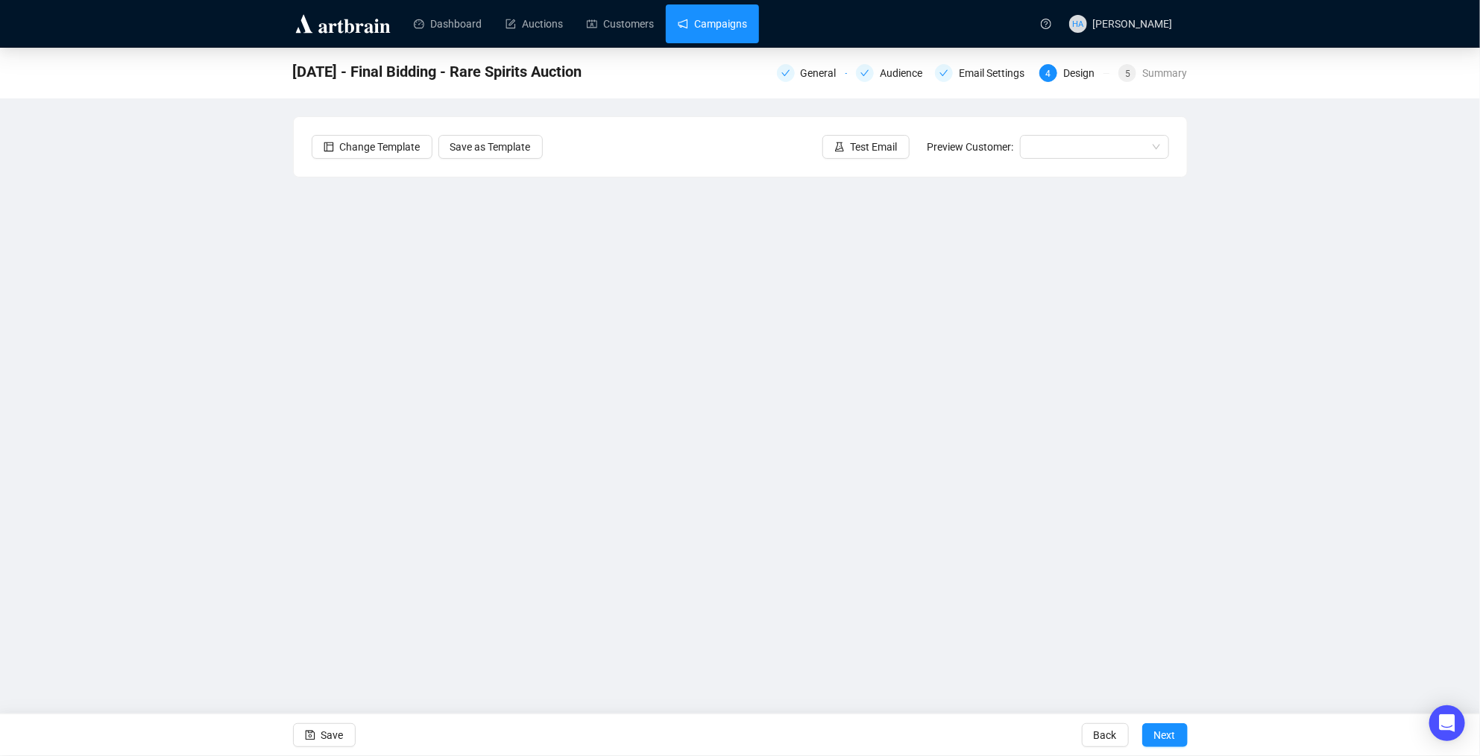
click at [737, 31] on link "Campaigns" at bounding box center [712, 23] width 69 height 39
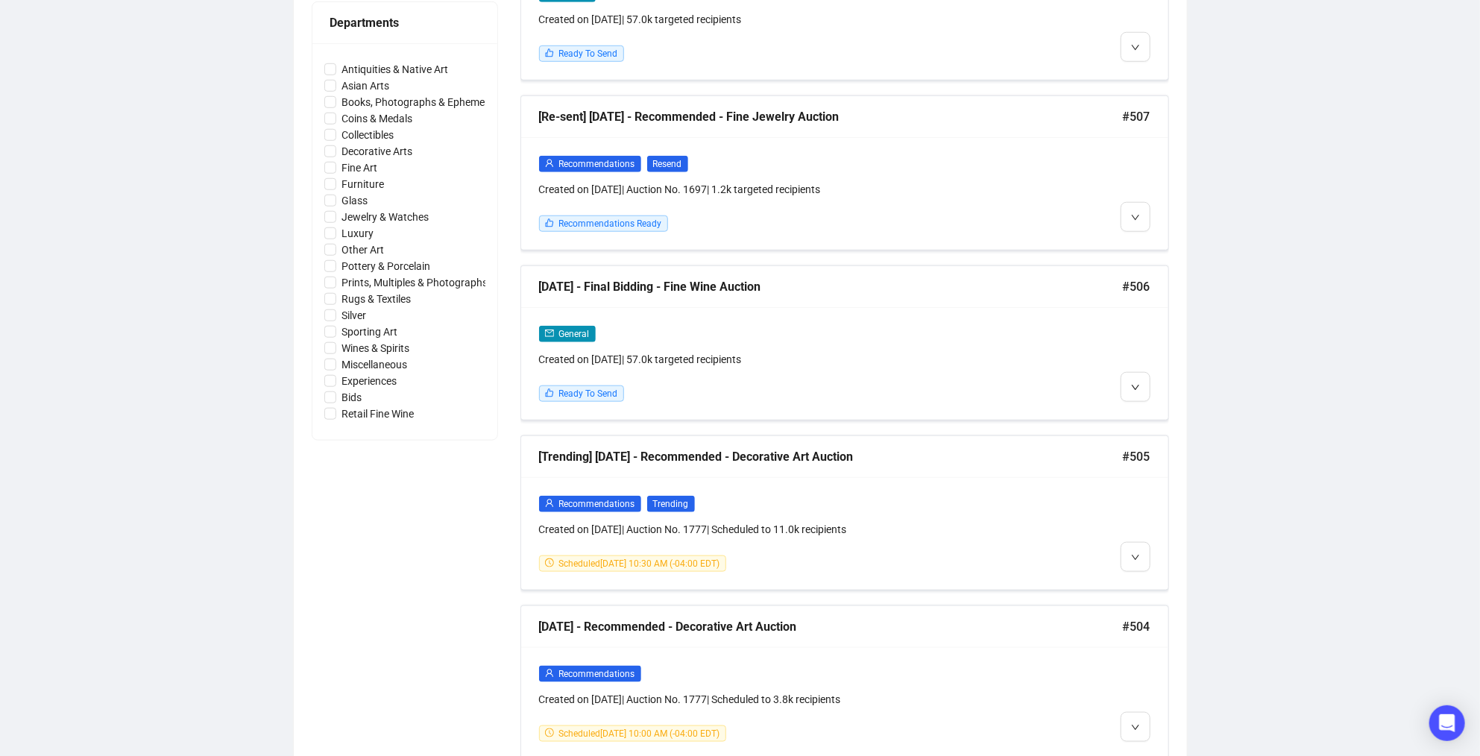
scroll to position [686, 0]
click at [1153, 413] on span "Edit" at bounding box center [1160, 417] width 18 height 12
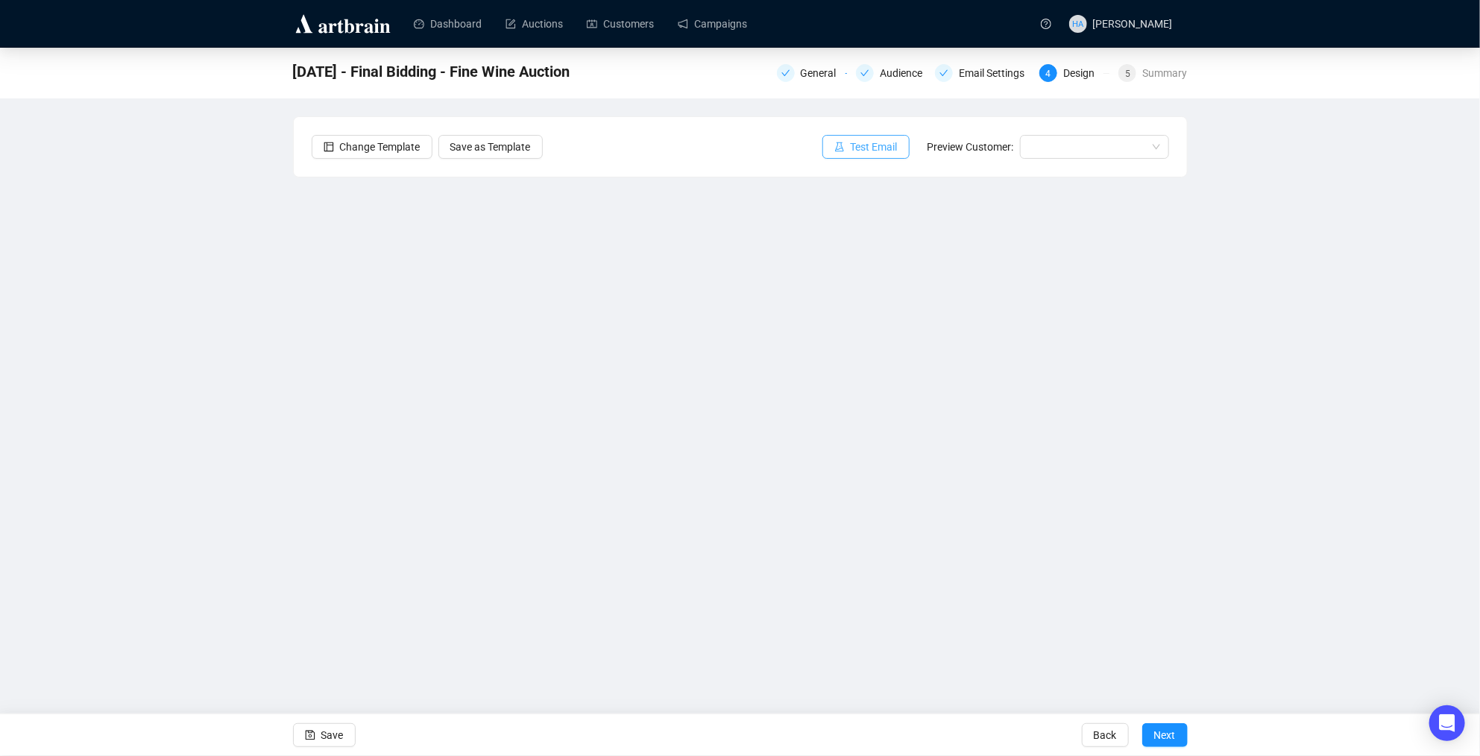
click at [869, 151] on span "Test Email" at bounding box center [874, 147] width 47 height 16
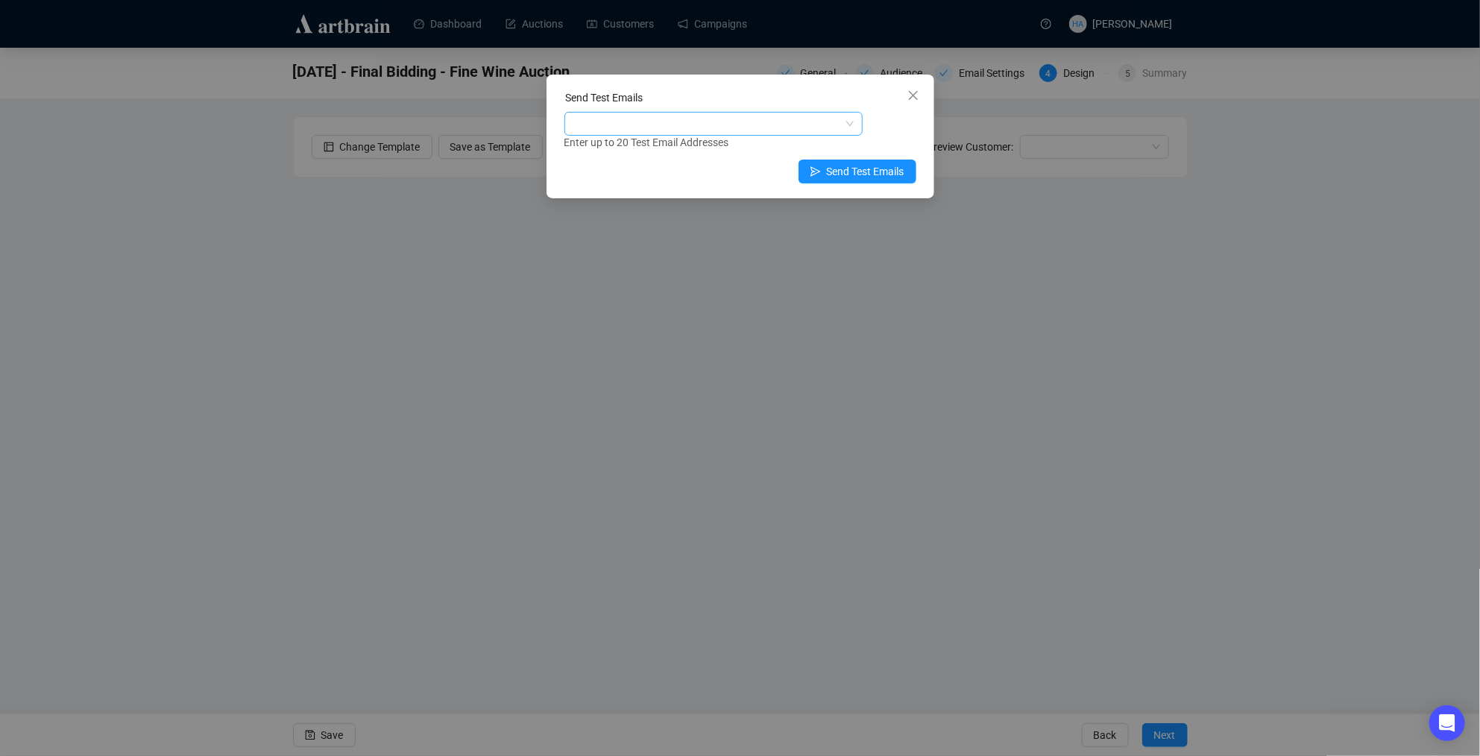
click at [666, 123] on div at bounding box center [705, 123] width 277 height 21
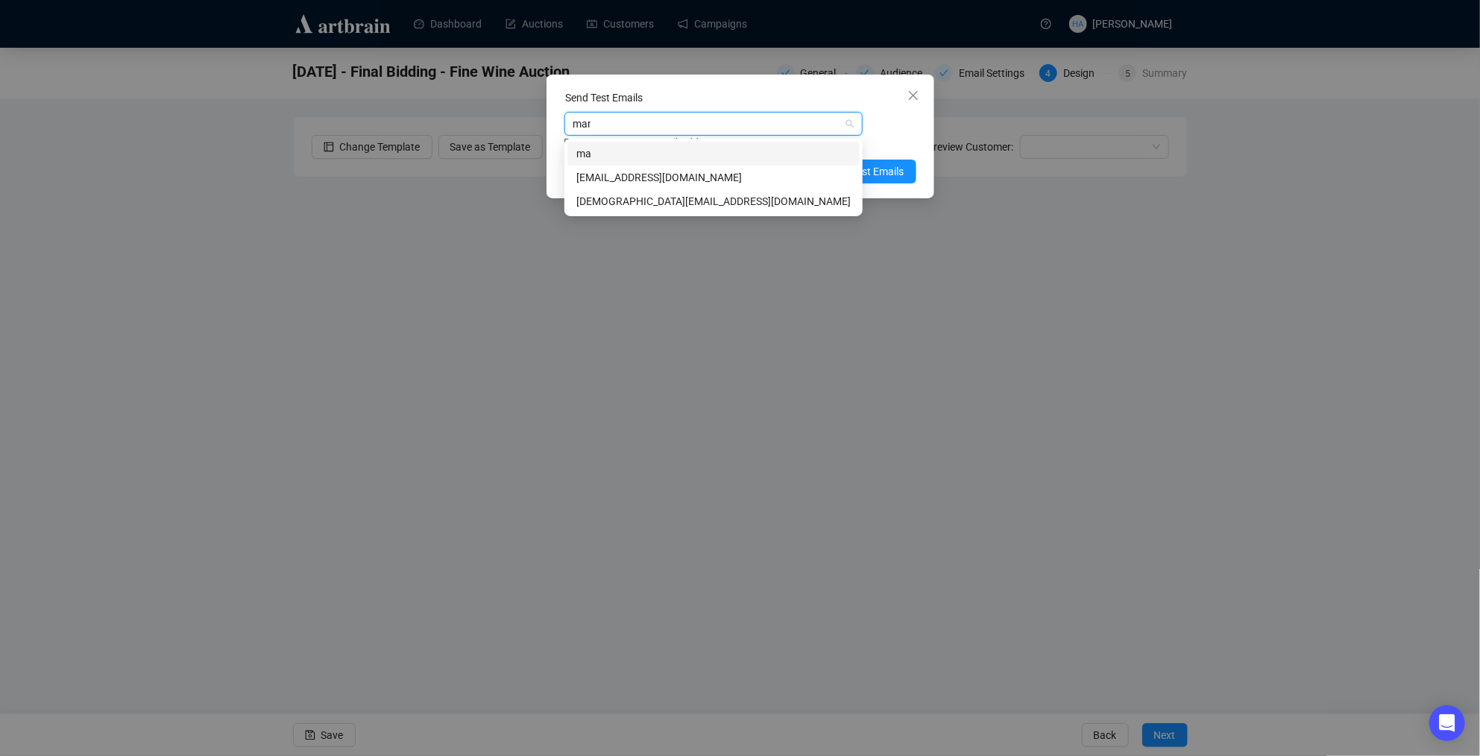
type input "mark"
click at [605, 176] on div "[EMAIL_ADDRESS][DOMAIN_NAME]" at bounding box center [713, 177] width 274 height 16
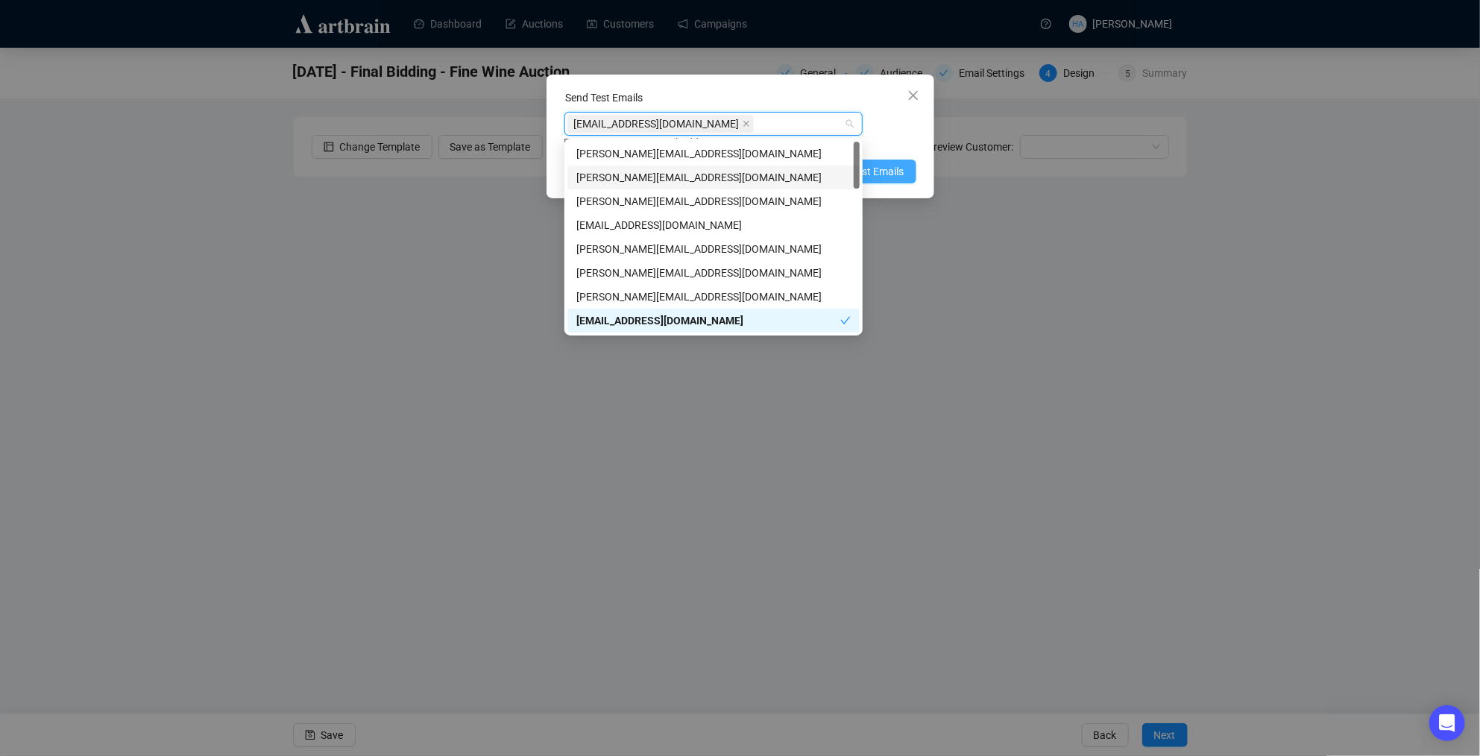
click at [880, 174] on span "Send Test Emails" at bounding box center [866, 171] width 78 height 16
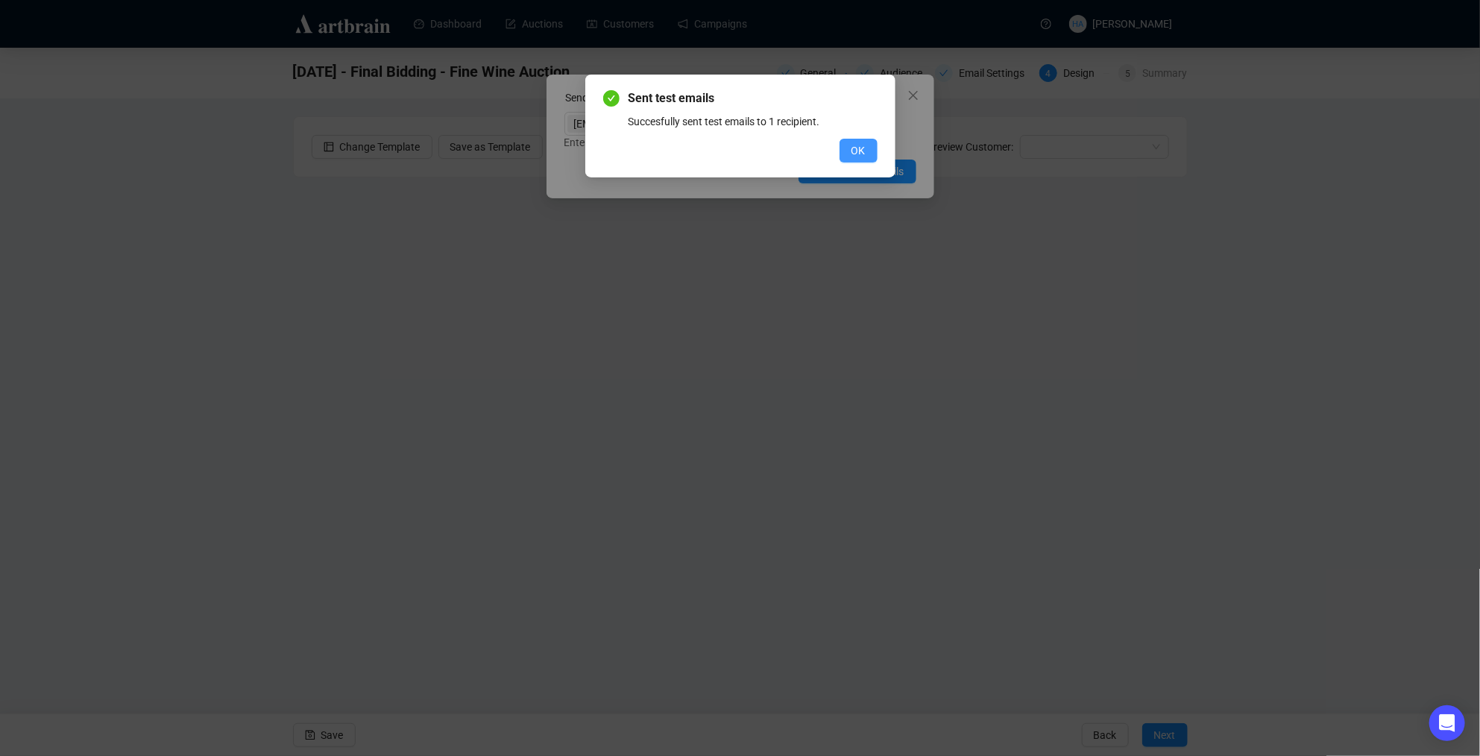
drag, startPoint x: 851, startPoint y: 147, endPoint x: 879, endPoint y: 133, distance: 31.7
click at [852, 147] on span "OK" at bounding box center [859, 150] width 14 height 16
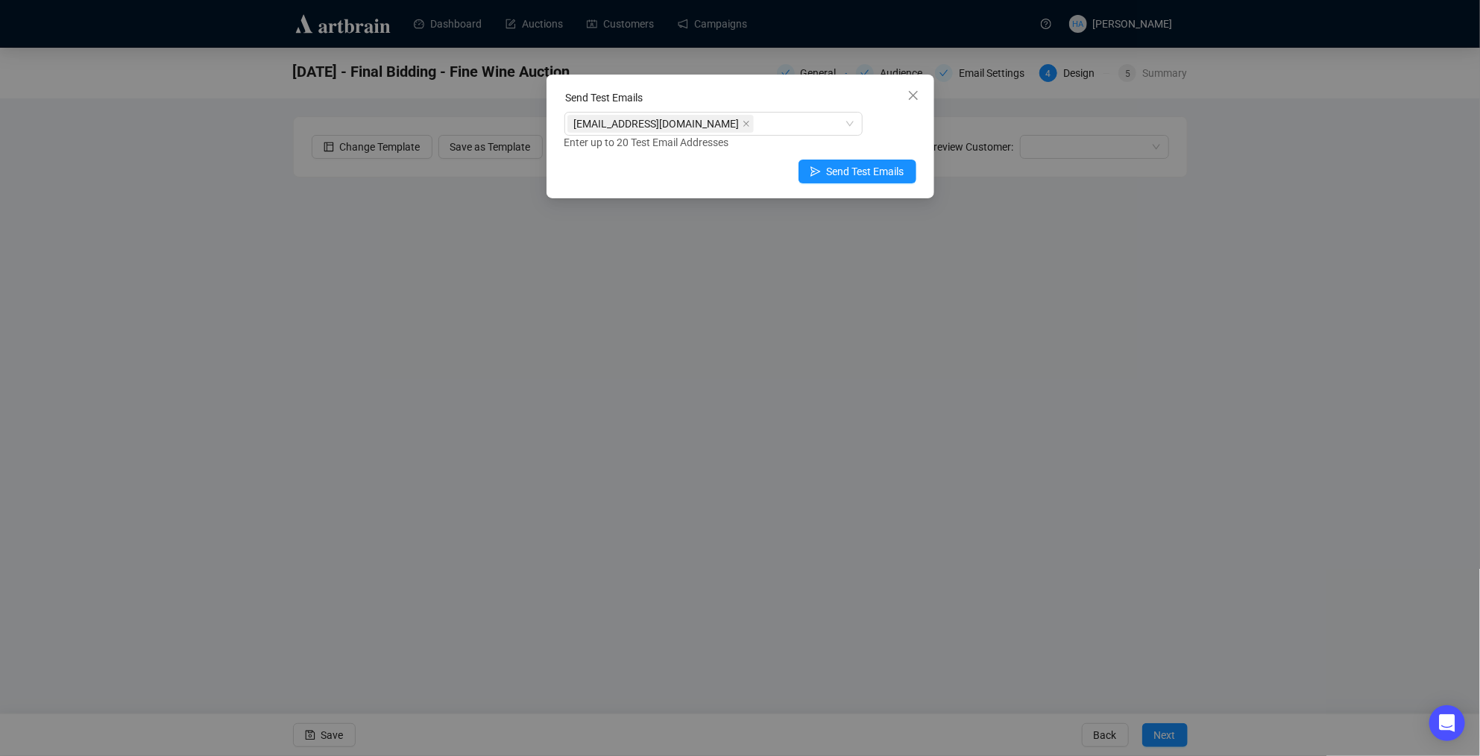
drag, startPoint x: 917, startPoint y: 98, endPoint x: 915, endPoint y: 108, distance: 9.9
click at [917, 100] on icon "close" at bounding box center [913, 95] width 12 height 12
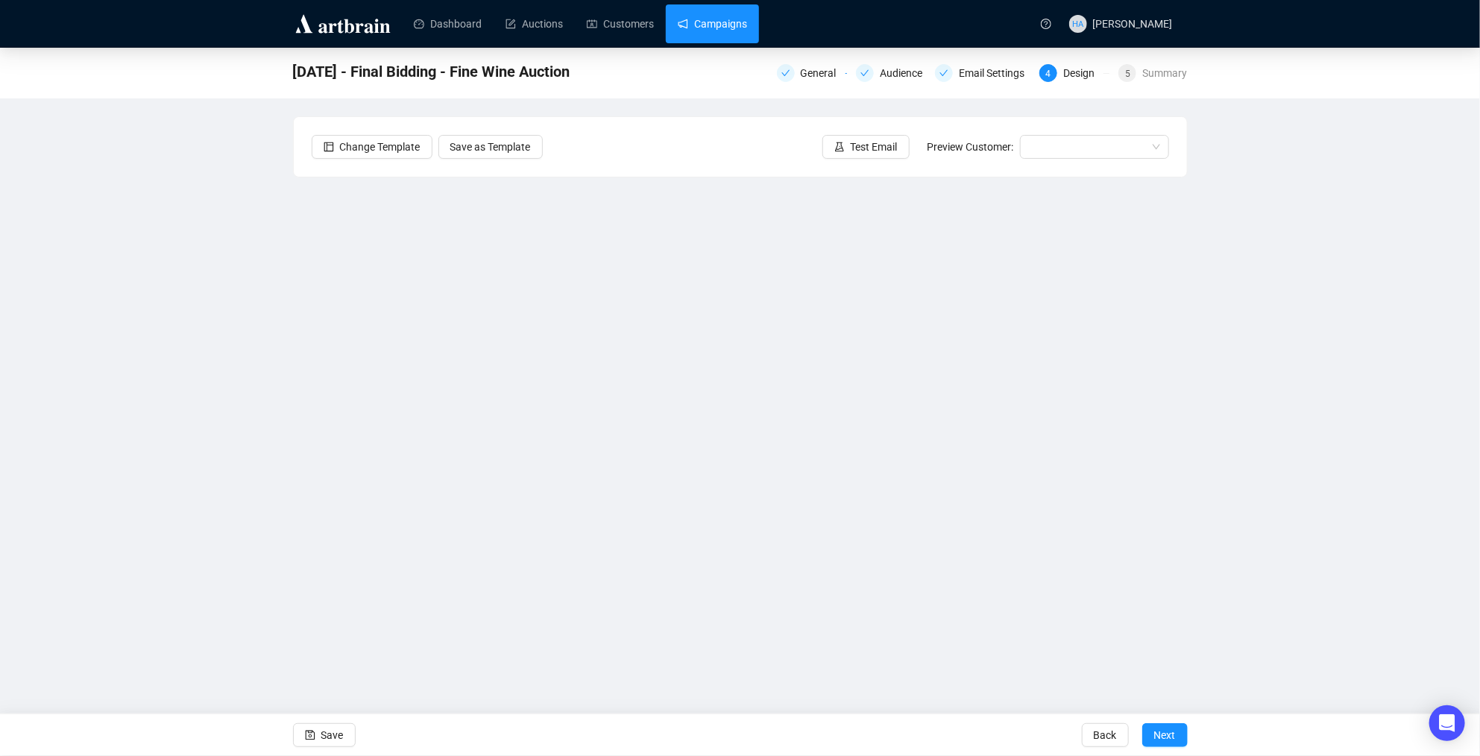
click at [734, 31] on link "Campaigns" at bounding box center [712, 23] width 69 height 39
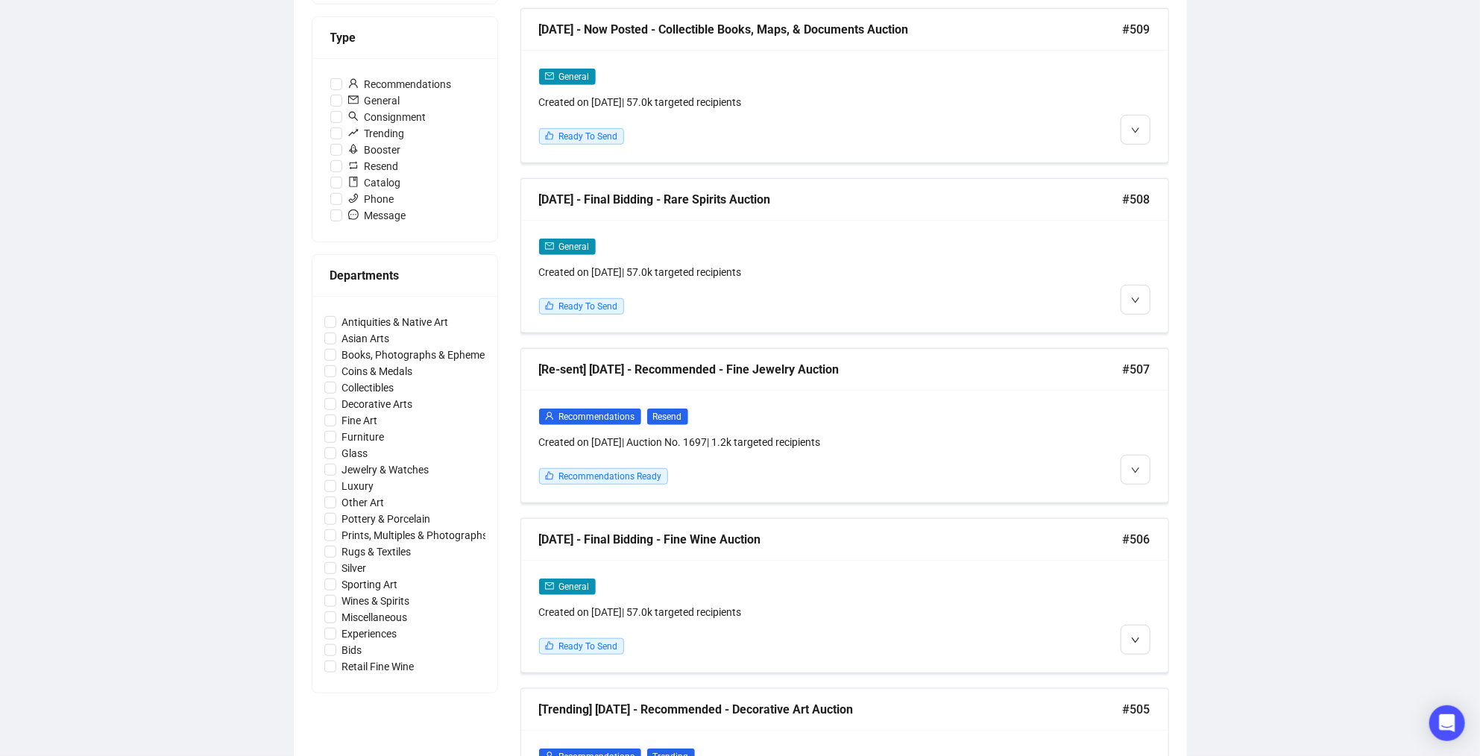
scroll to position [434, 0]
